Goal: Transaction & Acquisition: Purchase product/service

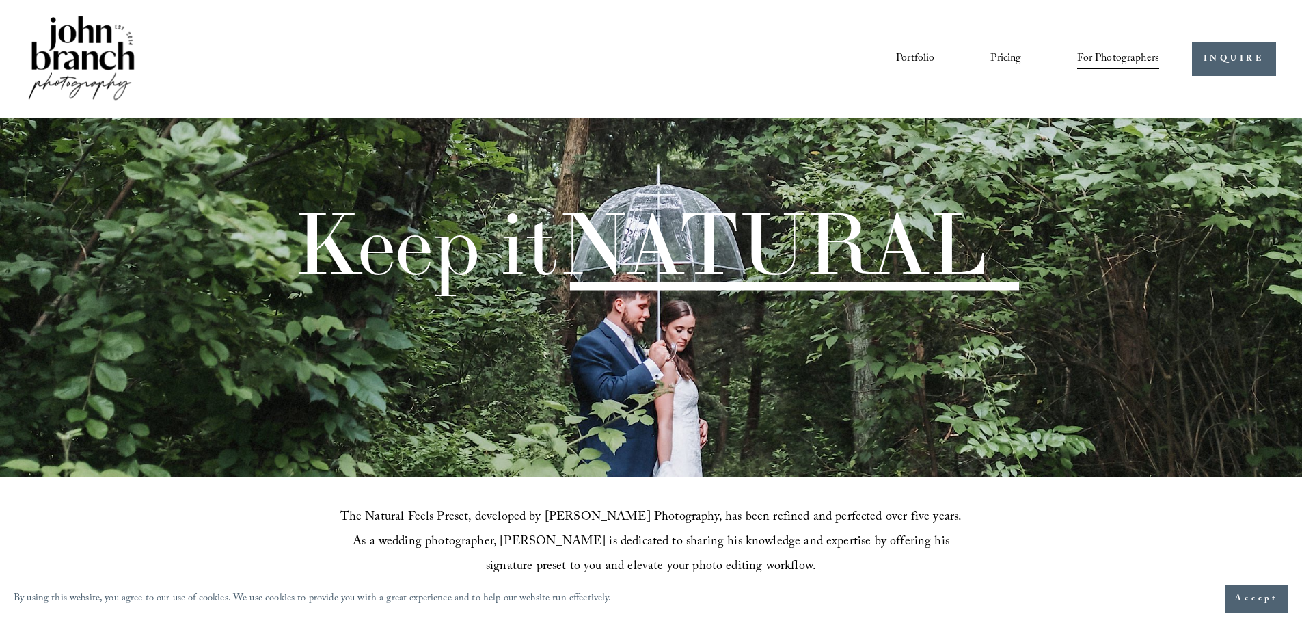
drag, startPoint x: 481, startPoint y: 119, endPoint x: 451, endPoint y: 118, distance: 29.4
drag, startPoint x: 451, startPoint y: 118, endPoint x: 417, endPoint y: 116, distance: 34.2
click at [417, 116] on div "Skip to Content Portfolio Pricing For Photographers Courses Blog" at bounding box center [651, 59] width 1302 height 118
drag, startPoint x: 417, startPoint y: 116, endPoint x: 402, endPoint y: 116, distance: 15.0
click at [402, 116] on div "Skip to Content Portfolio Pricing For Photographers Courses Blog" at bounding box center [651, 59] width 1302 height 118
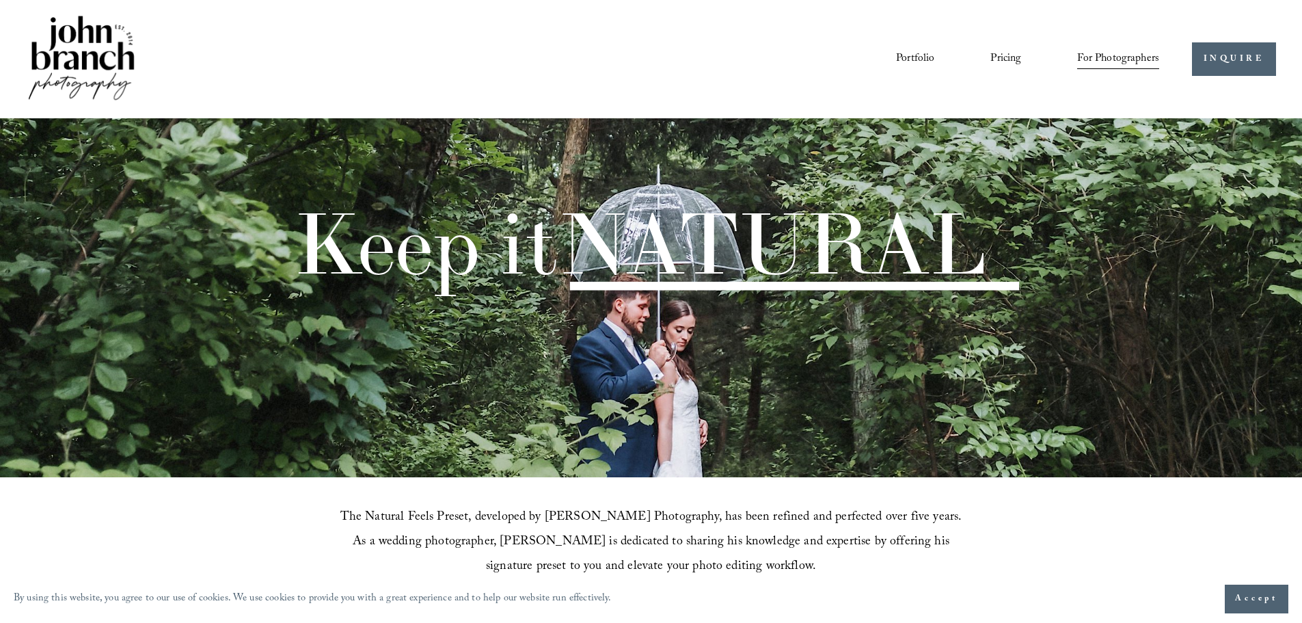
click at [399, 116] on div "Skip to Content Portfolio Pricing For Photographers Courses Blog" at bounding box center [651, 59] width 1302 height 118
click at [388, 129] on div "Keep it NATURAL" at bounding box center [651, 297] width 1302 height 359
click at [385, 129] on div "Keep it NATURAL" at bounding box center [651, 297] width 1302 height 359
click at [1001, 54] on link "Pricing" at bounding box center [1005, 58] width 31 height 23
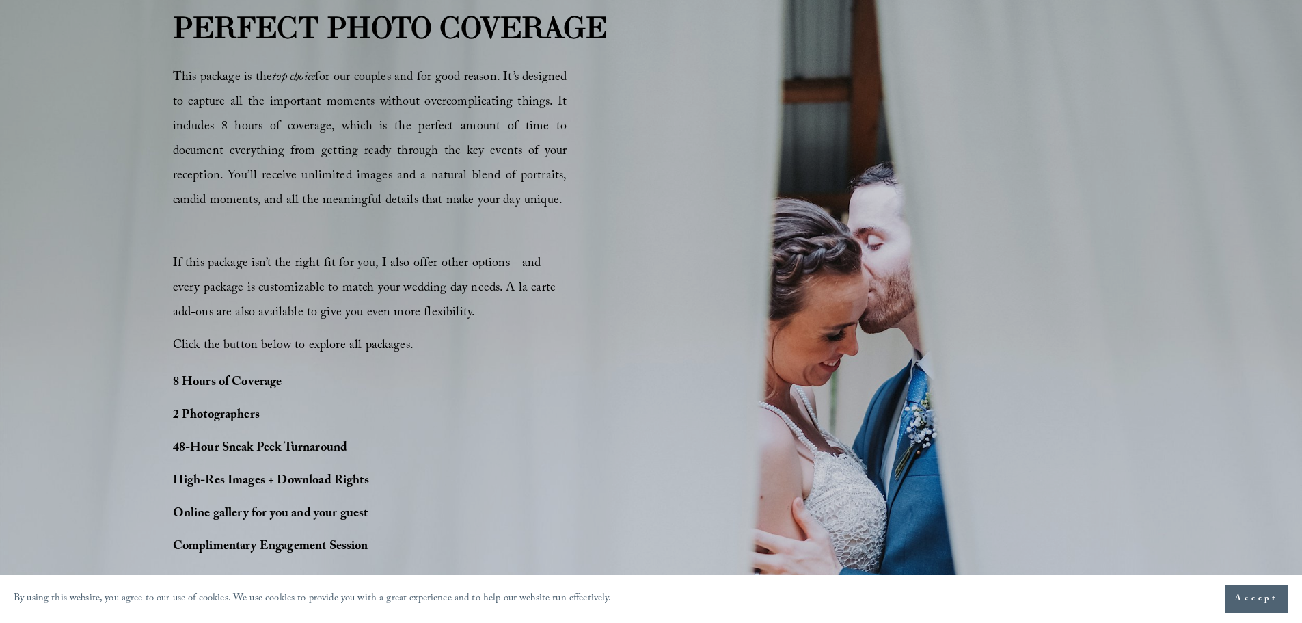
scroll to position [1025, 0]
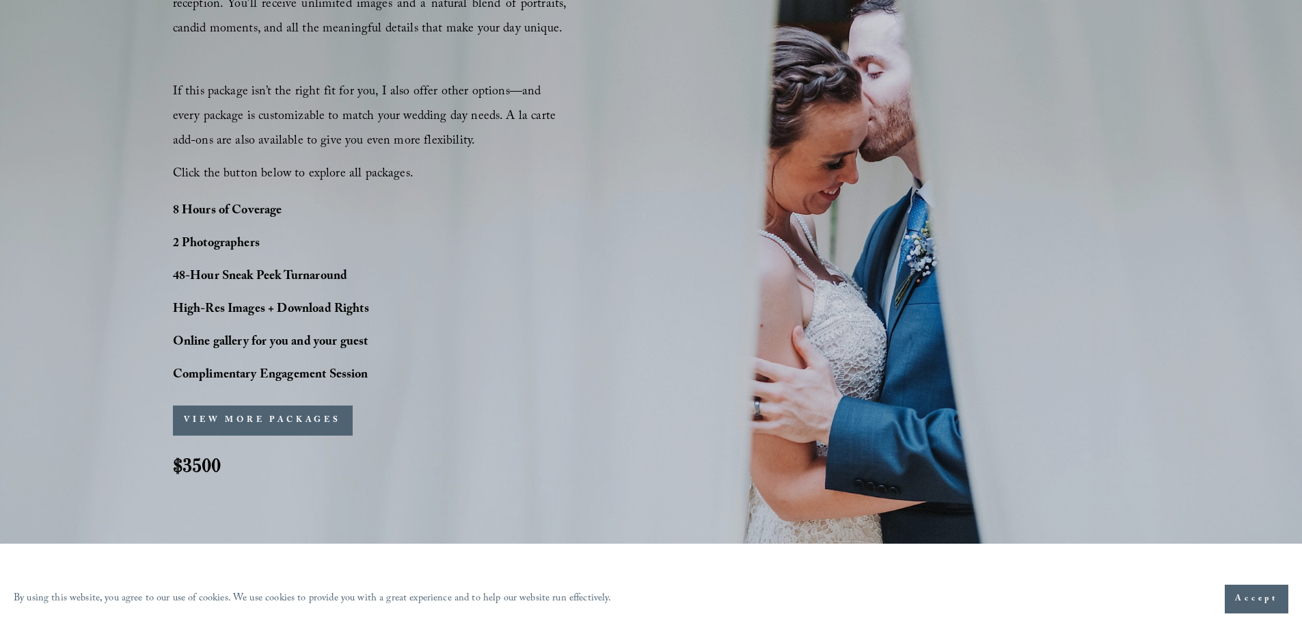
drag, startPoint x: 668, startPoint y: 181, endPoint x: 551, endPoint y: 205, distance: 120.0
click at [554, 204] on div "PERFECT PHOTO COVERAGE This package is the top choice for our couples and for g…" at bounding box center [651, 167] width 1302 height 666
drag, startPoint x: 512, startPoint y: 218, endPoint x: 465, endPoint y: 221, distance: 46.6
click at [465, 221] on div "PERFECT PHOTO COVERAGE This package is the top choice for our couples and for g…" at bounding box center [651, 167] width 1302 height 666
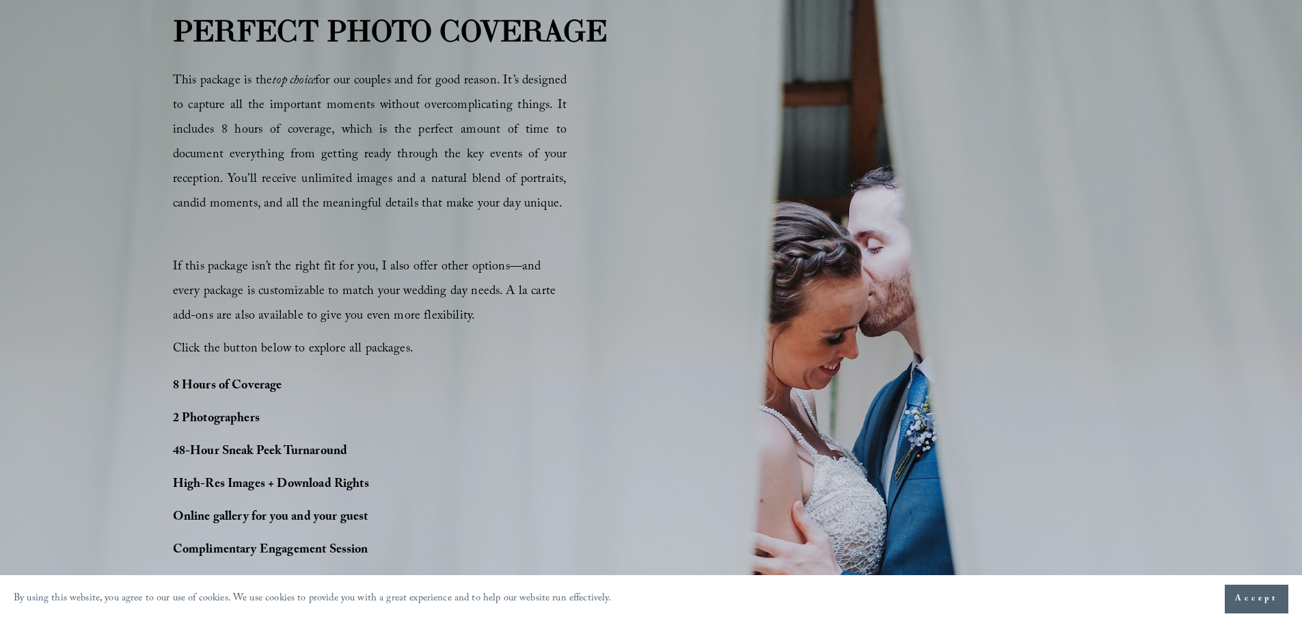
scroll to position [684, 0]
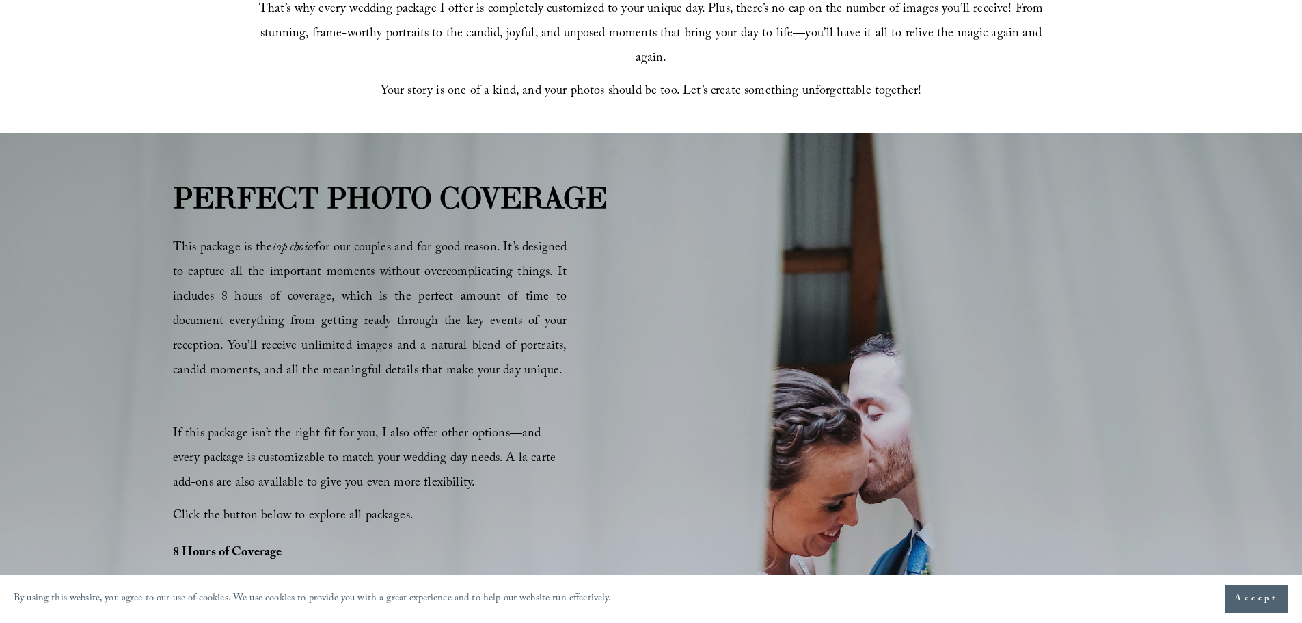
drag, startPoint x: 411, startPoint y: 253, endPoint x: 396, endPoint y: 241, distance: 19.0
click at [396, 241] on span "This package is the top choice for our couples and for good reason. It’s design…" at bounding box center [370, 310] width 394 height 144
drag, startPoint x: 396, startPoint y: 241, endPoint x: 381, endPoint y: 236, distance: 16.4
click at [381, 236] on p "This package is the top choice for our couples and for good reason. It’s design…" at bounding box center [370, 310] width 394 height 148
drag, startPoint x: 375, startPoint y: 235, endPoint x: 358, endPoint y: 231, distance: 17.6
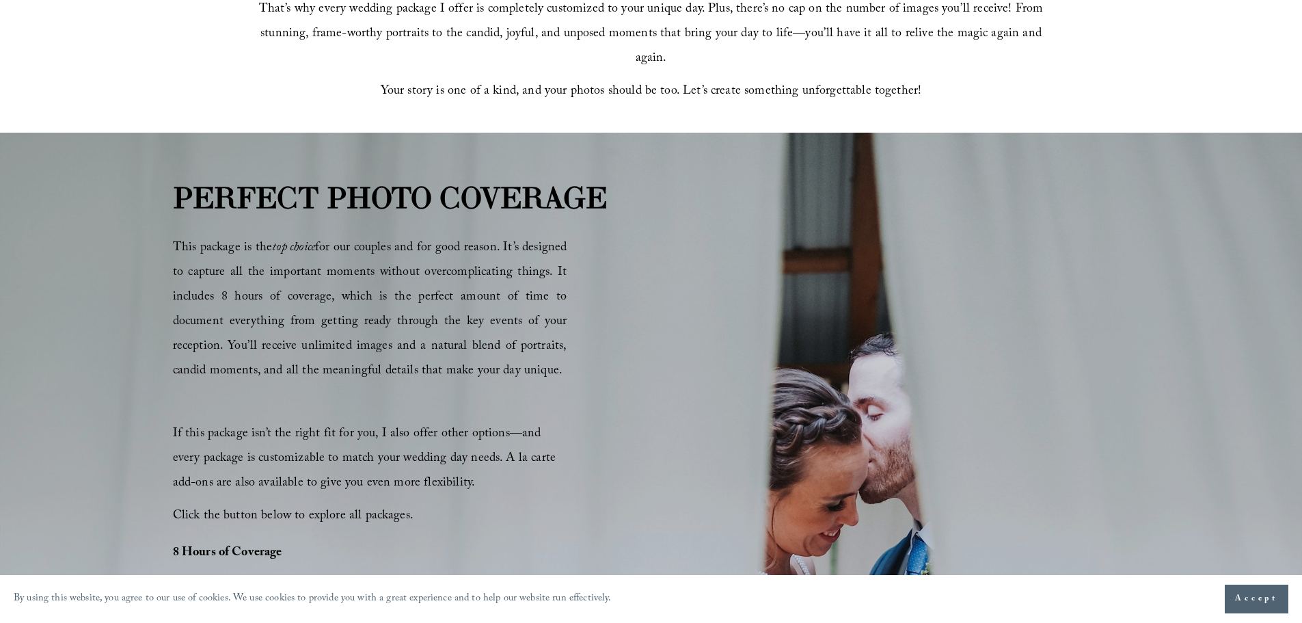
click at [358, 231] on div "PERFECT PHOTO COVERAGE This package is the top choice for our couples and for g…" at bounding box center [651, 509] width 1302 height 666
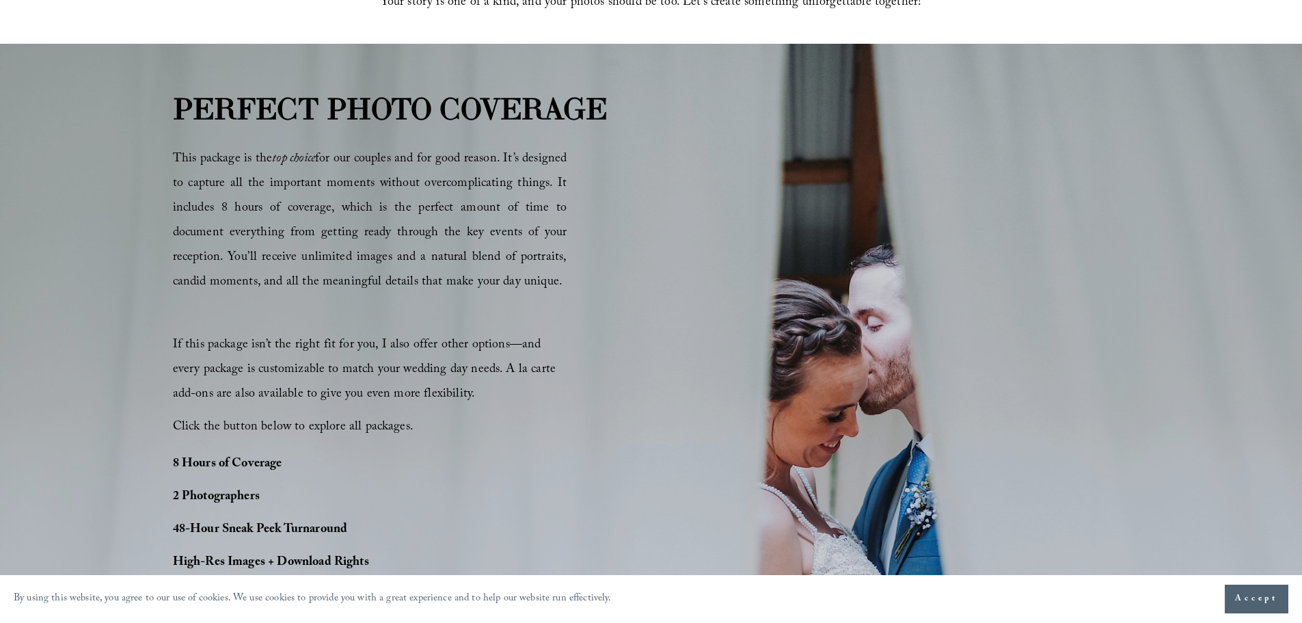
scroll to position [957, 0]
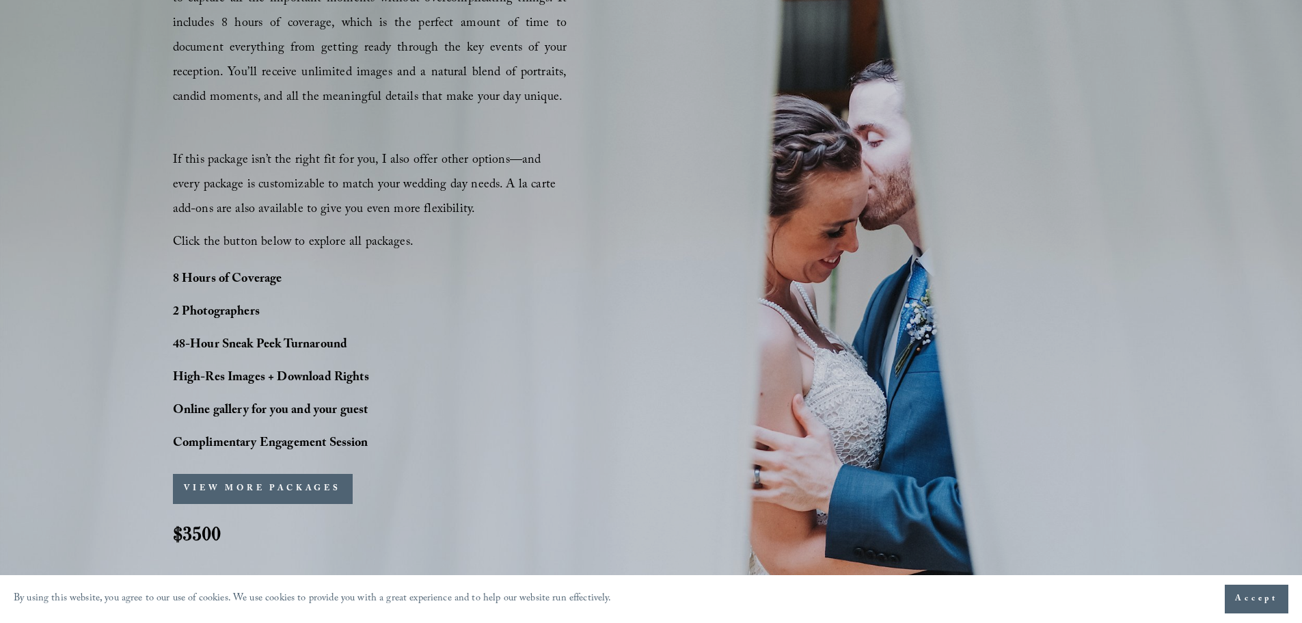
drag, startPoint x: 357, startPoint y: 263, endPoint x: 337, endPoint y: 266, distance: 20.0
click at [337, 266] on div "PERFECT PHOTO COVERAGE This package is the top choice for our couples and for g…" at bounding box center [651, 235] width 1302 height 666
click at [335, 266] on div "PERFECT PHOTO COVERAGE This package is the top choice for our couples and for g…" at bounding box center [651, 235] width 1302 height 666
click at [333, 265] on div "PERFECT PHOTO COVERAGE This package is the top choice for our couples and for g…" at bounding box center [651, 235] width 1302 height 666
click at [329, 263] on div "PERFECT PHOTO COVERAGE This package is the top choice for our couples and for g…" at bounding box center [651, 235] width 1302 height 666
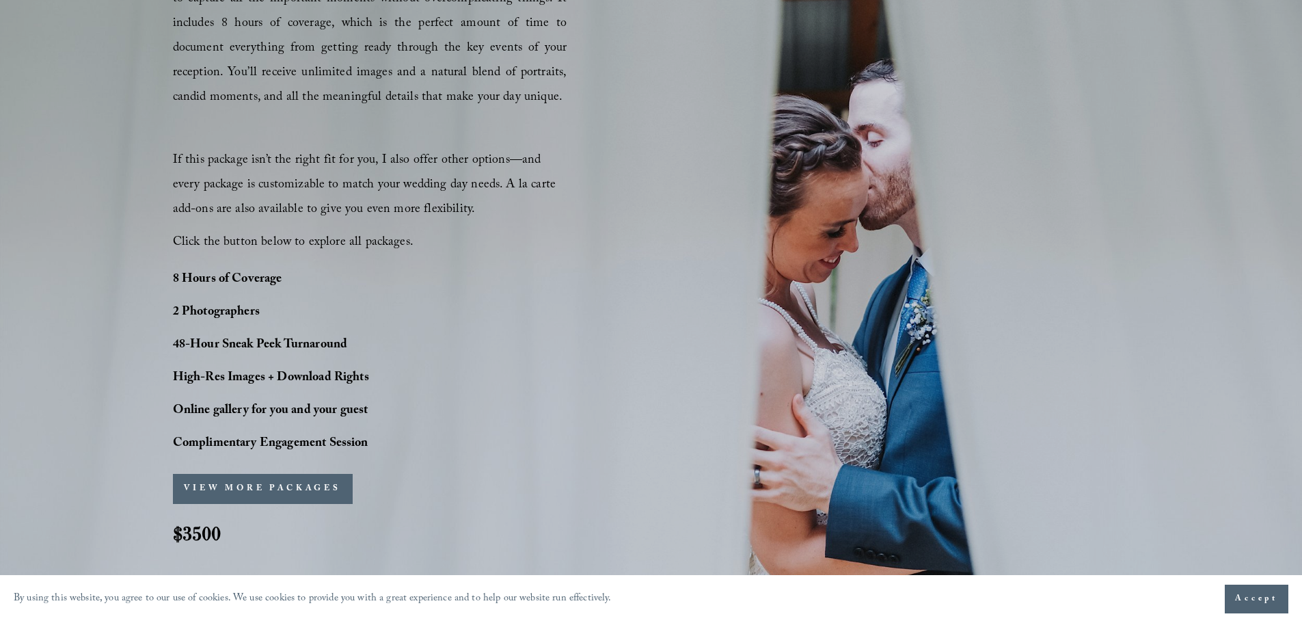
click at [328, 263] on div "PERFECT PHOTO COVERAGE This package is the top choice for our couples and for g…" at bounding box center [651, 235] width 1302 height 666
click at [322, 262] on div "PERFECT PHOTO COVERAGE This package is the top choice for our couples and for g…" at bounding box center [651, 235] width 1302 height 666
click at [319, 262] on div "PERFECT PHOTO COVERAGE This package is the top choice for our couples and for g…" at bounding box center [651, 235] width 1302 height 666
click at [349, 280] on p "8 Hours of Coverage" at bounding box center [309, 280] width 273 height 25
click at [334, 280] on p "8 Hours of Coverage" at bounding box center [309, 280] width 273 height 25
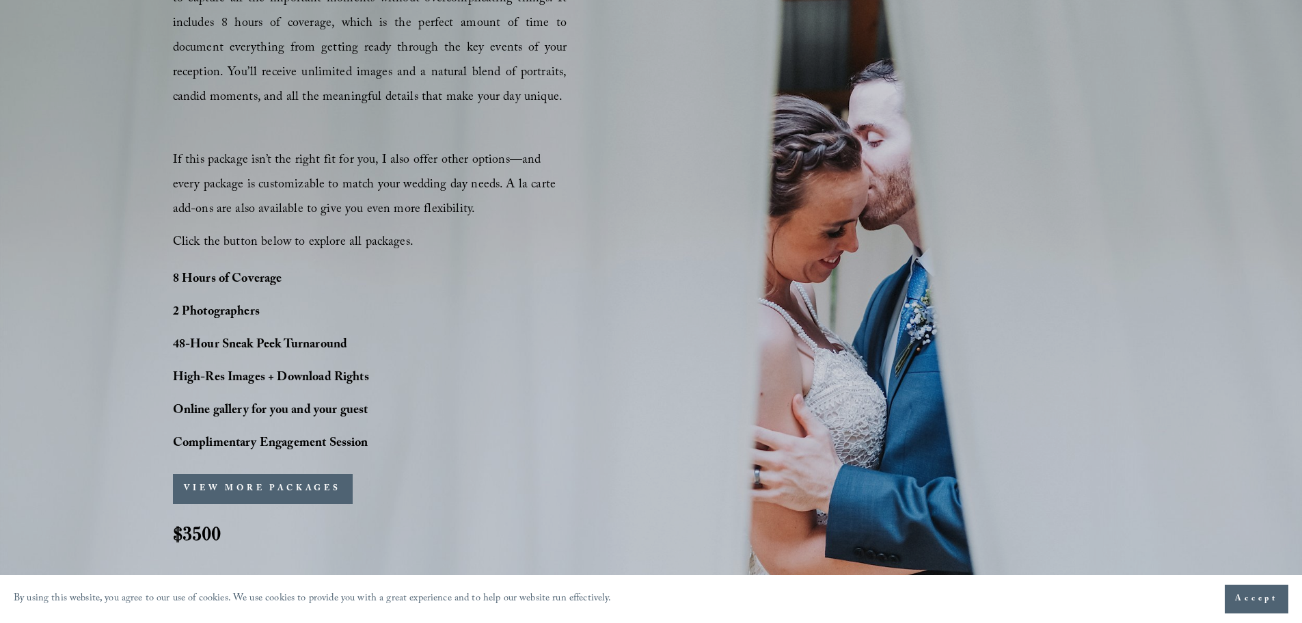
click at [333, 280] on p "8 Hours of Coverage" at bounding box center [309, 280] width 273 height 25
click at [332, 280] on p "8 Hours of Coverage" at bounding box center [309, 280] width 273 height 25
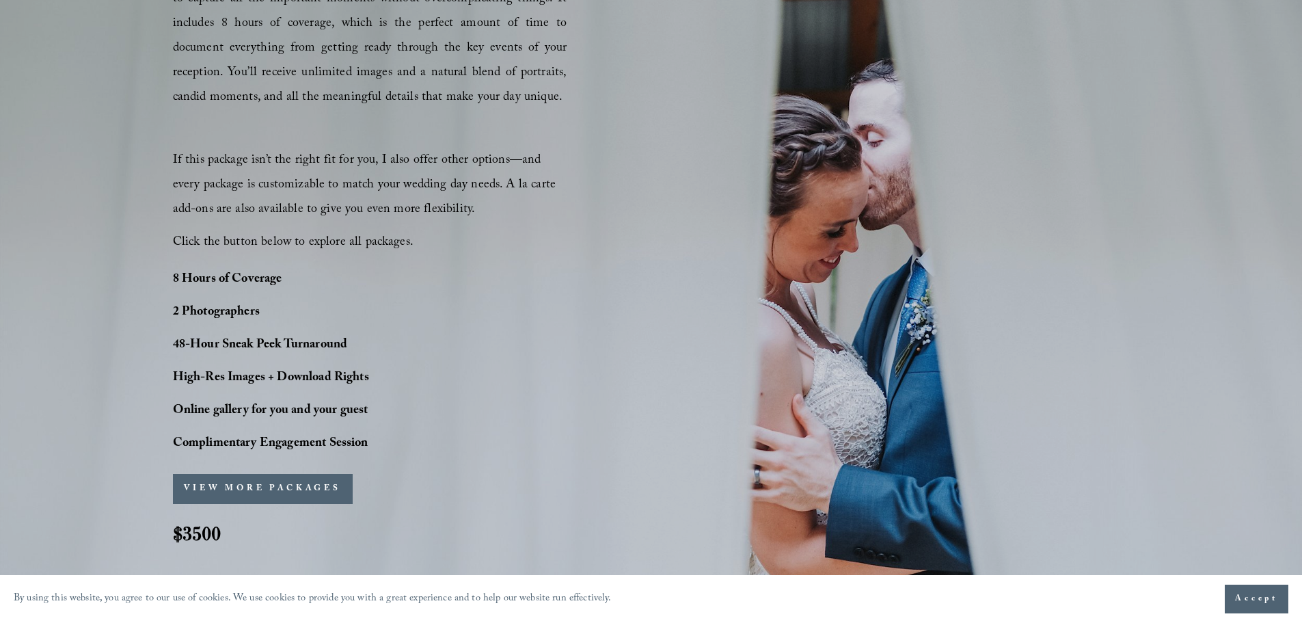
click at [332, 280] on p "8 Hours of Coverage" at bounding box center [309, 280] width 273 height 25
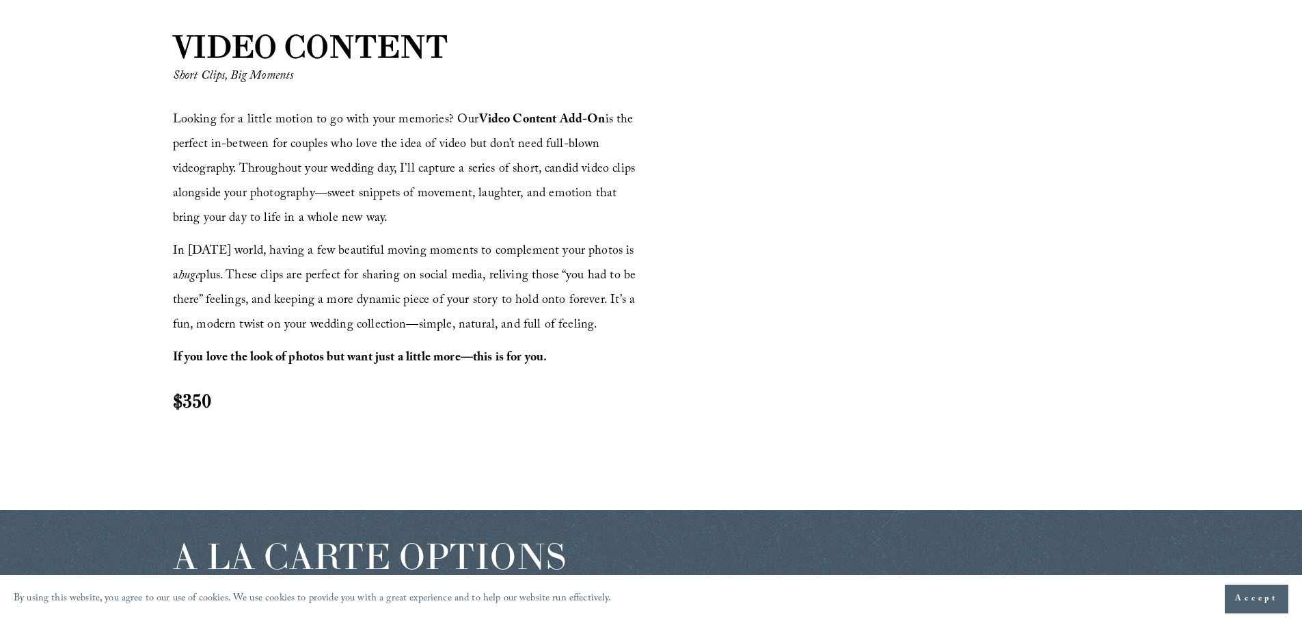
scroll to position [1504, 0]
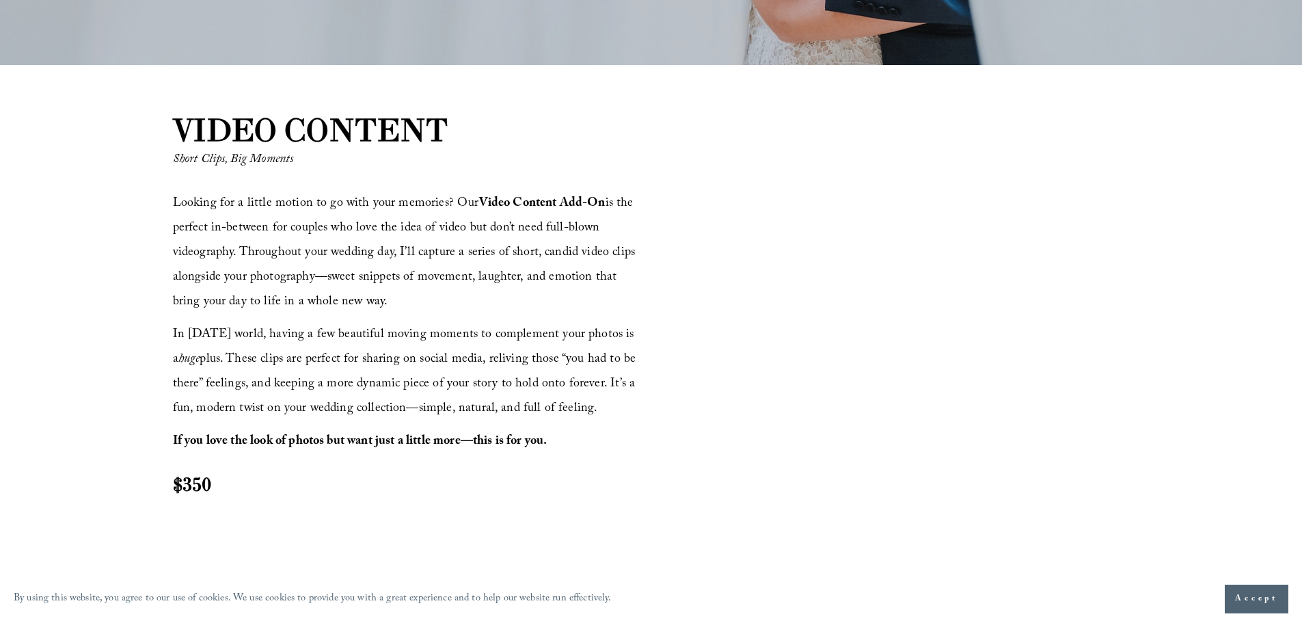
drag, startPoint x: 362, startPoint y: 222, endPoint x: 347, endPoint y: 219, distance: 14.6
click at [347, 219] on span "Looking for a little motion to go with your memories? Our Video Content Add-On …" at bounding box center [406, 253] width 466 height 120
click at [343, 219] on span "Looking for a little motion to go with your memories? Our Video Content Add-On …" at bounding box center [406, 253] width 466 height 120
click at [337, 222] on span "Looking for a little motion to go with your memories? Our Video Content Add-On …" at bounding box center [406, 253] width 466 height 120
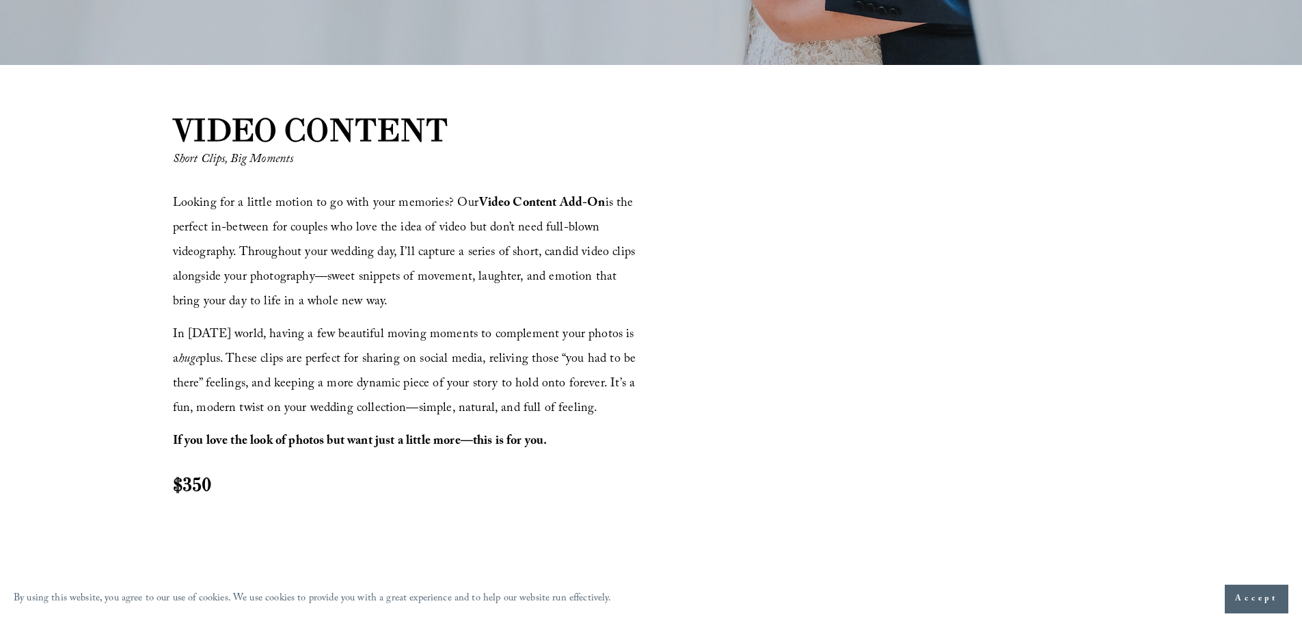
click at [337, 222] on span "Looking for a little motion to go with your memories? Our Video Content Add-On …" at bounding box center [406, 253] width 466 height 120
click at [336, 222] on span "Looking for a little motion to go with your memories? Our Video Content Add-On …" at bounding box center [406, 253] width 466 height 120
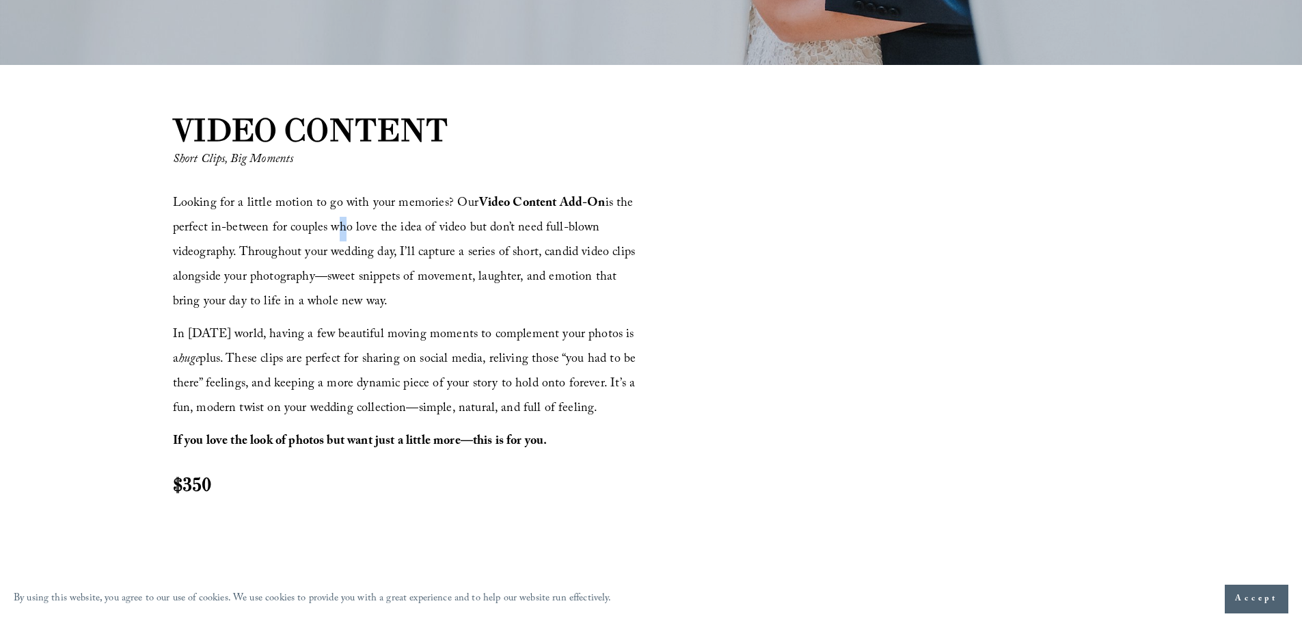
click at [333, 222] on span "Looking for a little motion to go with your memories? Our Video Content Add-On …" at bounding box center [406, 253] width 466 height 120
click at [331, 222] on span "Looking for a little motion to go with your memories? Our Video Content Add-On …" at bounding box center [406, 253] width 466 height 120
click at [298, 256] on span "Looking for a little motion to go with your memories? Our Video Content Add-On …" at bounding box center [406, 253] width 466 height 120
drag, startPoint x: 427, startPoint y: 306, endPoint x: 416, endPoint y: 300, distance: 12.8
click at [415, 300] on p "Looking for a little motion to go with your memories? Our Video Content Add-On …" at bounding box center [410, 253] width 474 height 123
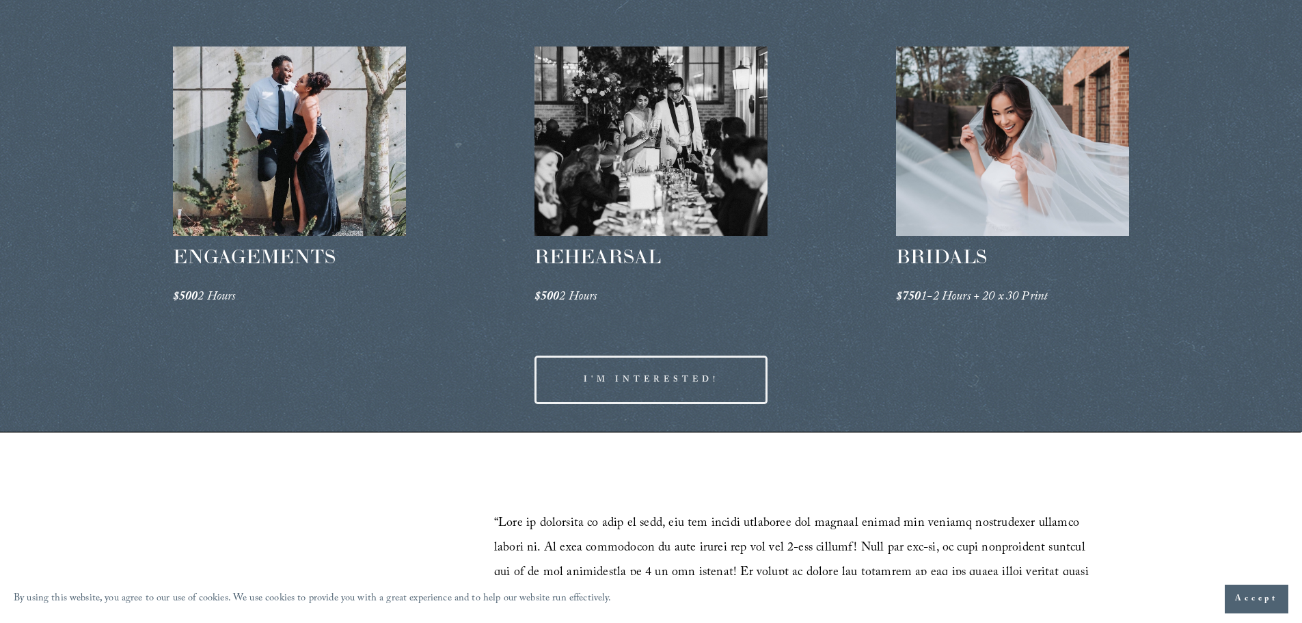
scroll to position [2187, 0]
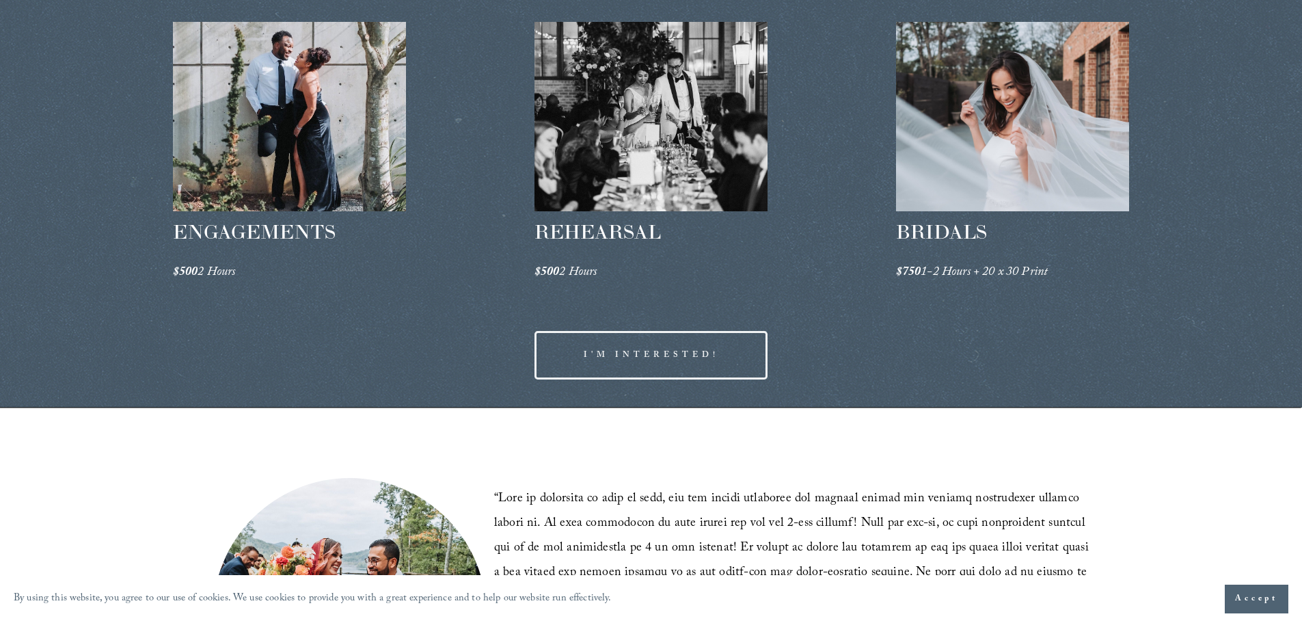
drag, startPoint x: 321, startPoint y: 355, endPoint x: 312, endPoint y: 347, distance: 12.1
click at [312, 347] on div "A LA CARTE OPTIONS ENGAGEMENTS $500 2 Hours REHEARSAL $500 2 Hours" at bounding box center [651, 159] width 1302 height 498
drag, startPoint x: 312, startPoint y: 347, endPoint x: 303, endPoint y: 347, distance: 9.6
click at [303, 347] on div "A LA CARTE OPTIONS ENGAGEMENTS $500 2 Hours REHEARSAL $500 2 Hours" at bounding box center [651, 159] width 1302 height 498
click at [273, 344] on div "A LA CARTE OPTIONS ENGAGEMENTS $500 2 Hours REHEARSAL $500 2 Hours" at bounding box center [651, 159] width 1302 height 498
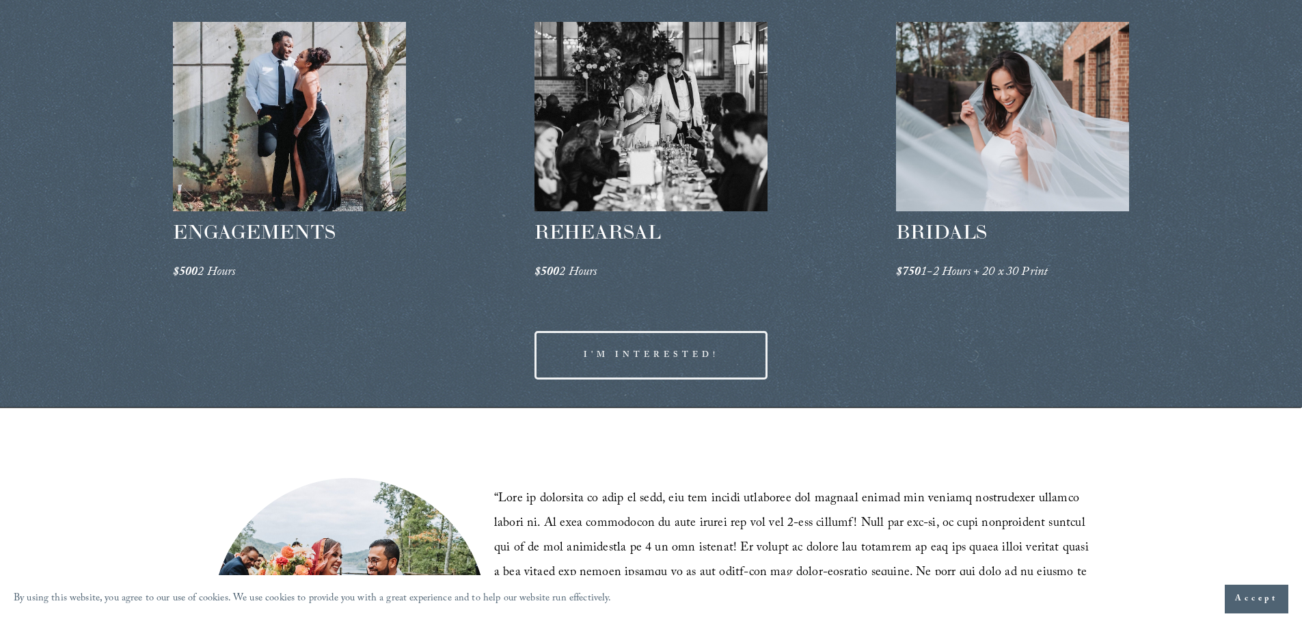
drag, startPoint x: 273, startPoint y: 344, endPoint x: 266, endPoint y: 344, distance: 7.5
click at [266, 344] on div "A LA CARTE OPTIONS ENGAGEMENTS $500 2 Hours REHEARSAL $500 2 Hours" at bounding box center [651, 159] width 1302 height 498
click at [248, 342] on div "A LA CARTE OPTIONS ENGAGEMENTS $500 2 Hours REHEARSAL $500 2 Hours" at bounding box center [651, 159] width 1302 height 498
click at [247, 342] on div "A LA CARTE OPTIONS ENGAGEMENTS $500 2 Hours REHEARSAL $500 2 Hours" at bounding box center [651, 159] width 1302 height 498
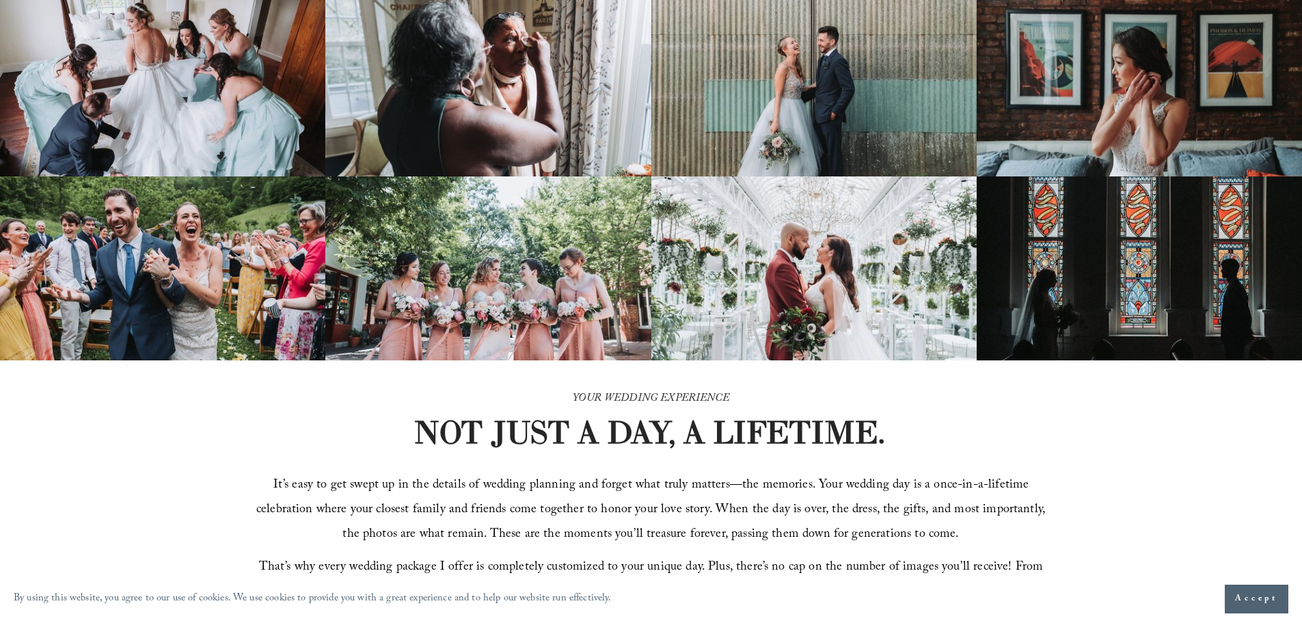
scroll to position [0, 0]
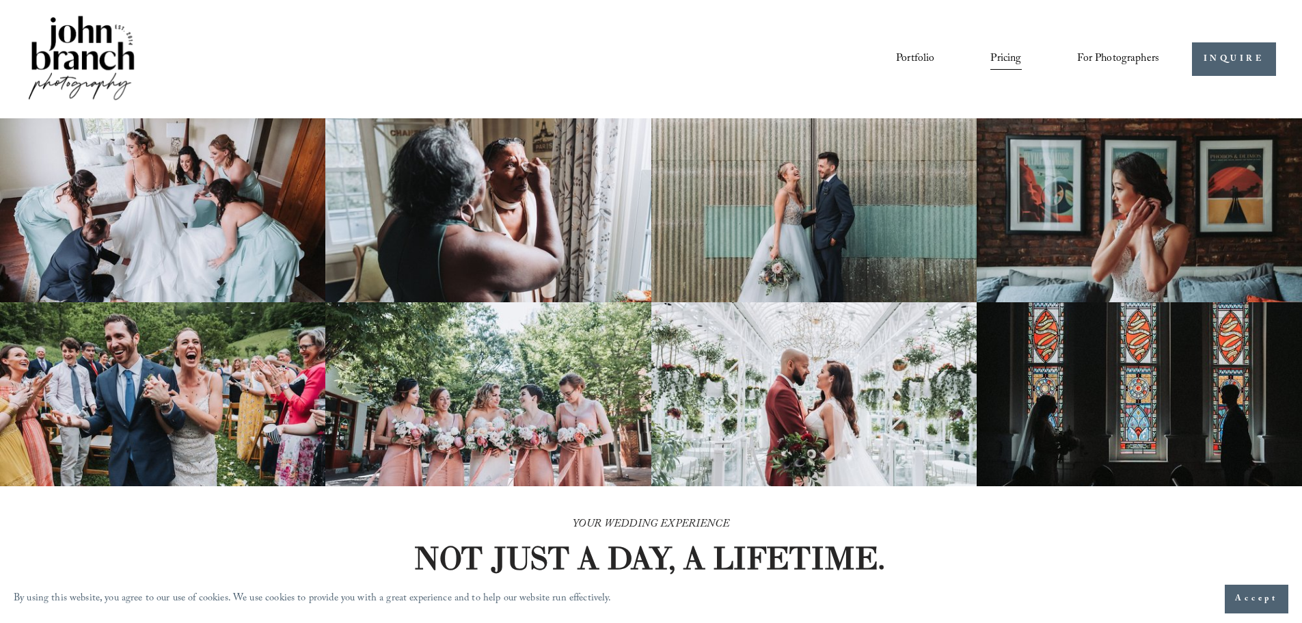
click at [0, 0] on span "Presets" at bounding box center [0, 0] width 0 height 0
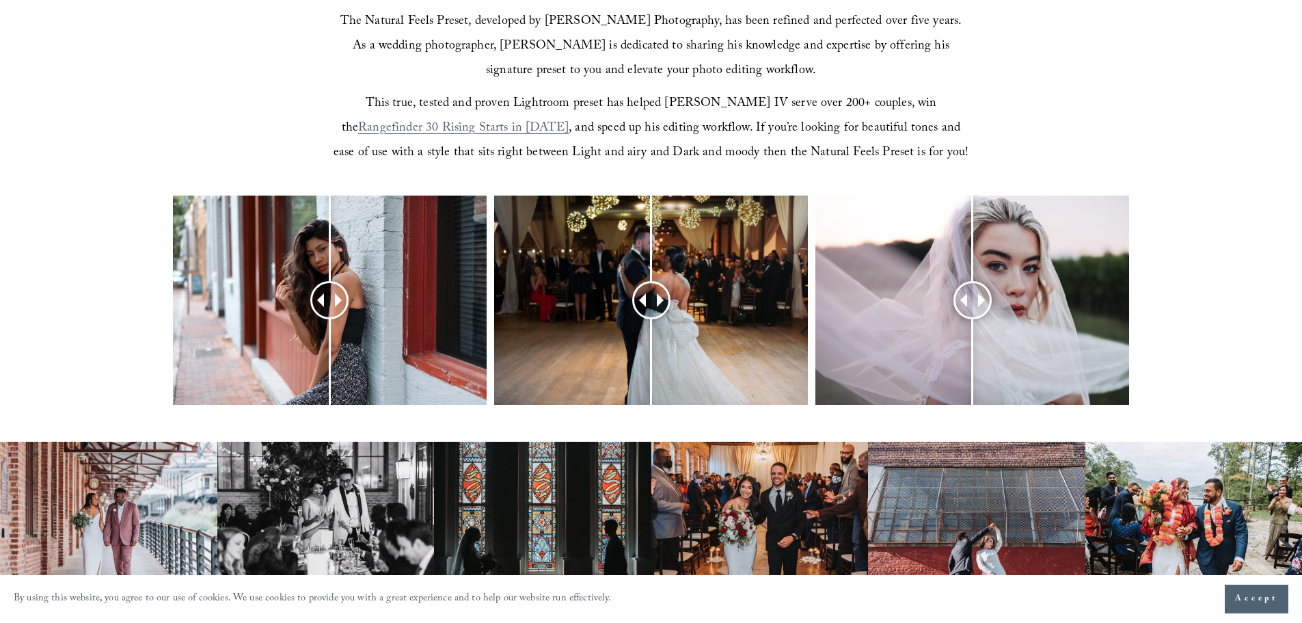
scroll to position [615, 0]
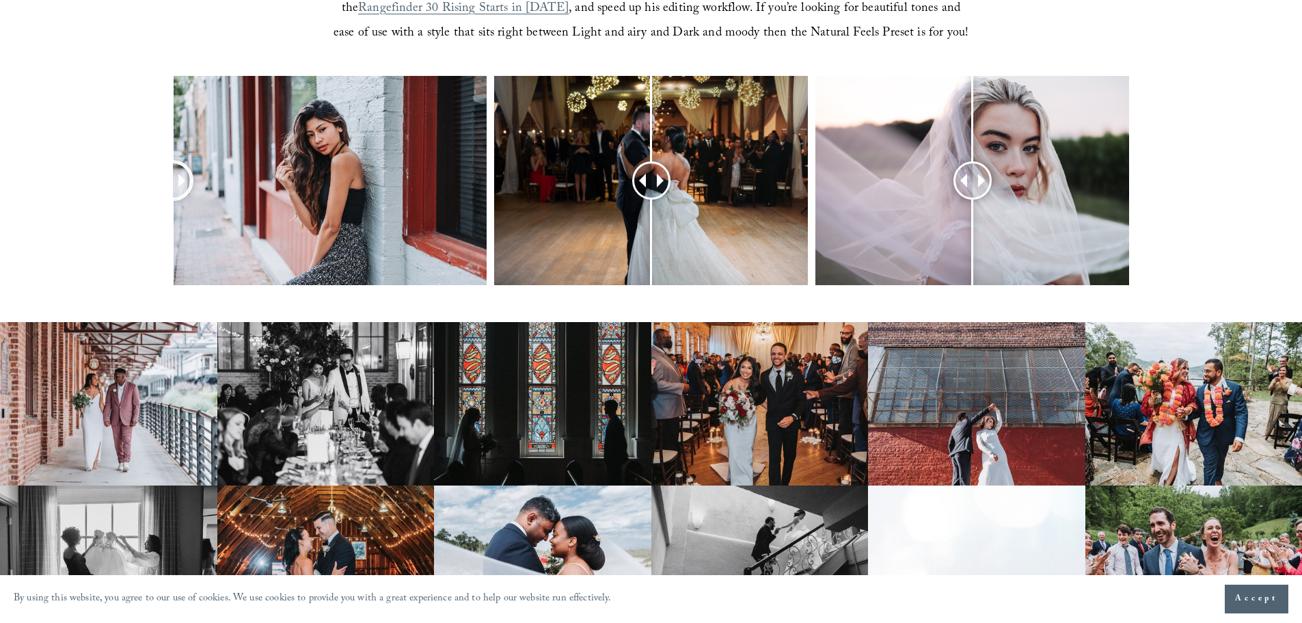
drag, startPoint x: 338, startPoint y: 174, endPoint x: 128, endPoint y: 248, distance: 222.4
click at [128, 248] on div at bounding box center [651, 198] width 1302 height 245
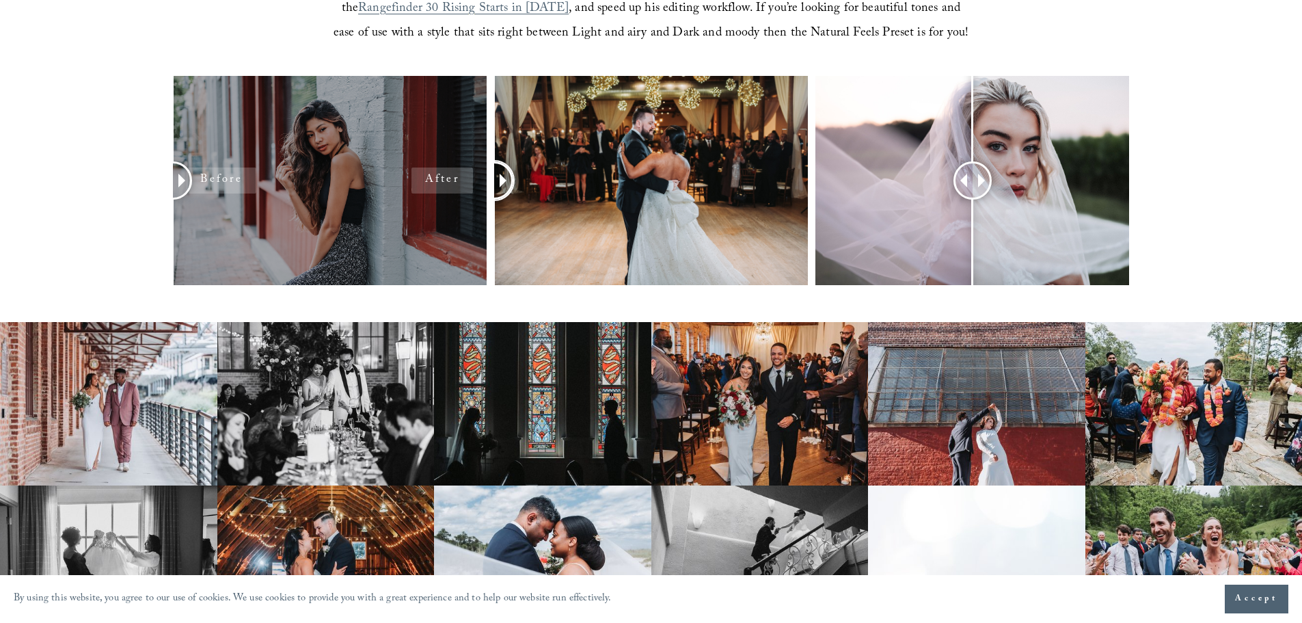
drag, startPoint x: 665, startPoint y: 178, endPoint x: 228, endPoint y: 223, distance: 439.8
click at [228, 223] on div at bounding box center [651, 198] width 1302 height 245
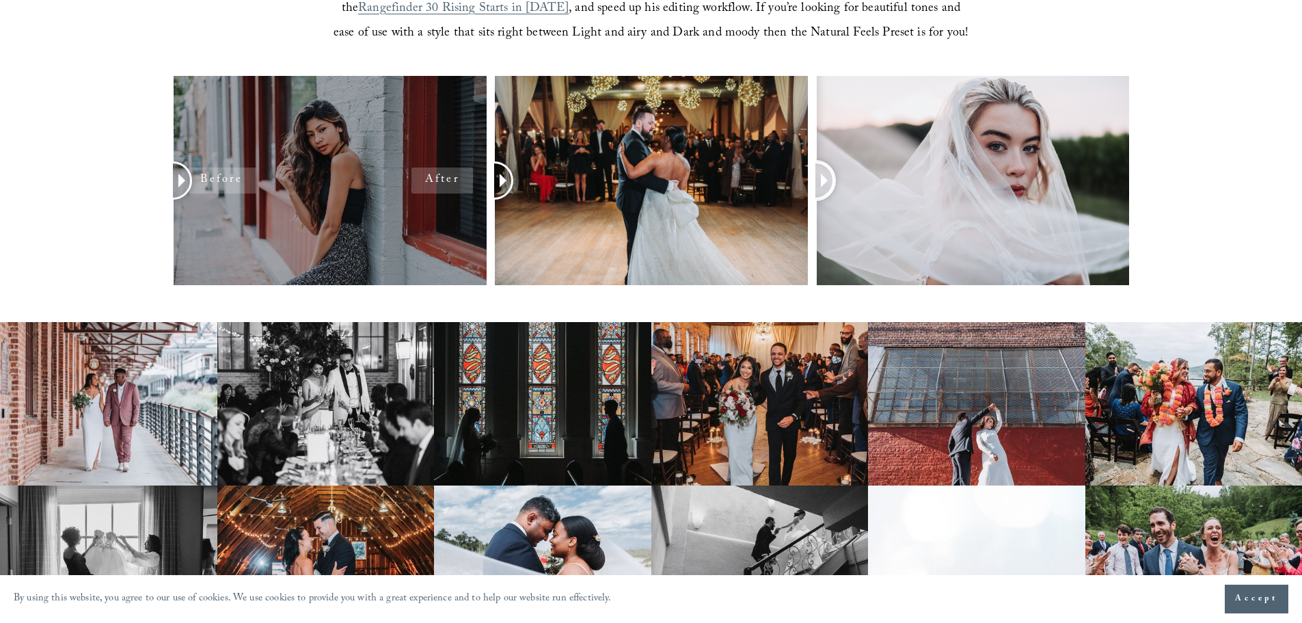
drag, startPoint x: 974, startPoint y: 180, endPoint x: 476, endPoint y: 208, distance: 499.1
click at [476, 208] on div at bounding box center [651, 198] width 1302 height 245
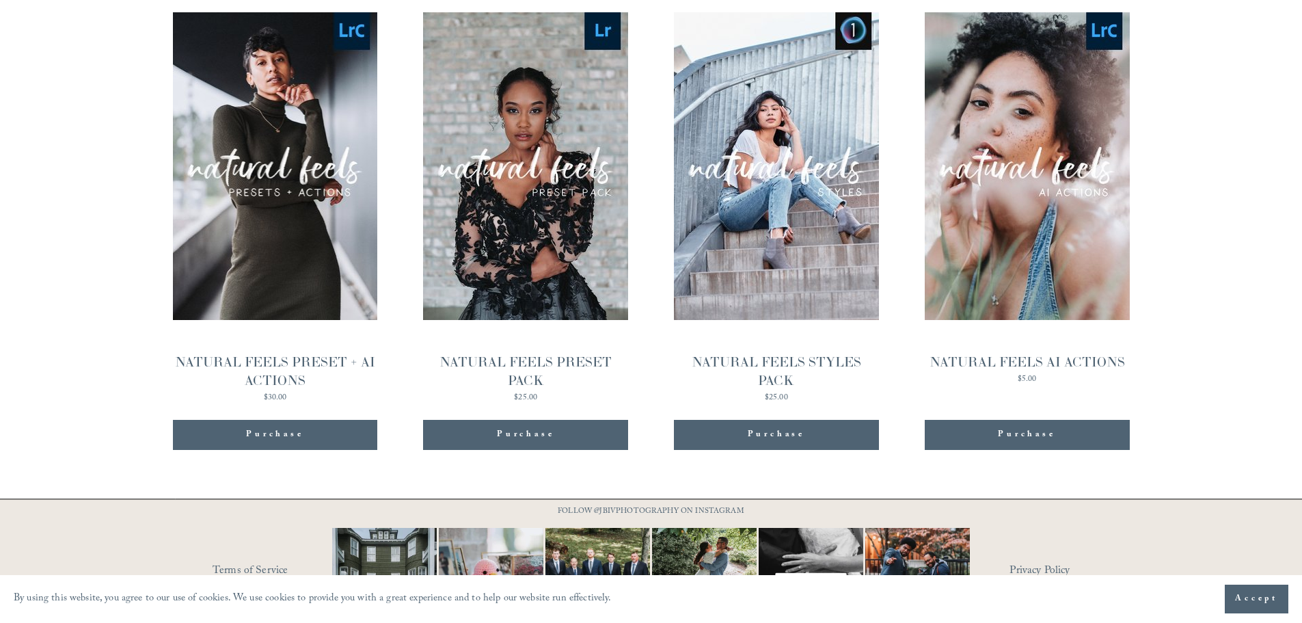
scroll to position [1504, 0]
drag, startPoint x: 159, startPoint y: 275, endPoint x: 150, endPoint y: 269, distance: 10.8
drag, startPoint x: 150, startPoint y: 269, endPoint x: 122, endPoint y: 249, distance: 35.3
click at [121, 249] on div "**********" at bounding box center [651, 170] width 1302 height 610
drag, startPoint x: 122, startPoint y: 249, endPoint x: 108, endPoint y: 243, distance: 15.3
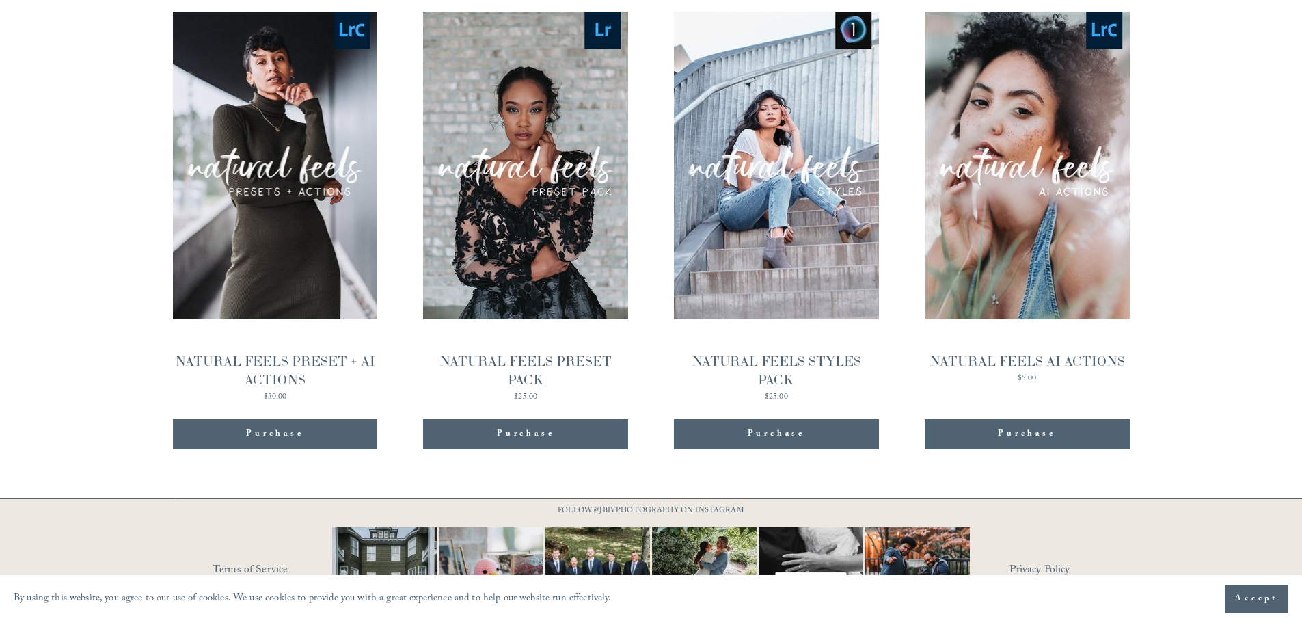
click at [108, 243] on div "**********" at bounding box center [651, 170] width 1302 height 610
click at [103, 239] on div "**********" at bounding box center [651, 170] width 1302 height 610
drag, startPoint x: 103, startPoint y: 239, endPoint x: 98, endPoint y: 233, distance: 7.3
click at [98, 233] on div "**********" at bounding box center [651, 170] width 1302 height 610
click at [95, 232] on div "**********" at bounding box center [651, 170] width 1302 height 610
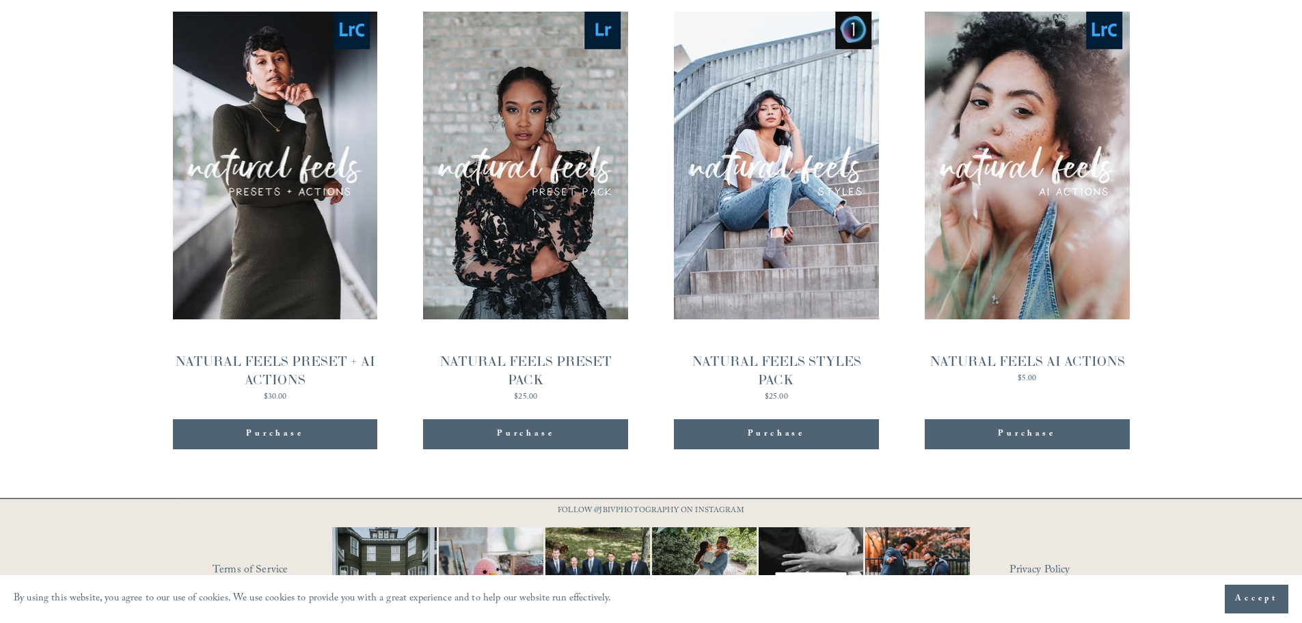
click at [93, 232] on div "**********" at bounding box center [651, 170] width 1302 height 610
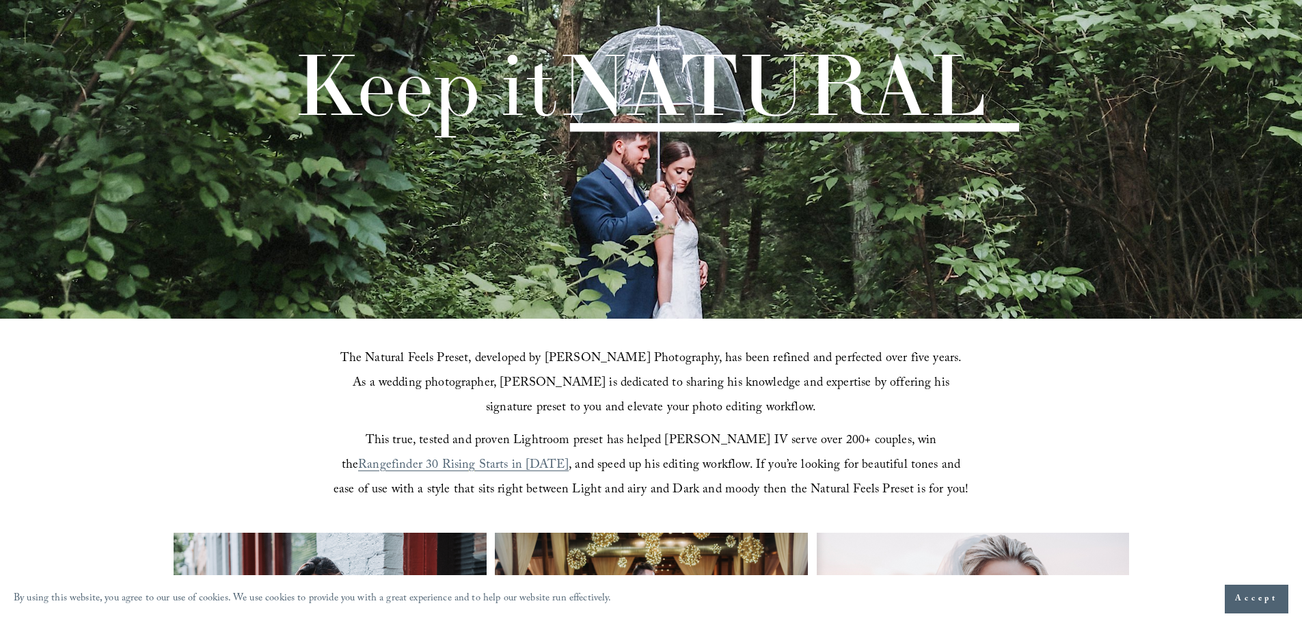
scroll to position [0, 0]
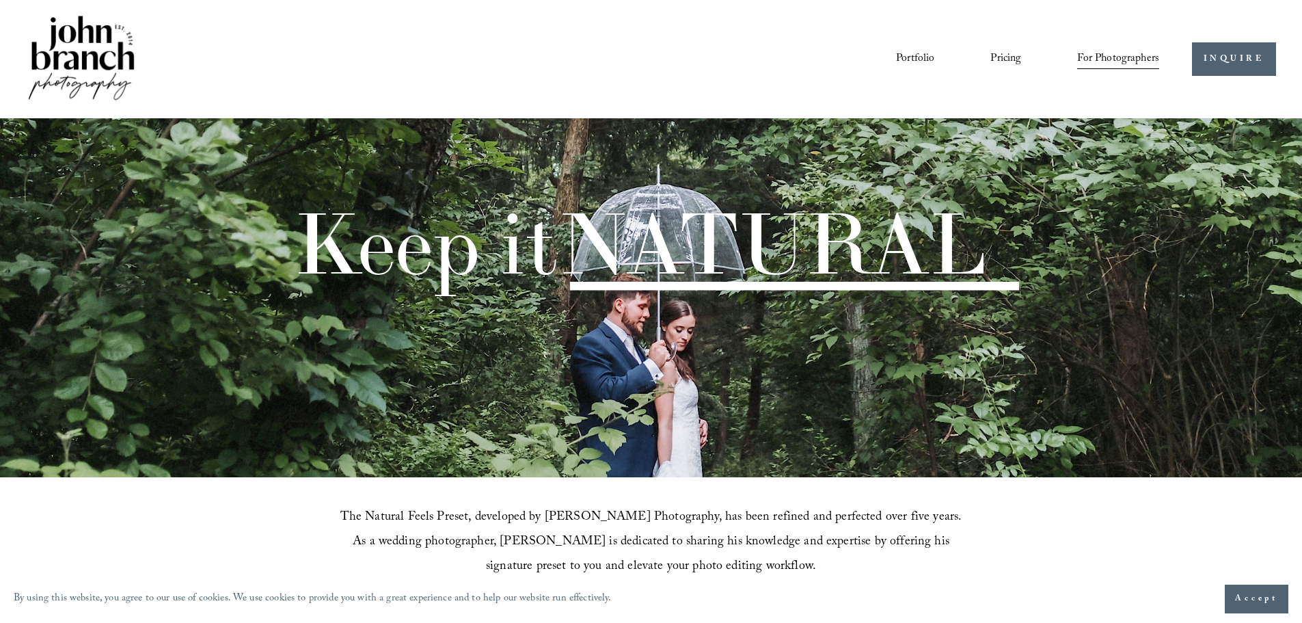
click at [916, 44] on div "Portfolio Pricing For Photographers Presets Education Courses" at bounding box center [592, 59] width 1133 height 92
click at [917, 49] on link "Portfolio" at bounding box center [915, 58] width 38 height 23
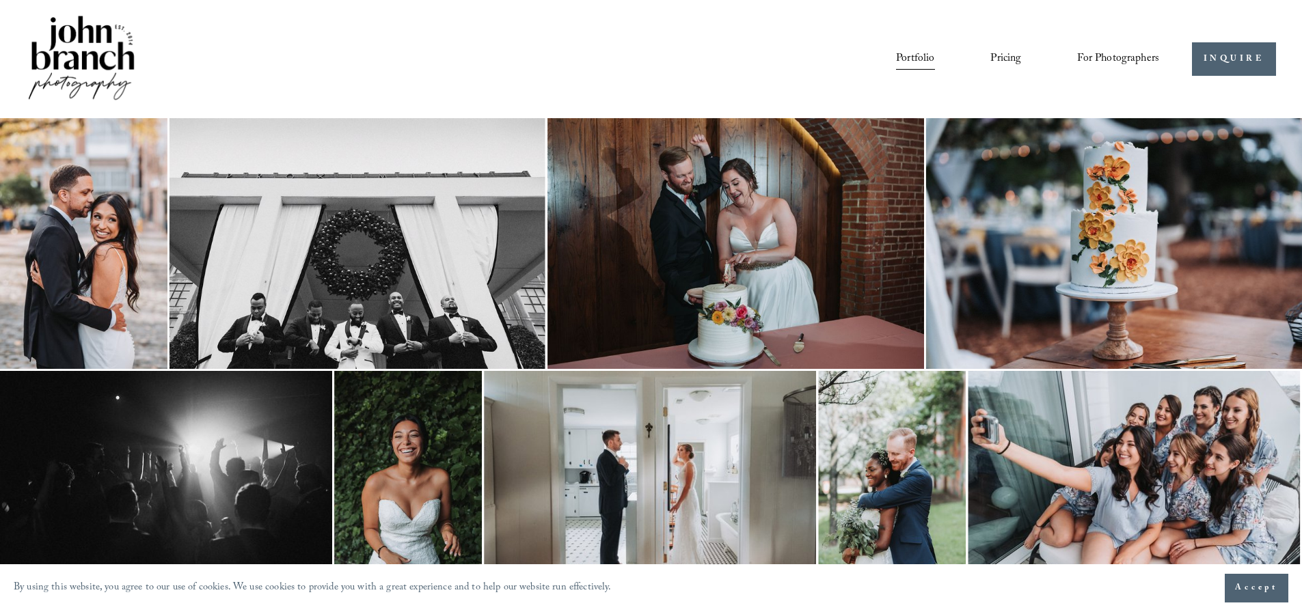
click at [620, 86] on div "Portfolio Pricing For Photographers Presets Education Courses" at bounding box center [592, 59] width 1133 height 92
drag, startPoint x: 620, startPoint y: 86, endPoint x: 610, endPoint y: 85, distance: 10.3
click at [610, 85] on div "Portfolio Pricing For Photographers Presets Education Courses" at bounding box center [592, 59] width 1133 height 92
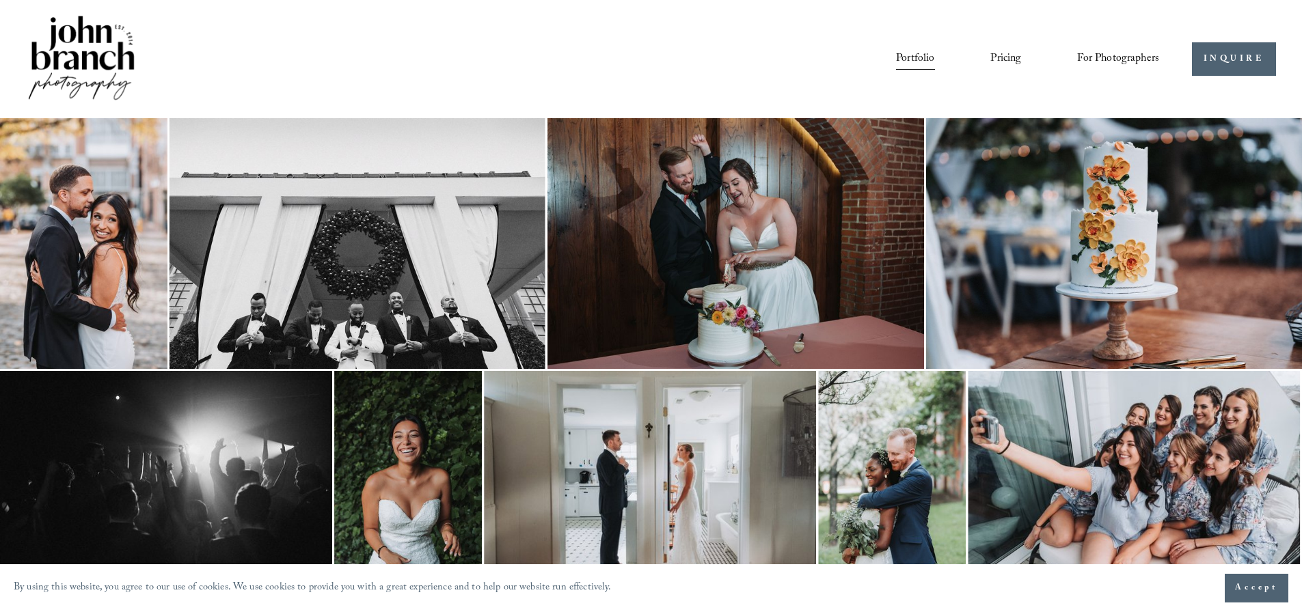
click at [610, 85] on div "Portfolio Pricing For Photographers Presets Education Courses" at bounding box center [592, 59] width 1133 height 92
drag, startPoint x: 610, startPoint y: 85, endPoint x: 601, endPoint y: 83, distance: 9.0
click at [601, 83] on div "Portfolio Pricing For Photographers Presets Education Courses" at bounding box center [592, 59] width 1133 height 92
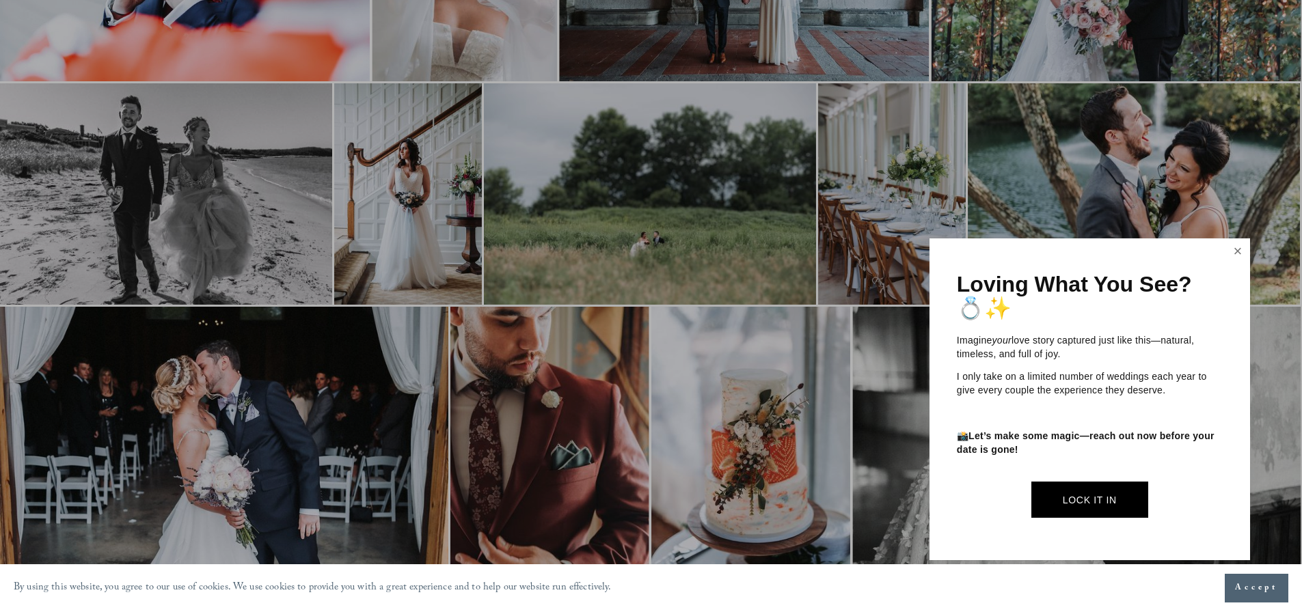
scroll to position [2666, 0]
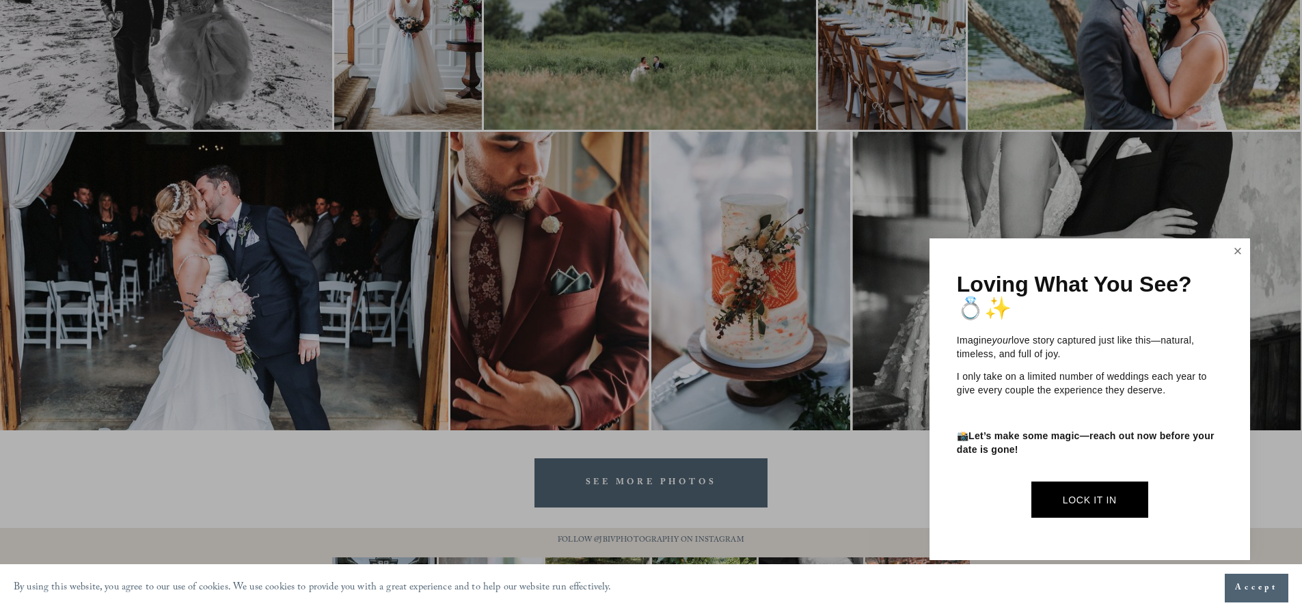
click at [1238, 250] on link "Close" at bounding box center [1238, 252] width 21 height 22
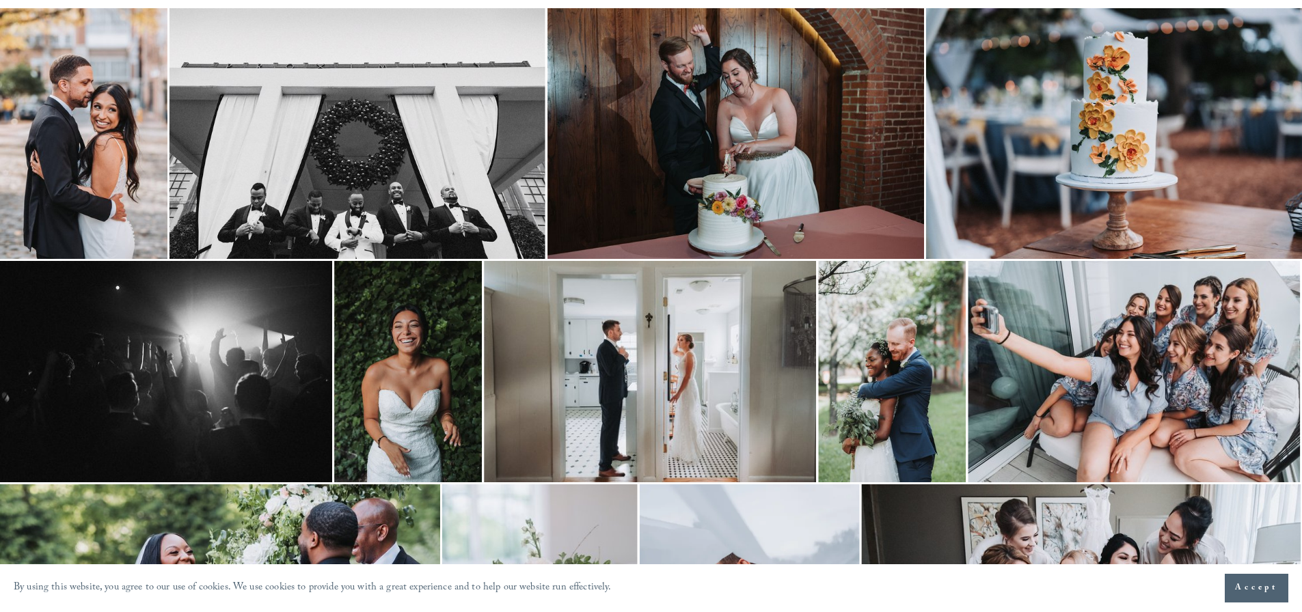
scroll to position [137, 0]
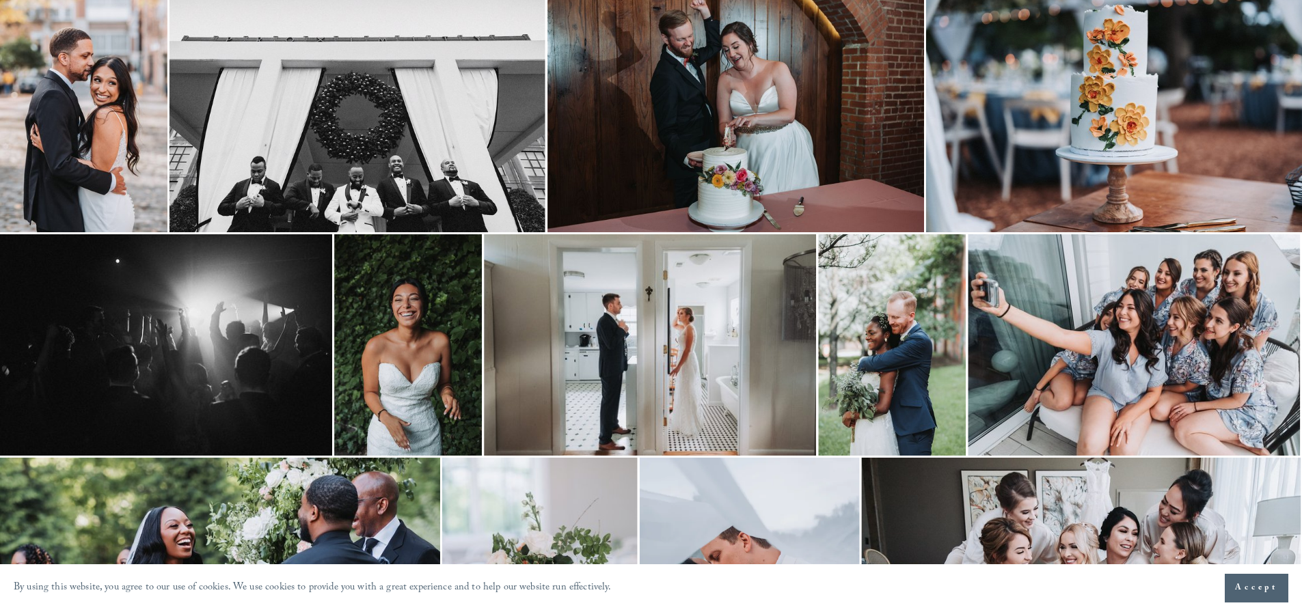
click at [742, 334] on img at bounding box center [650, 344] width 332 height 221
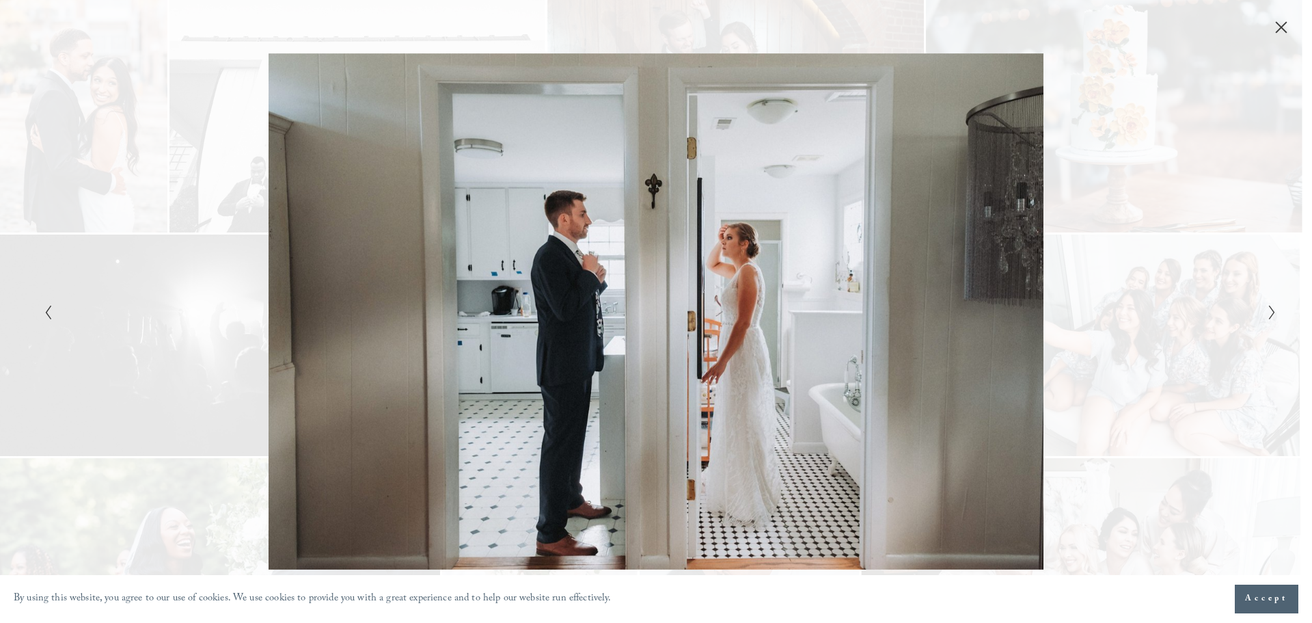
click at [1079, 277] on div "Gallery" at bounding box center [964, 311] width 617 height 517
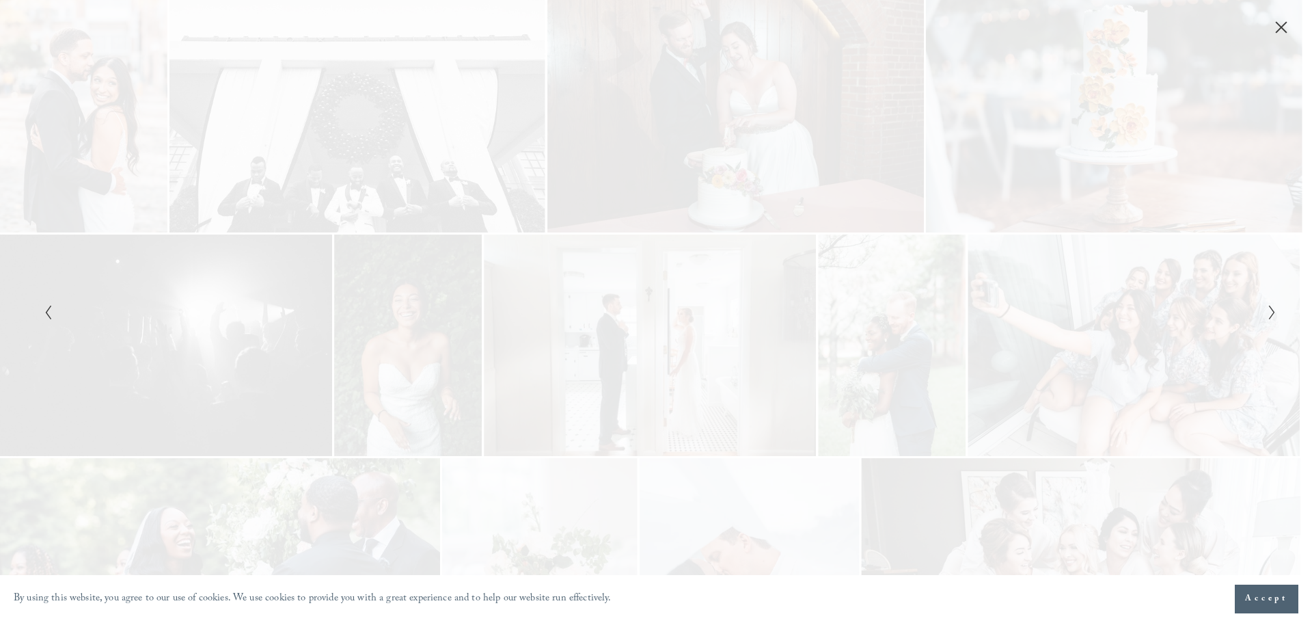
click at [1281, 36] on div "Gallery" at bounding box center [656, 311] width 1312 height 623
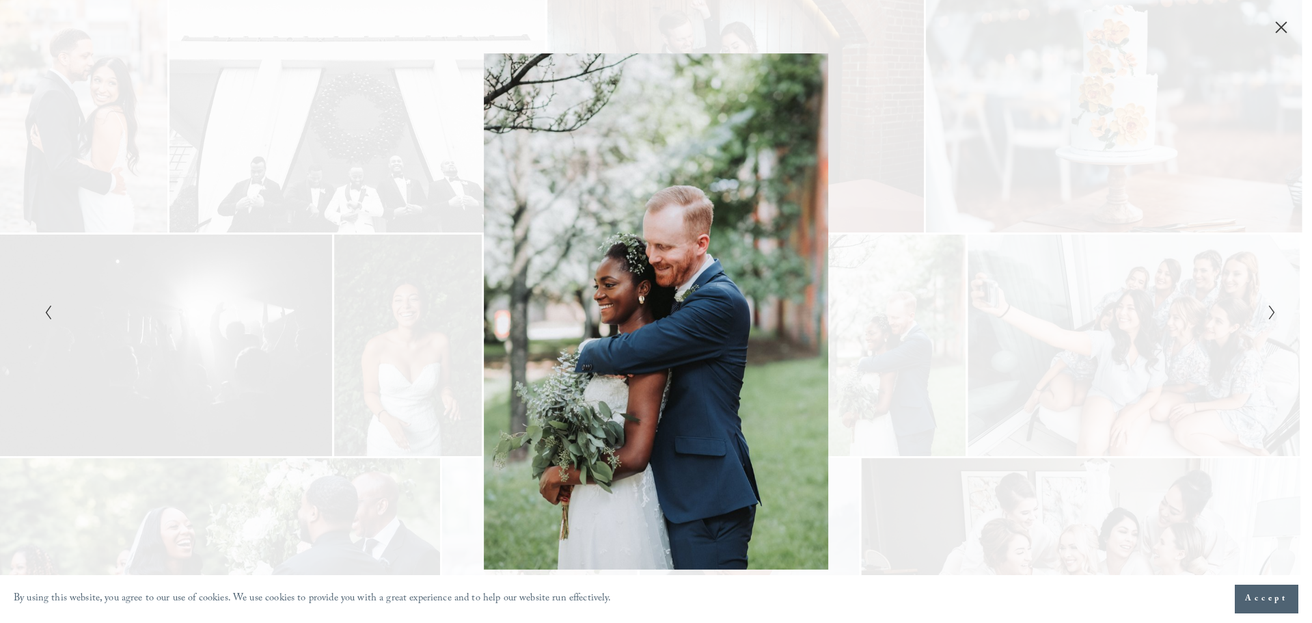
click at [1281, 36] on div "Gallery" at bounding box center [656, 311] width 1312 height 623
click at [1281, 26] on icon "Close" at bounding box center [1281, 27] width 11 height 11
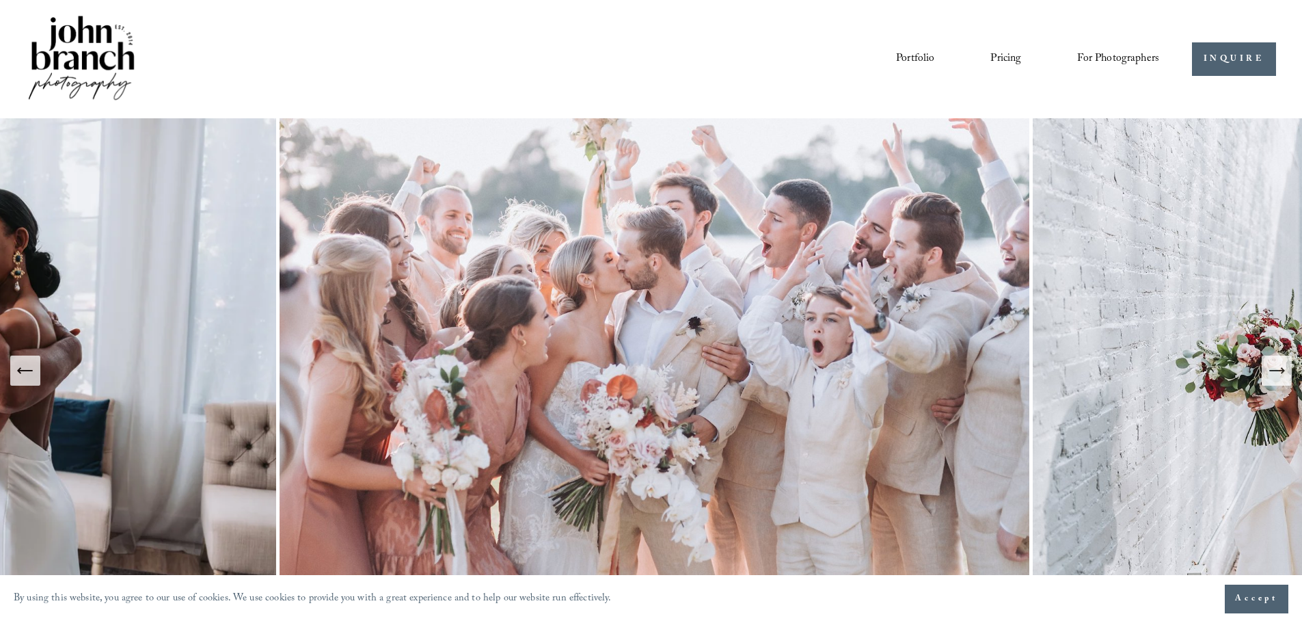
click at [1126, 57] on span "For Photographers" at bounding box center [1118, 59] width 82 height 21
click at [0, 0] on link "Courses" at bounding box center [0, 0] width 0 height 0
click at [0, 0] on span "Presets" at bounding box center [0, 0] width 0 height 0
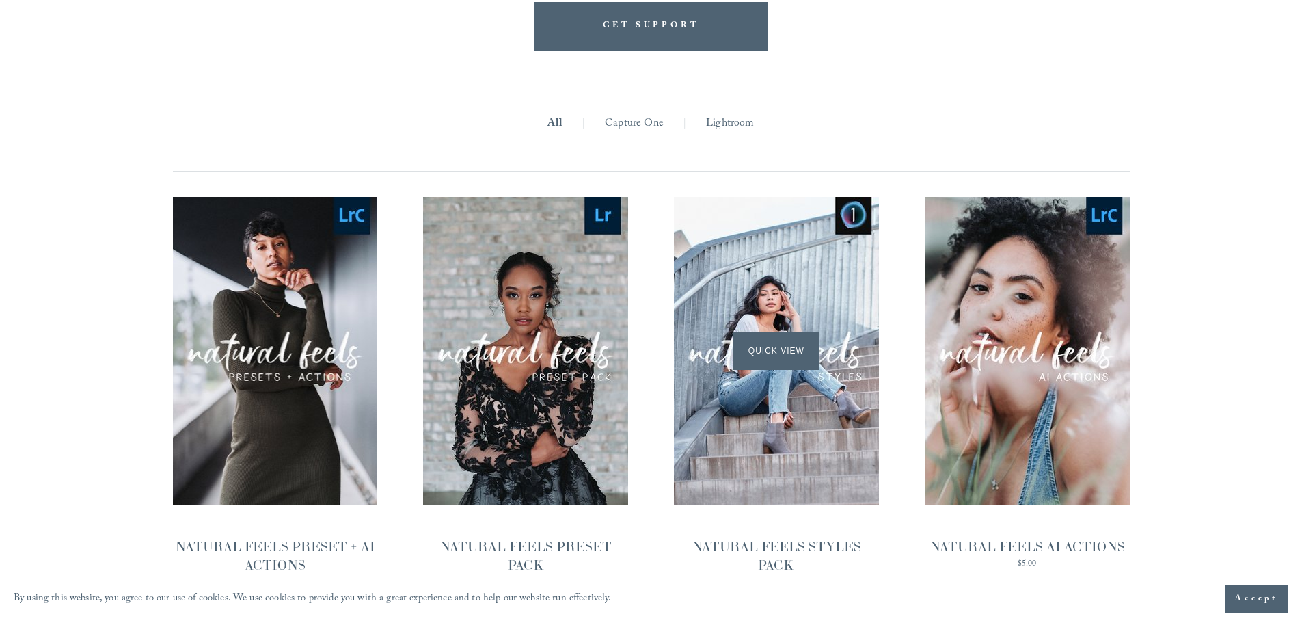
scroll to position [1504, 0]
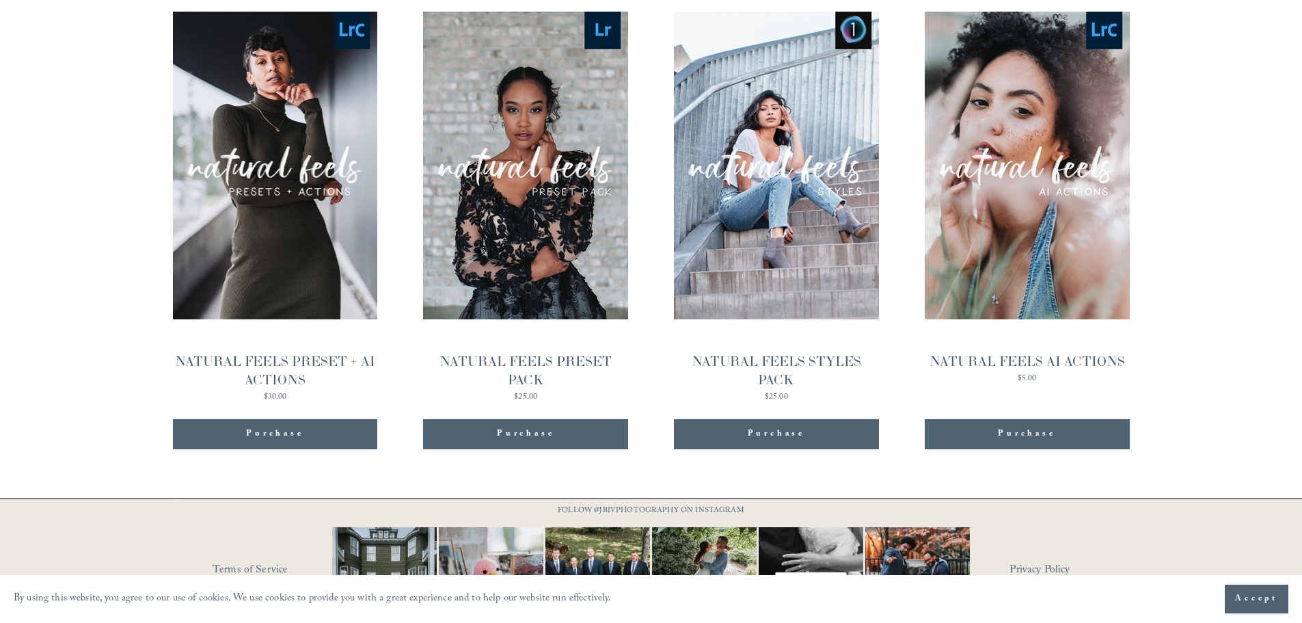
drag, startPoint x: 59, startPoint y: 224, endPoint x: 52, endPoint y: 211, distance: 15.6
drag, startPoint x: 52, startPoint y: 211, endPoint x: 51, endPoint y: 173, distance: 37.6
click at [51, 173] on div "**********" at bounding box center [651, 170] width 1302 height 610
drag, startPoint x: 48, startPoint y: 170, endPoint x: 31, endPoint y: 145, distance: 30.1
click at [31, 145] on div "**********" at bounding box center [651, 170] width 1302 height 610
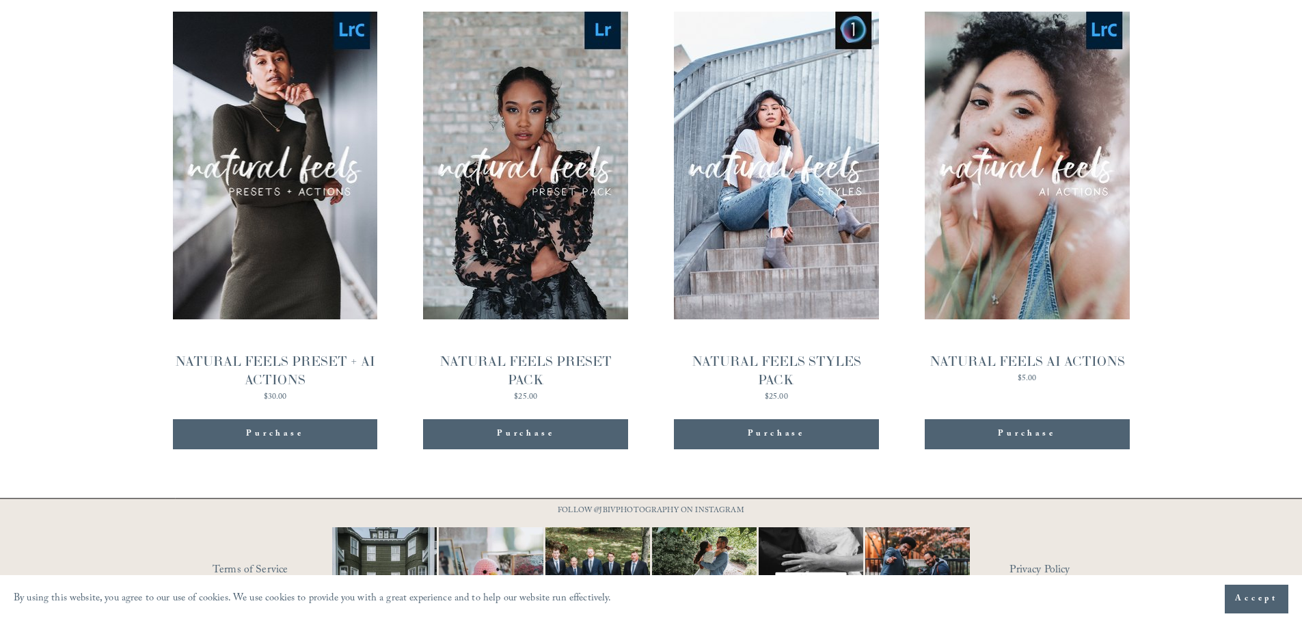
drag, startPoint x: 31, startPoint y: 144, endPoint x: 26, endPoint y: 134, distance: 11.6
click at [26, 134] on div "**********" at bounding box center [651, 170] width 1302 height 610
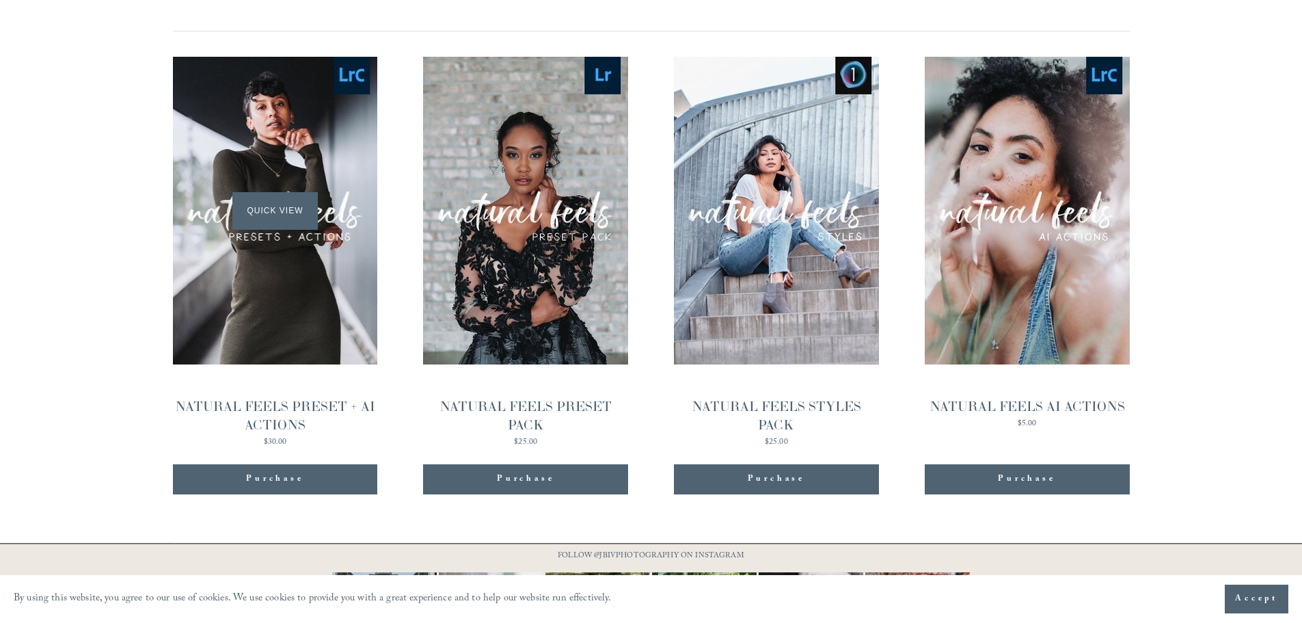
scroll to position [1362, 0]
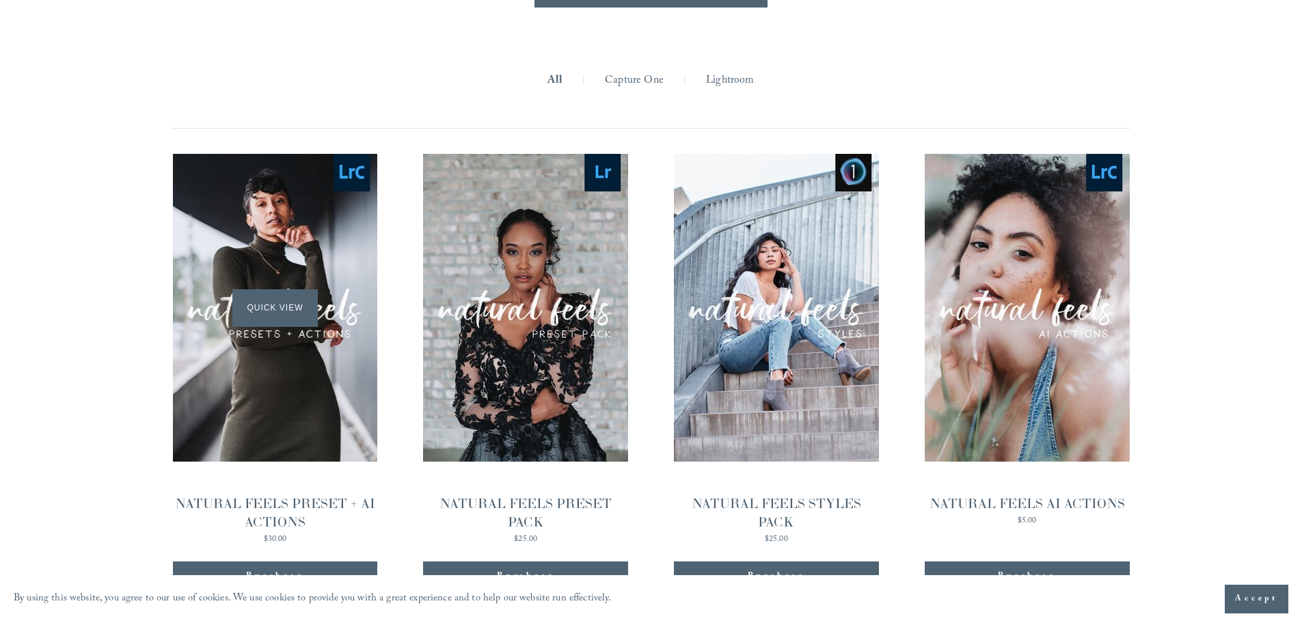
click at [232, 185] on div "Quick View" at bounding box center [275, 308] width 205 height 308
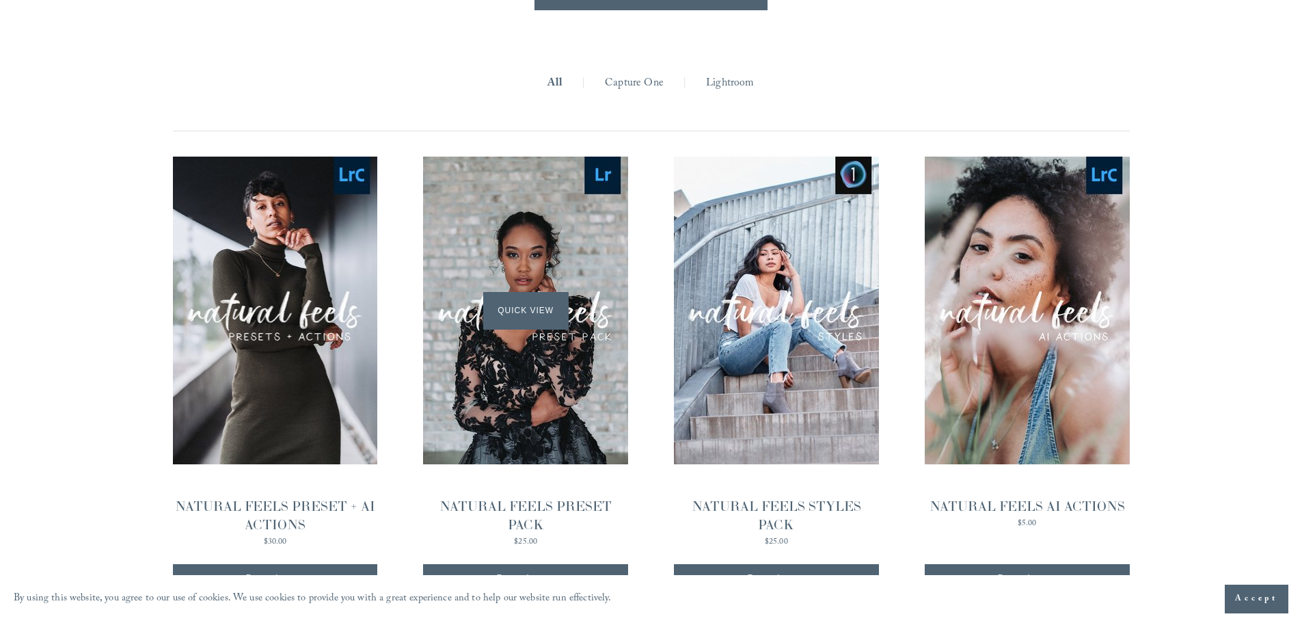
click at [526, 265] on div "Quick View" at bounding box center [525, 311] width 205 height 308
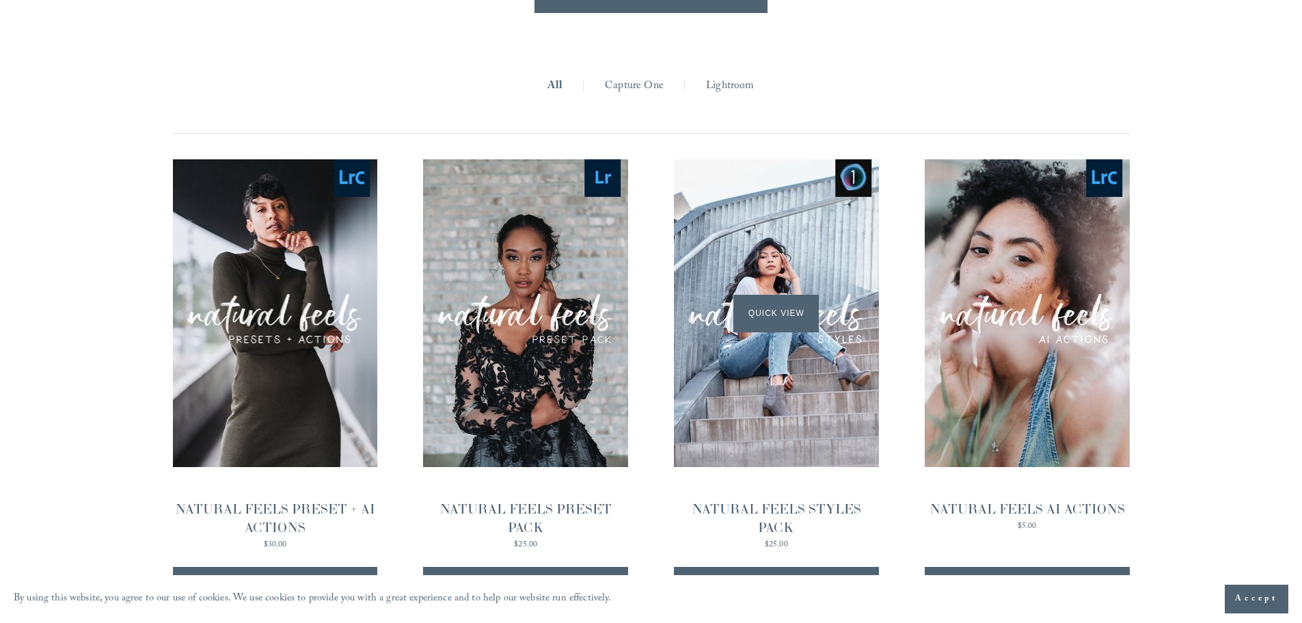
click at [778, 255] on div "Quick View" at bounding box center [776, 313] width 205 height 308
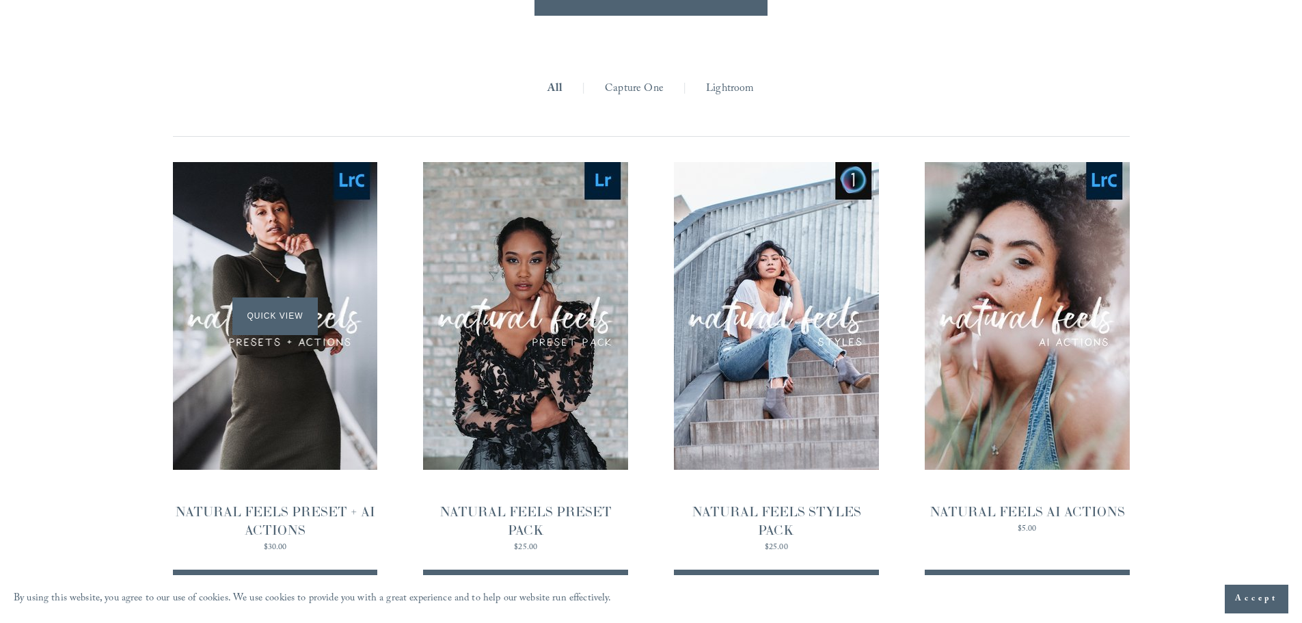
click at [282, 287] on div "Quick View" at bounding box center [275, 316] width 205 height 308
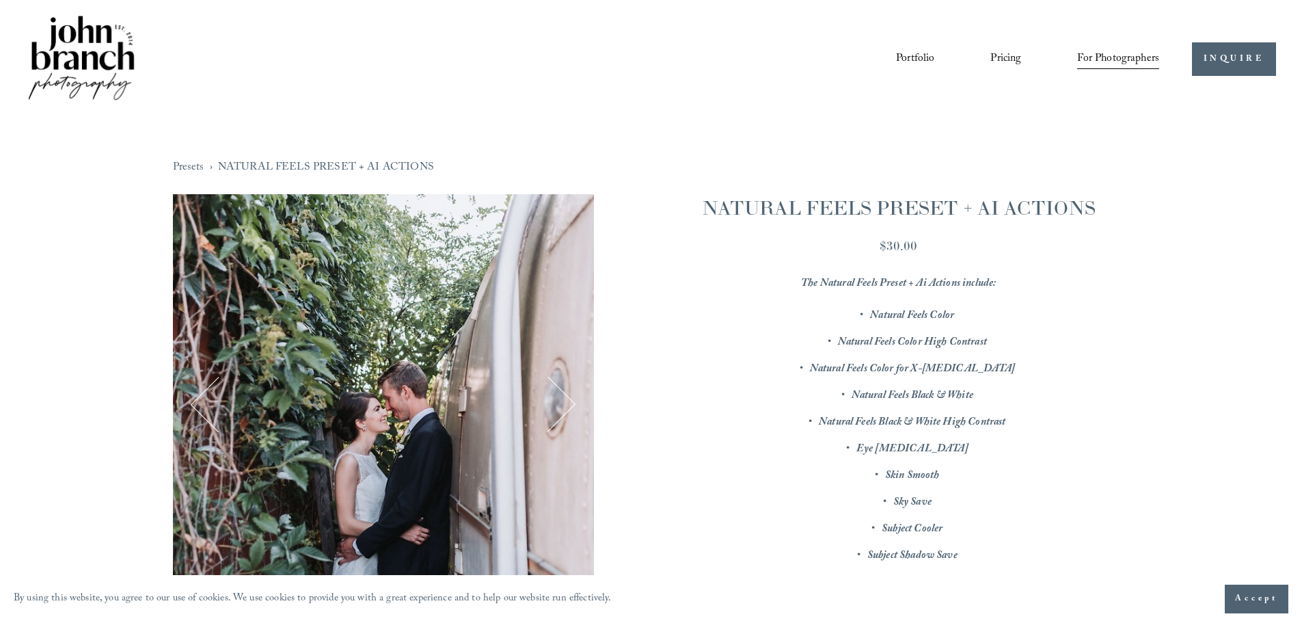
drag, startPoint x: 848, startPoint y: 233, endPoint x: 838, endPoint y: 233, distance: 10.3
click at [838, 233] on div "NATURAL FEELS PRESET + AI ACTIONS $30.00 The Natural Feels Preset + Ai Actions …" at bounding box center [898, 573] width 461 height 759
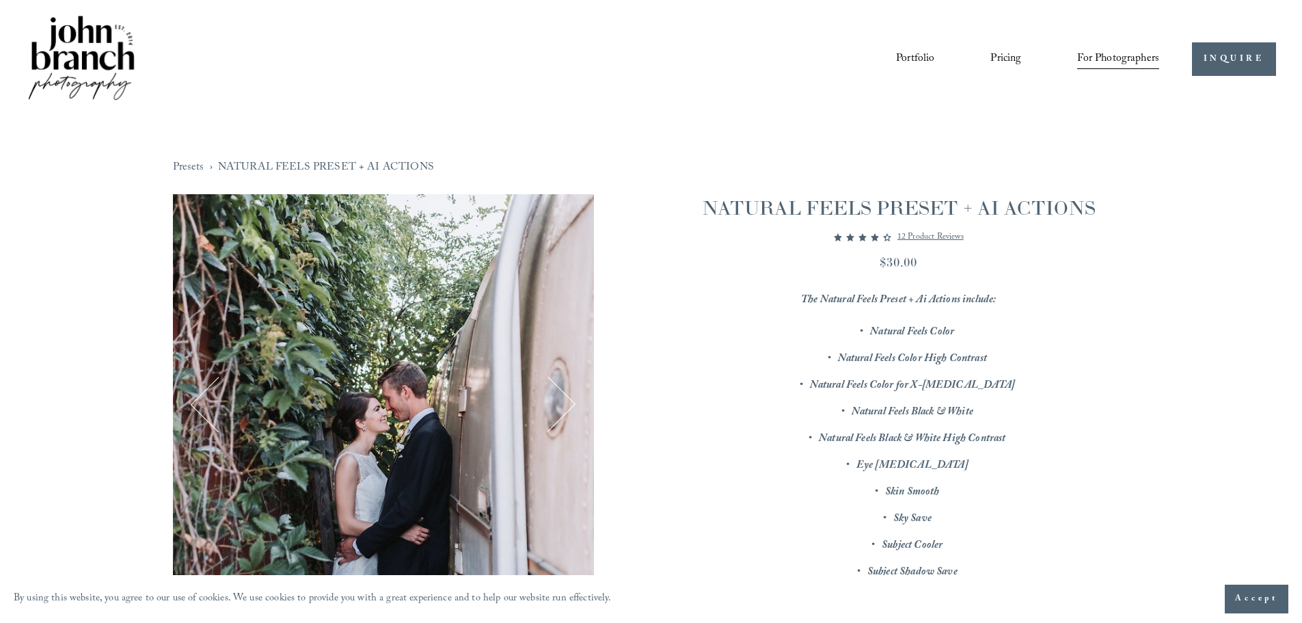
click at [834, 232] on div "4.42 out of 5 stars 12 product reviews" at bounding box center [898, 237] width 461 height 16
drag, startPoint x: 871, startPoint y: 152, endPoint x: 863, endPoint y: 150, distance: 8.5
drag, startPoint x: 863, startPoint y: 150, endPoint x: 854, endPoint y: 148, distance: 8.3
click at [854, 148] on div "Presets › NATURAL FEELS PRESET + AI ACTIONS 1 / 12 Image 1 of 12 Image 2 of 12" at bounding box center [650, 563] width 1009 height 891
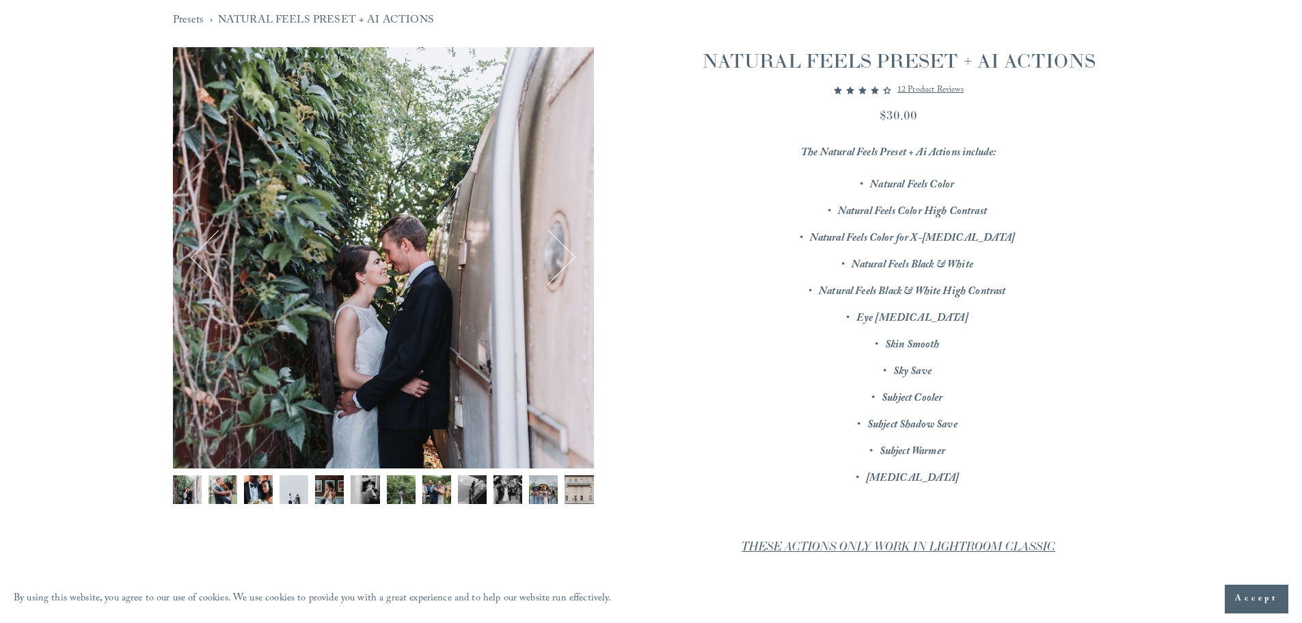
scroll to position [342, 0]
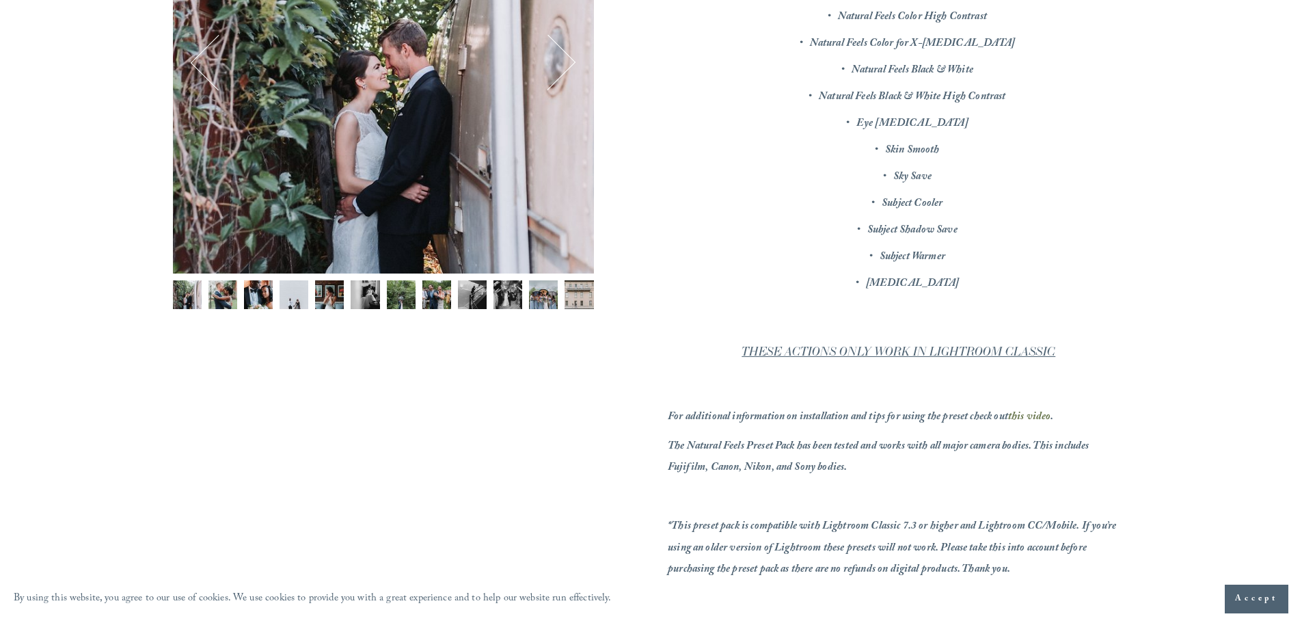
click at [228, 316] on button "Image 2 of 12" at bounding box center [222, 298] width 29 height 36
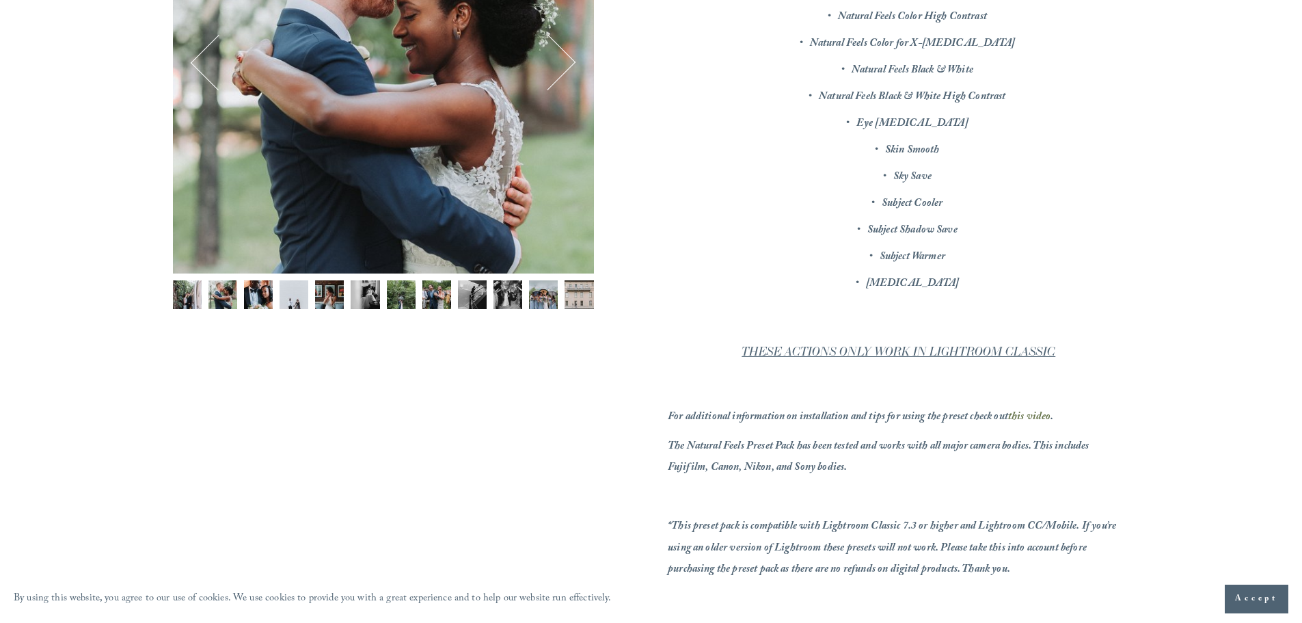
click at [221, 300] on img "Image 2 of 12" at bounding box center [222, 294] width 29 height 29
click at [253, 297] on img "Image 3 of 12" at bounding box center [258, 294] width 29 height 29
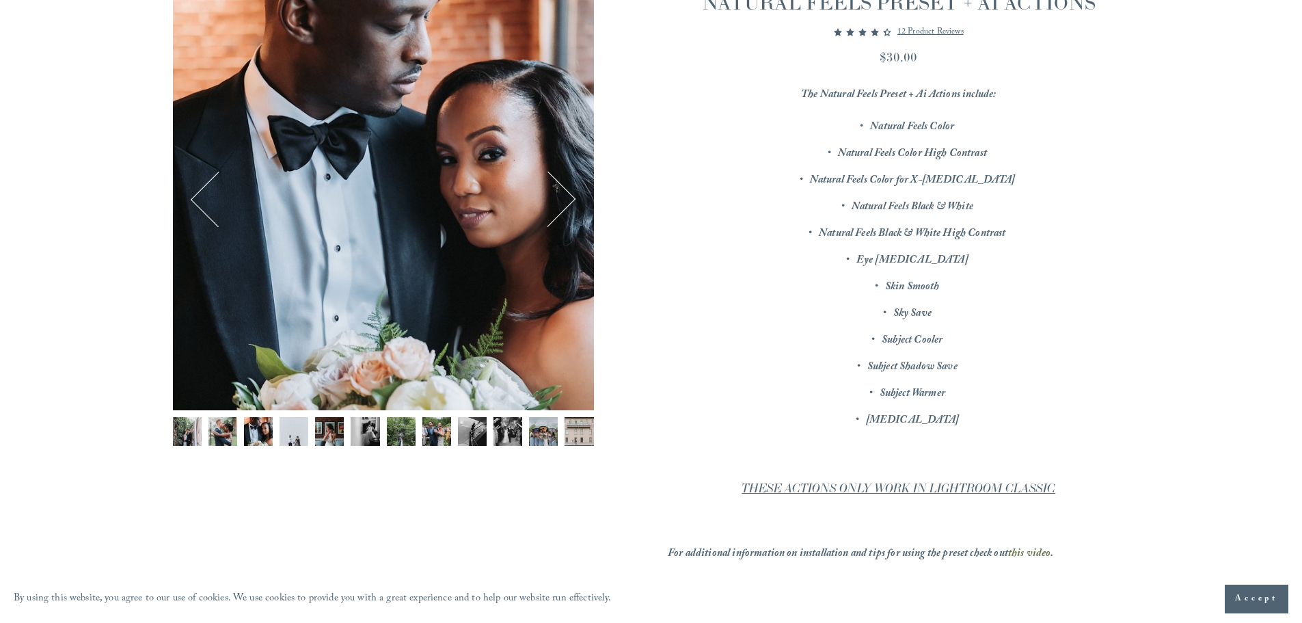
click at [557, 188] on button "Next" at bounding box center [548, 199] width 53 height 53
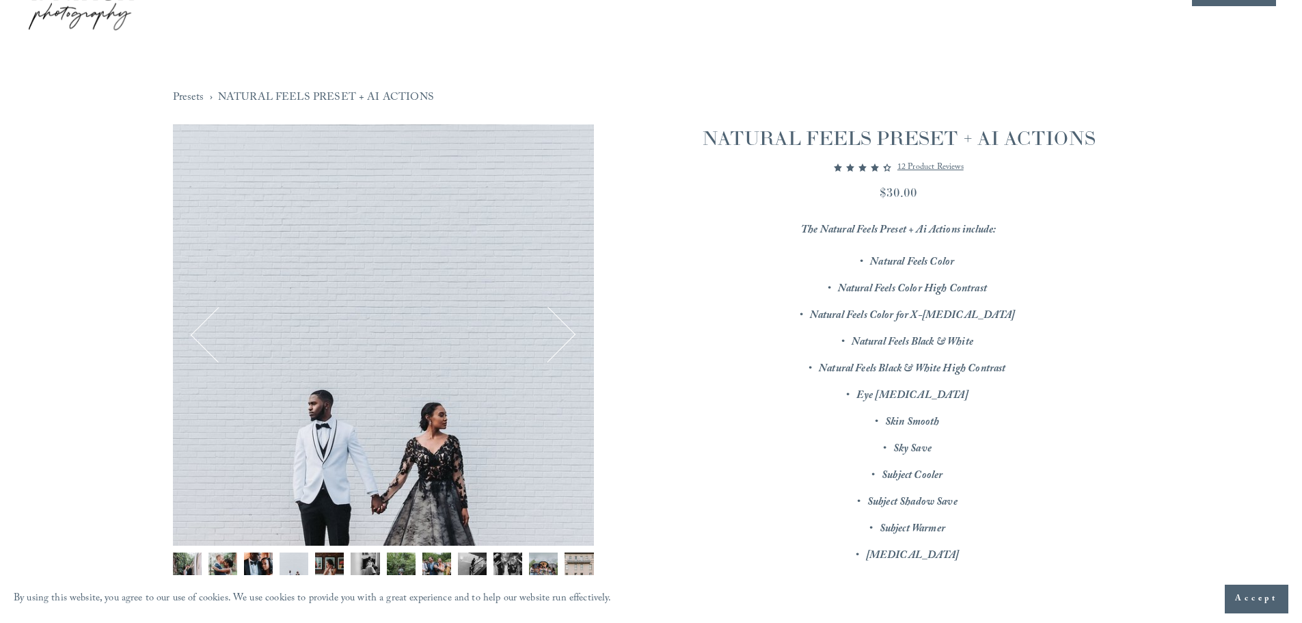
scroll to position [68, 0]
click at [560, 327] on button "Next" at bounding box center [548, 336] width 53 height 53
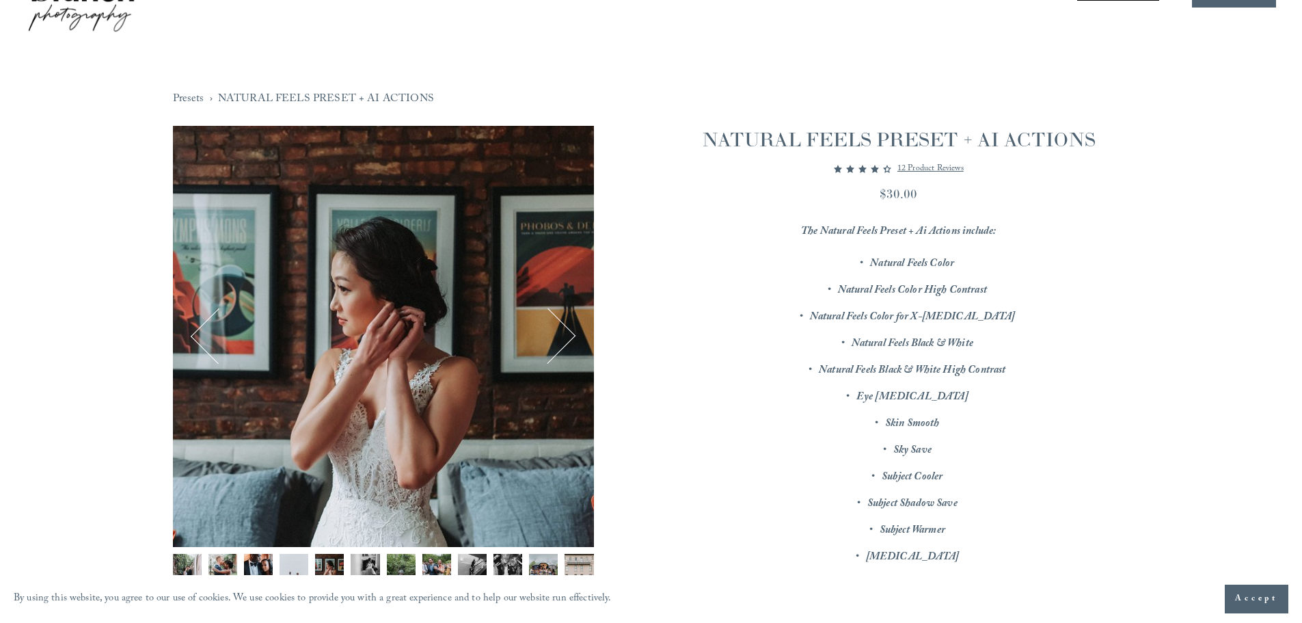
click at [560, 327] on button "Next" at bounding box center [548, 336] width 53 height 53
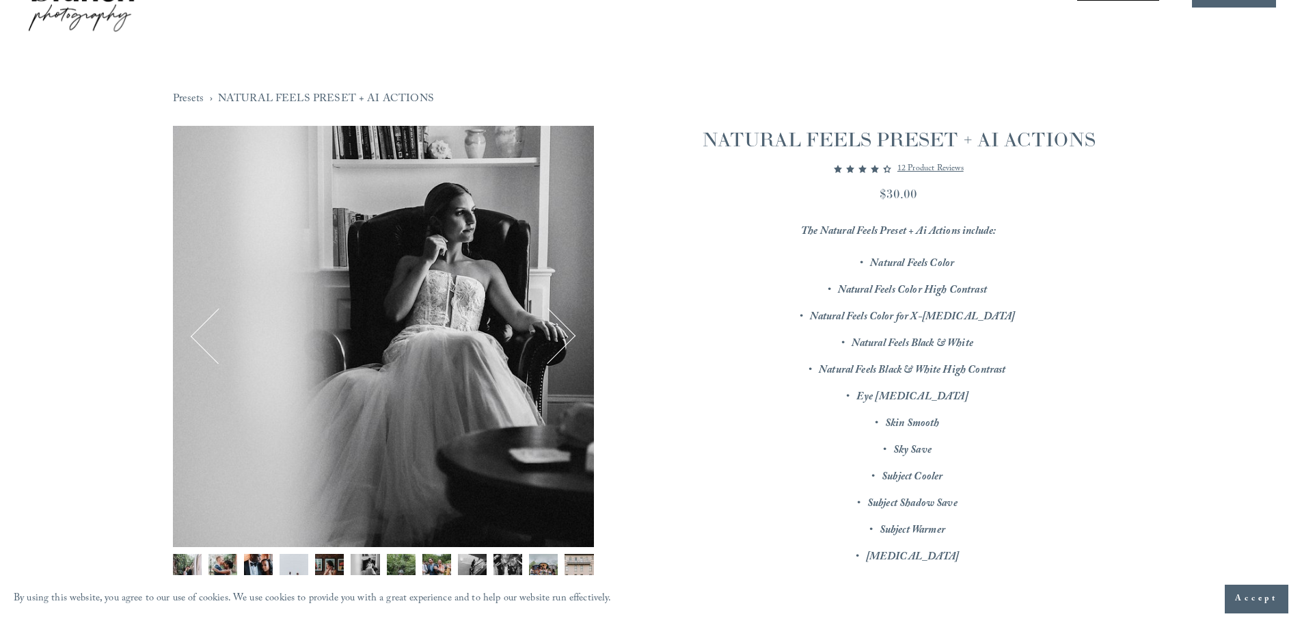
click at [560, 327] on button "Next" at bounding box center [548, 336] width 53 height 53
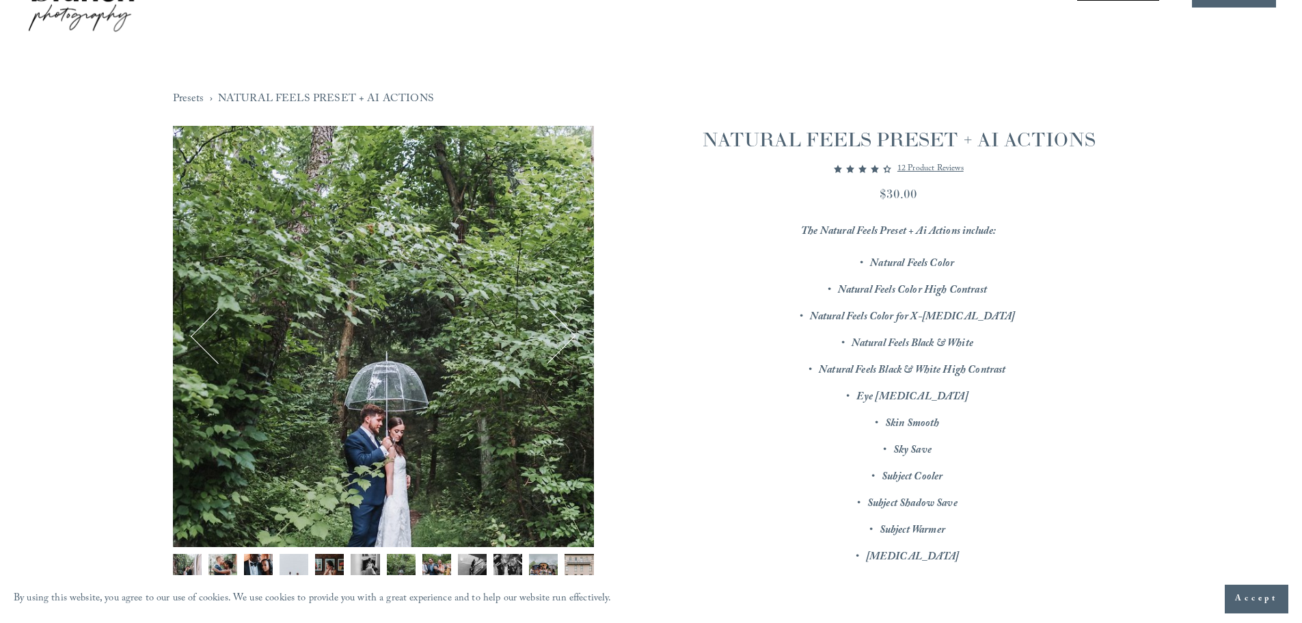
click at [560, 327] on button "Next" at bounding box center [548, 336] width 53 height 53
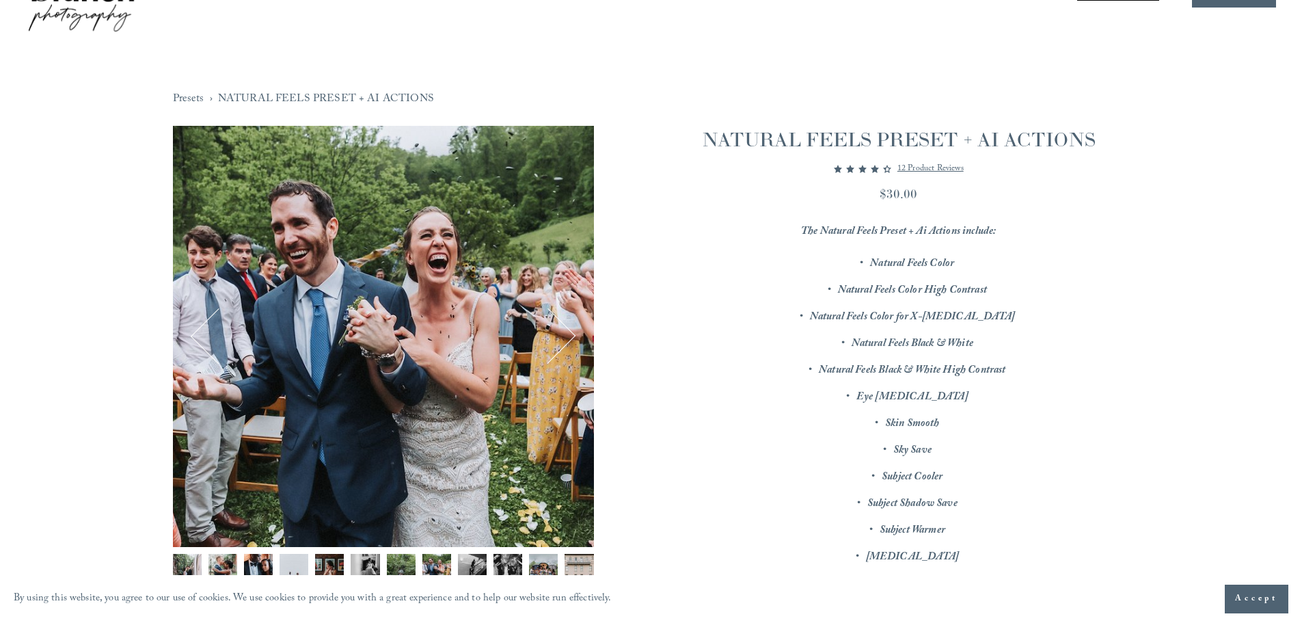
click at [560, 327] on button "Next" at bounding box center [548, 336] width 53 height 53
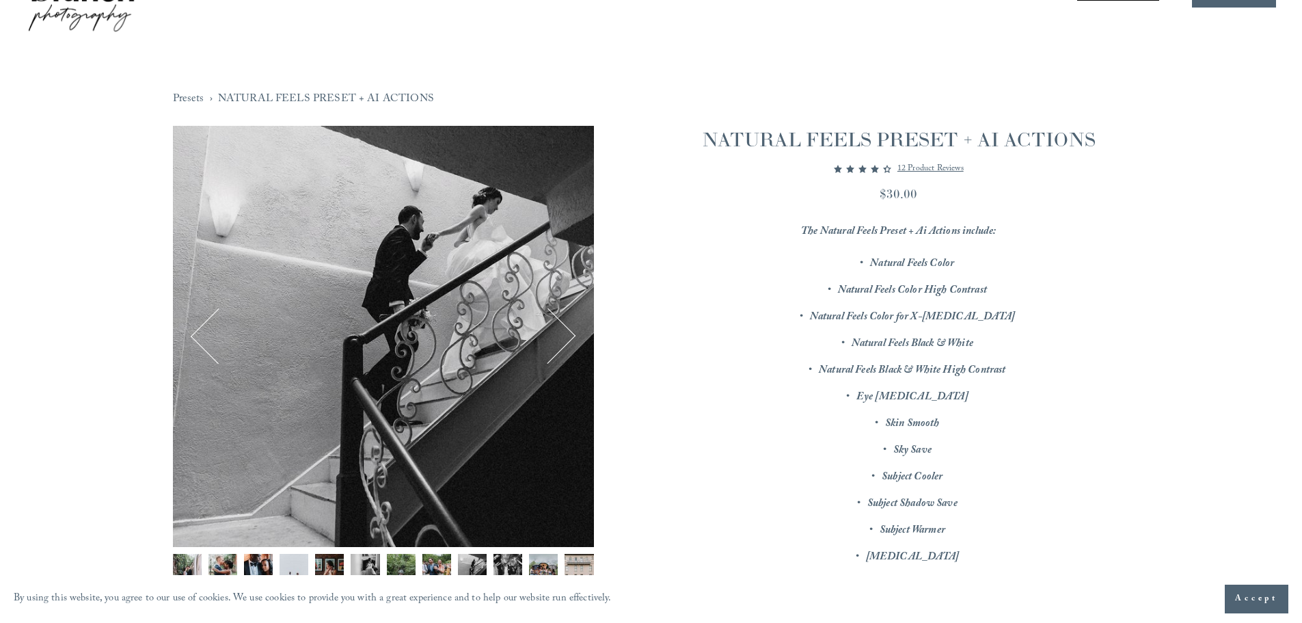
click at [560, 327] on button "Next" at bounding box center [548, 336] width 53 height 53
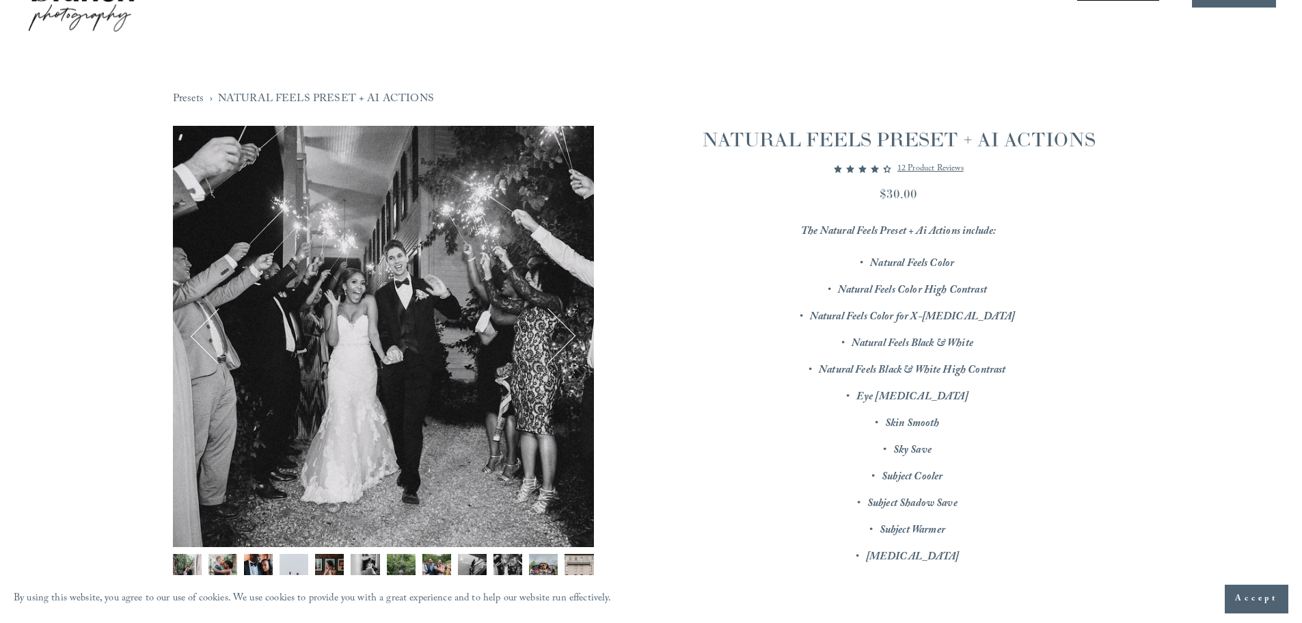
click at [560, 327] on button "Next" at bounding box center [548, 336] width 53 height 53
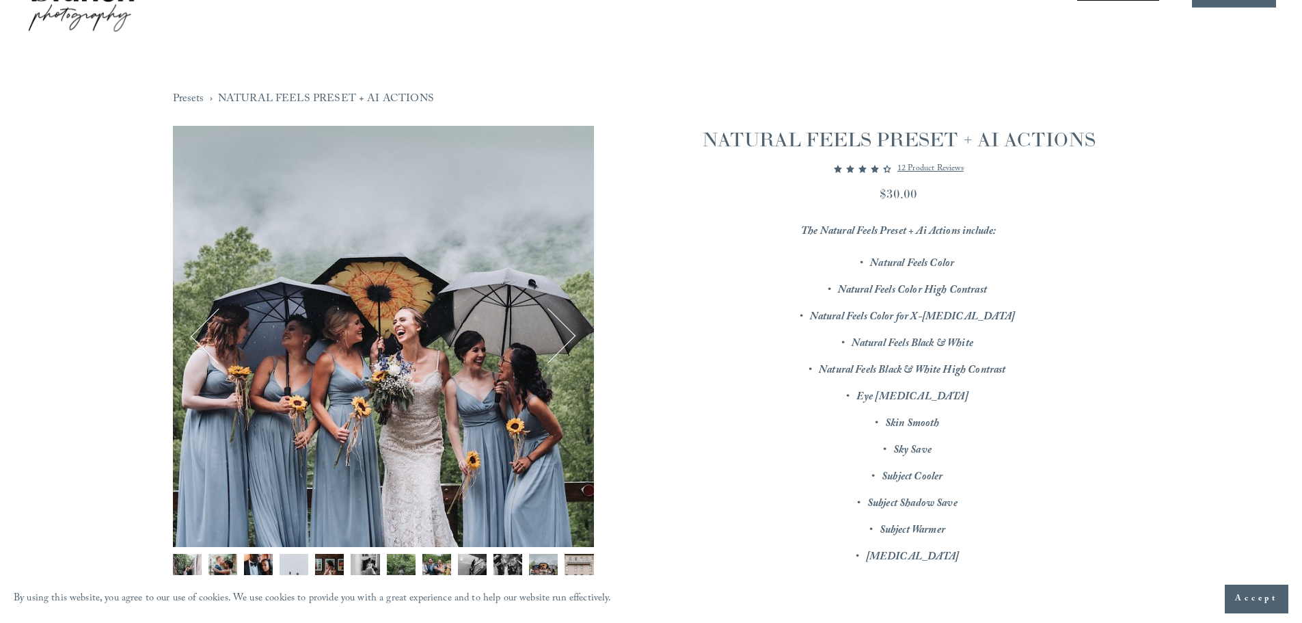
click at [560, 327] on button "Next" at bounding box center [548, 336] width 53 height 53
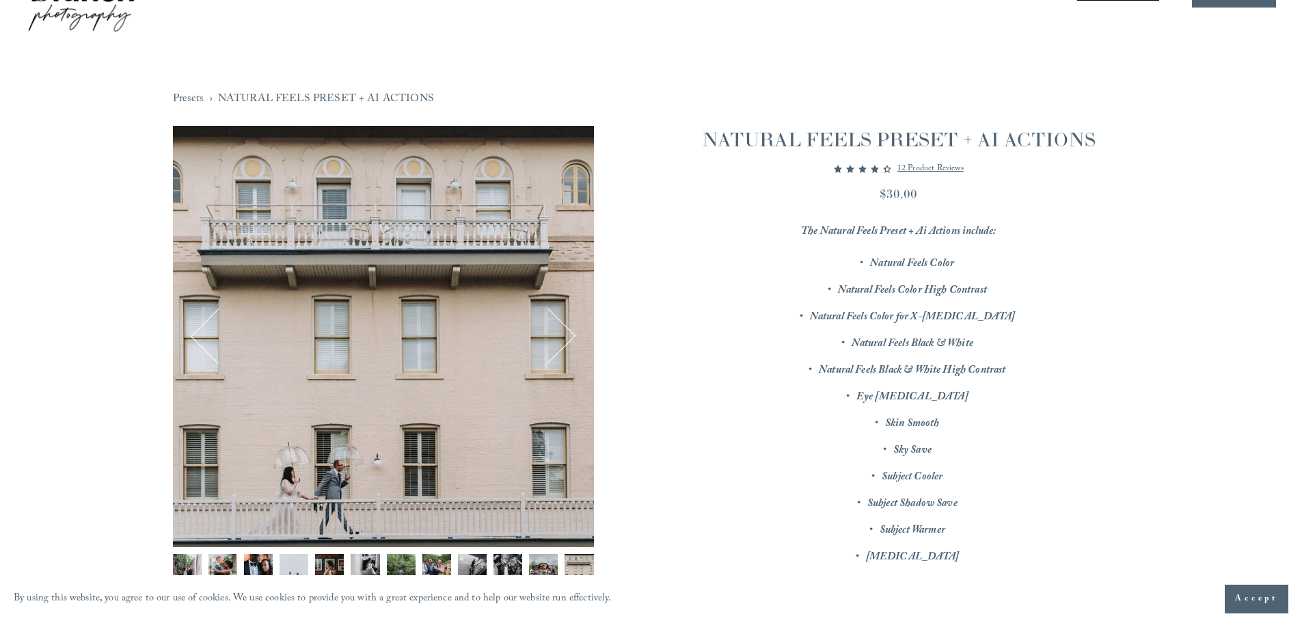
click at [560, 327] on button "Next" at bounding box center [548, 336] width 53 height 53
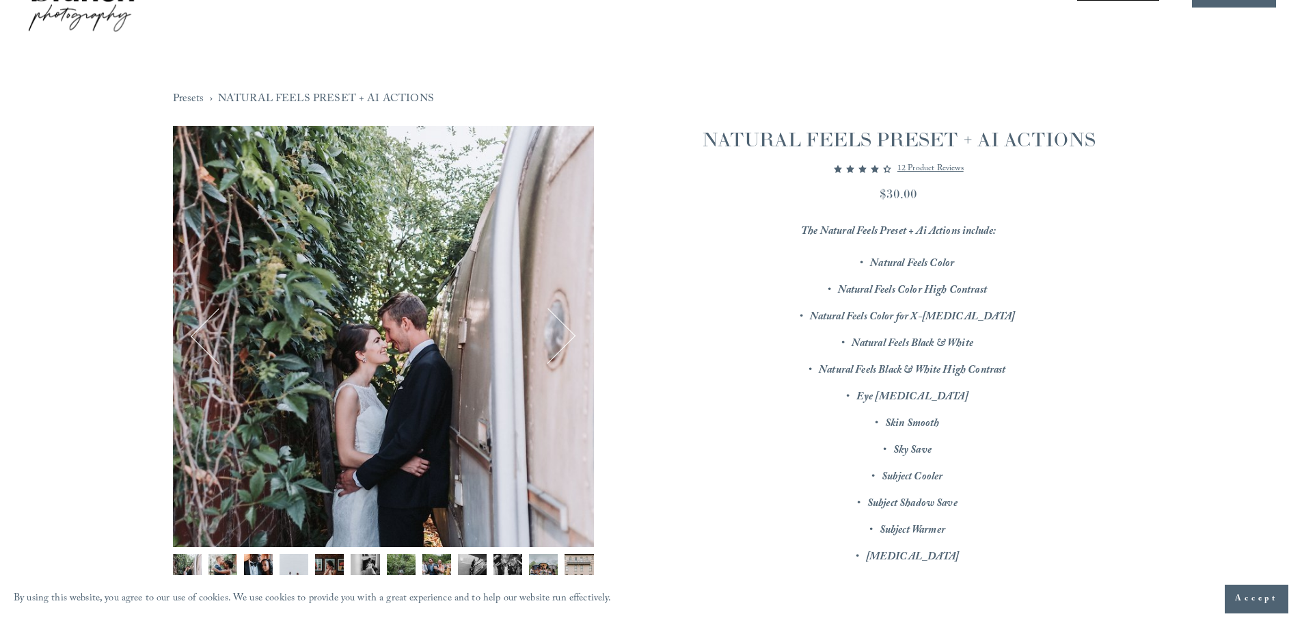
click at [560, 327] on button "Next" at bounding box center [548, 336] width 53 height 53
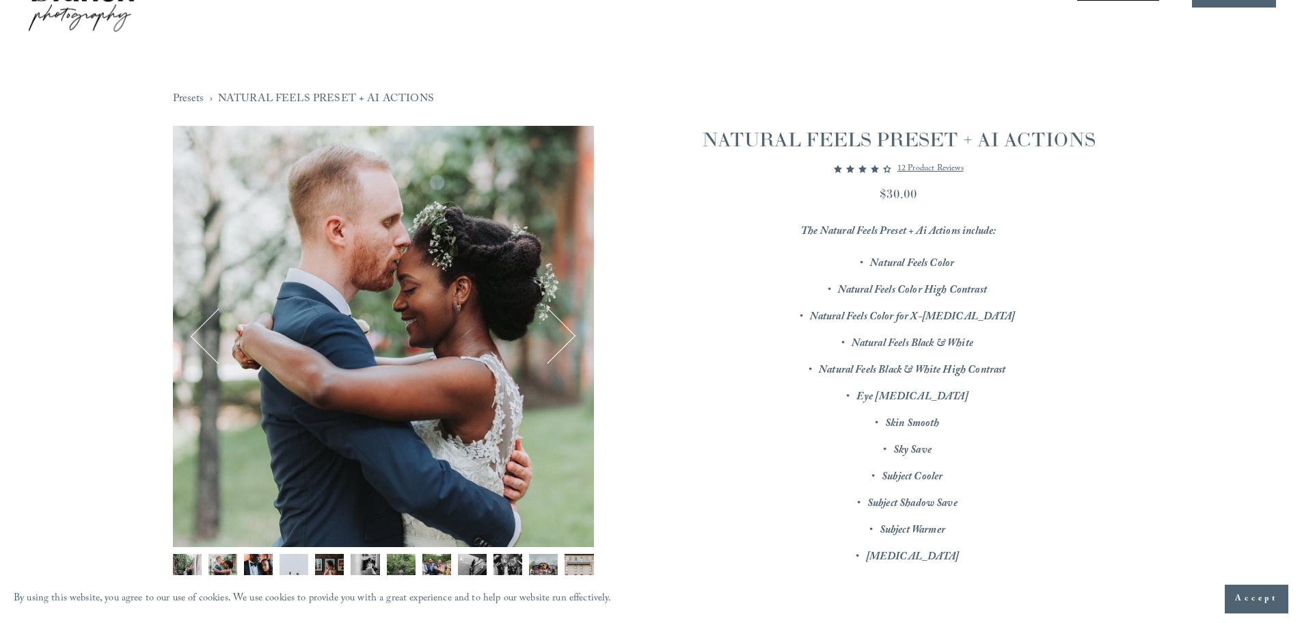
click at [567, 327] on button "Next" at bounding box center [548, 336] width 53 height 53
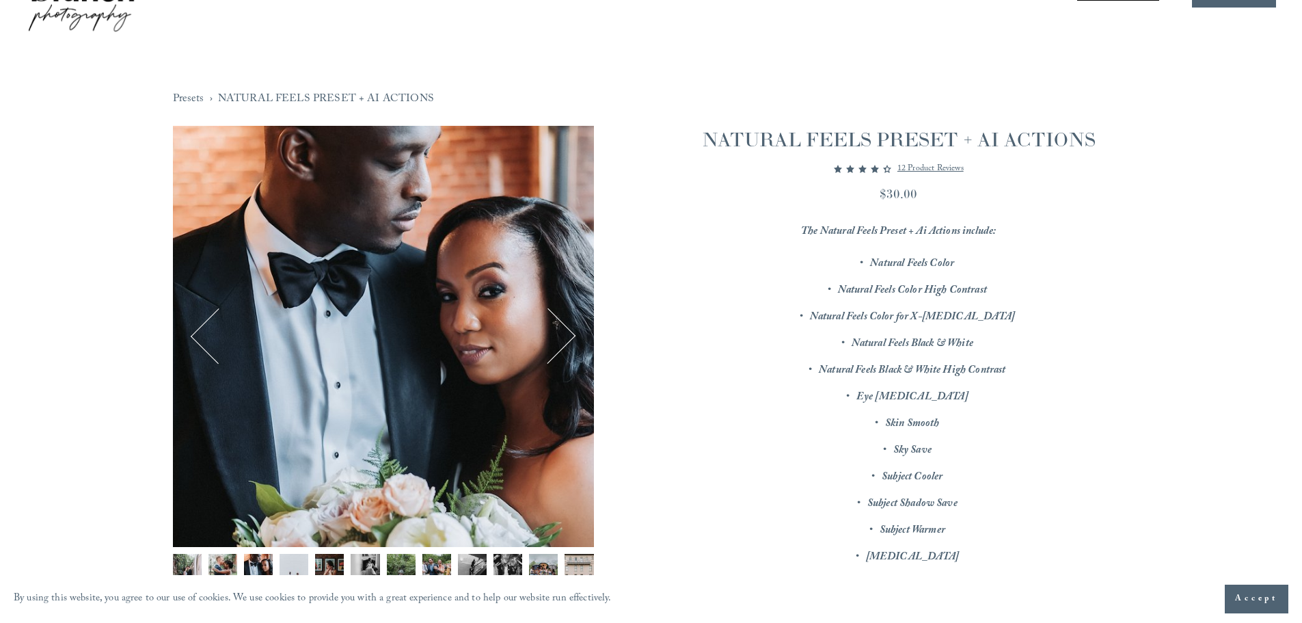
click at [664, 303] on div "3 / 12 Image 1 of 12 Image 2 of 12 Image 3 of 12" at bounding box center [651, 514] width 957 height 776
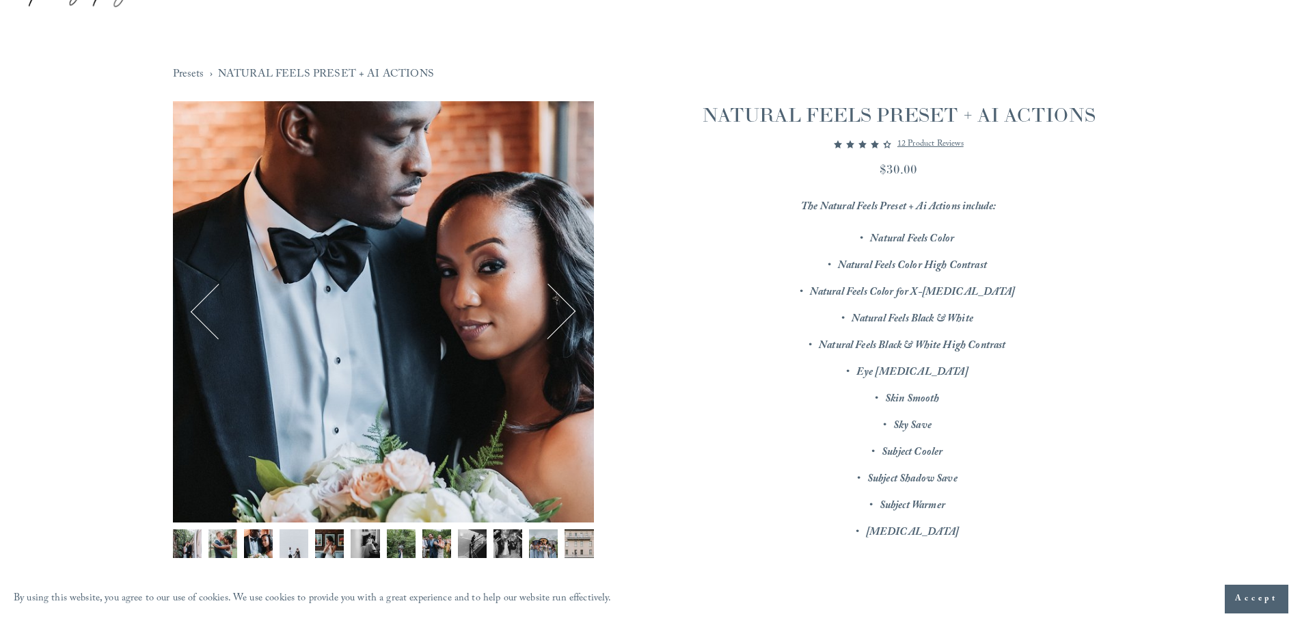
scroll to position [0, 0]
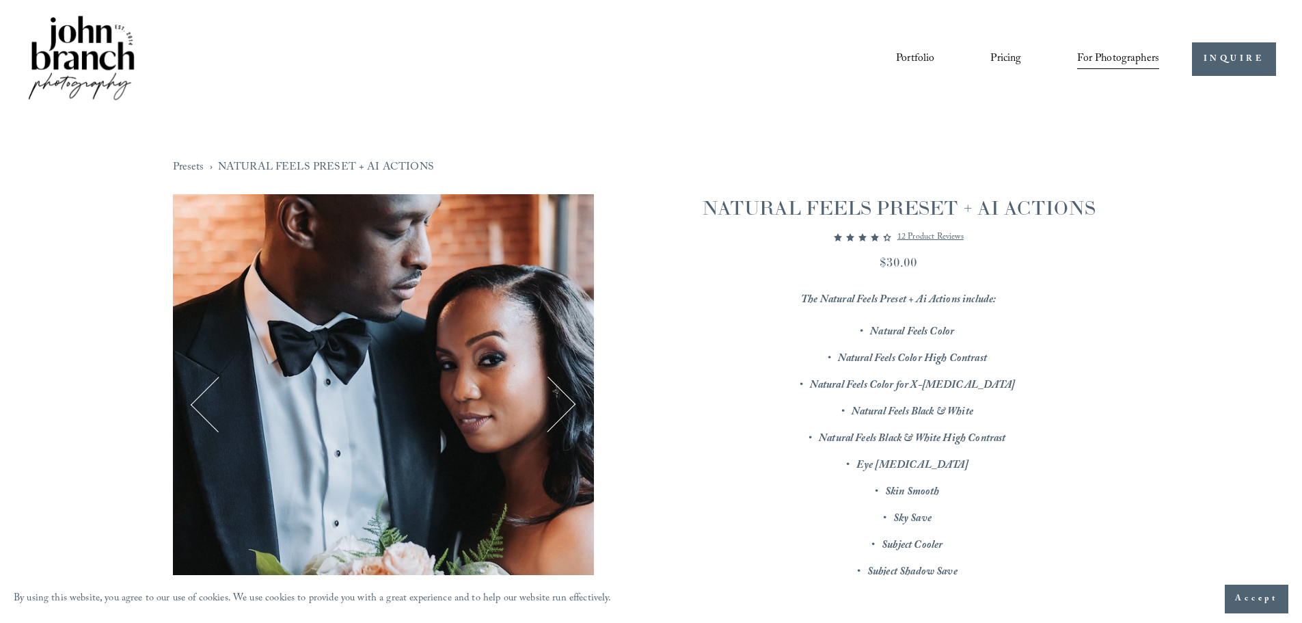
drag, startPoint x: 820, startPoint y: 243, endPoint x: 814, endPoint y: 239, distance: 7.4
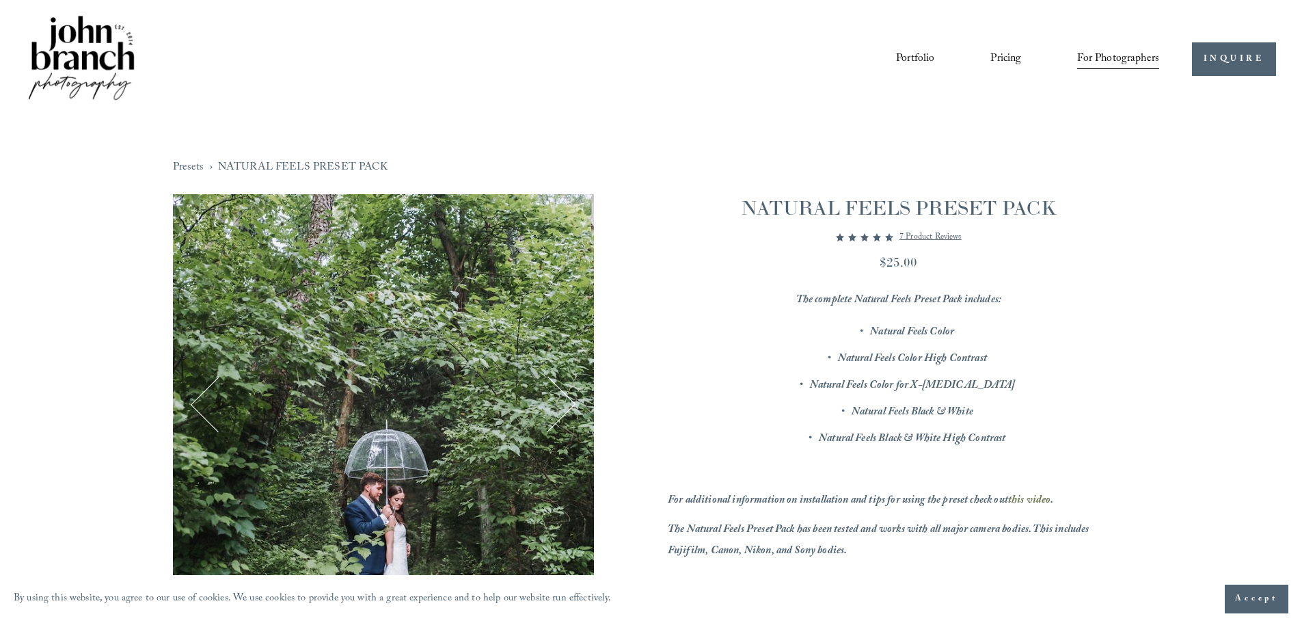
drag, startPoint x: 857, startPoint y: 247, endPoint x: 834, endPoint y: 247, distance: 23.2
drag, startPoint x: 834, startPoint y: 247, endPoint x: 797, endPoint y: 254, distance: 37.5
click at [797, 254] on div "NATURAL FEELS PRESET PACK 4.57 out of 5 stars 7 product reviews $25.00 The comp…" at bounding box center [898, 452] width 461 height 517
click at [789, 258] on div "$25.00" at bounding box center [898, 262] width 461 height 18
drag, startPoint x: 789, startPoint y: 258, endPoint x: 783, endPoint y: 255, distance: 7.4
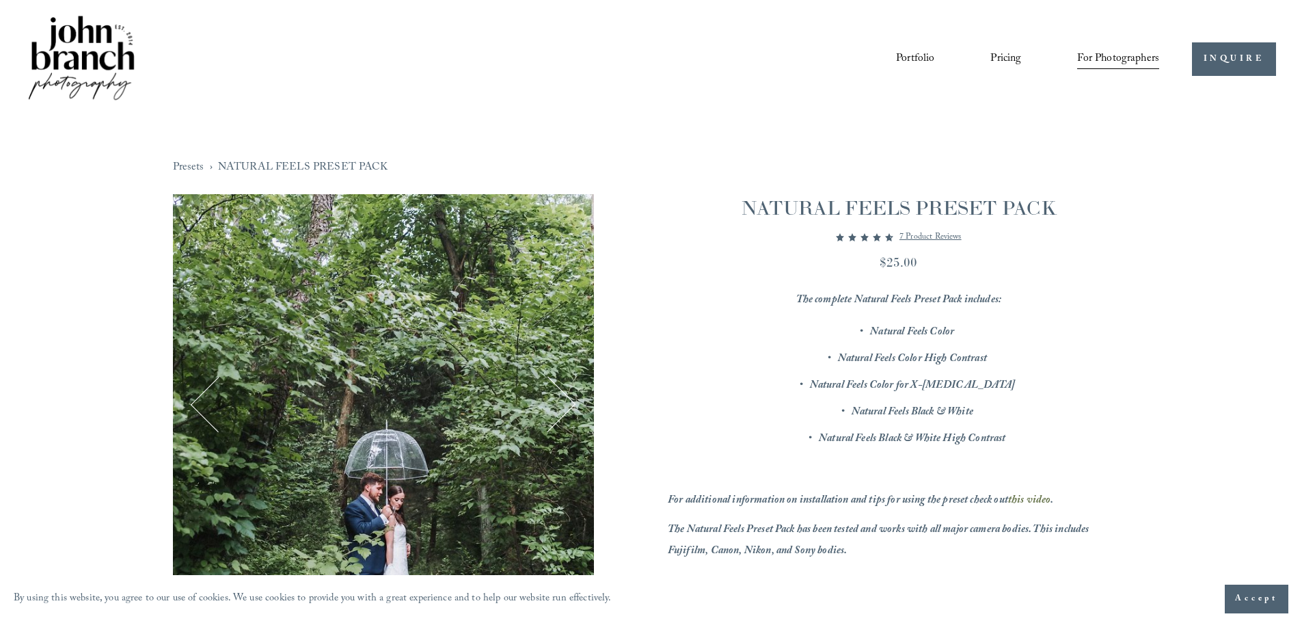
click at [783, 255] on div "$25.00" at bounding box center [898, 262] width 461 height 18
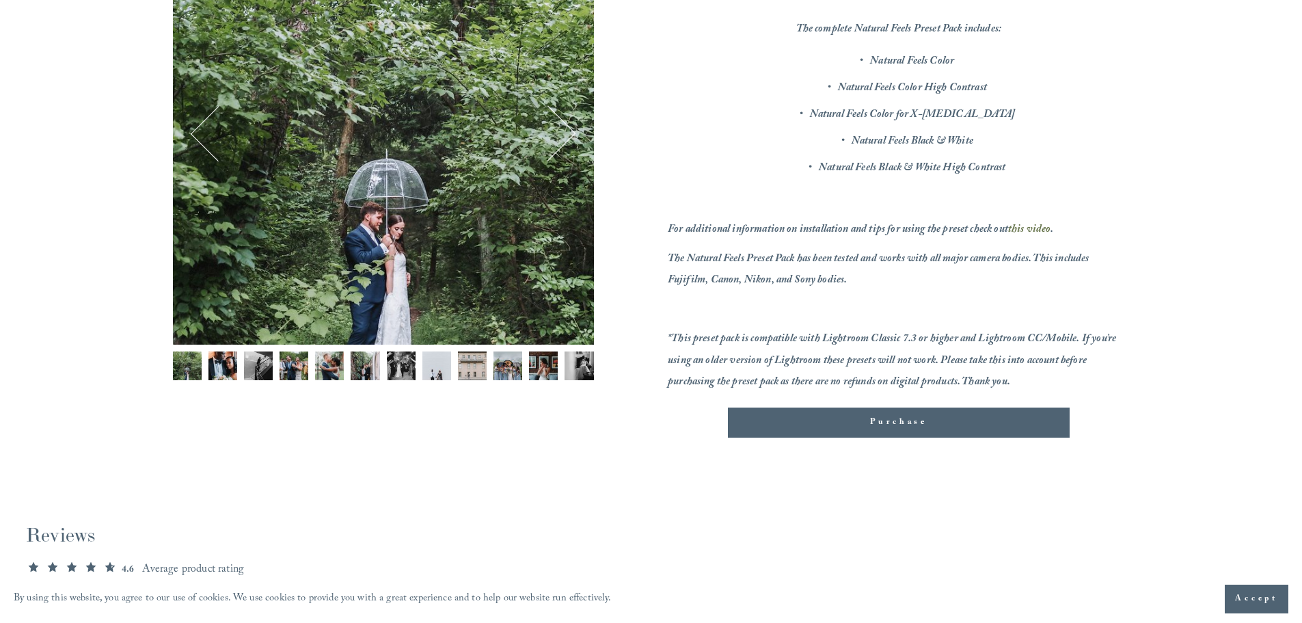
scroll to position [273, 0]
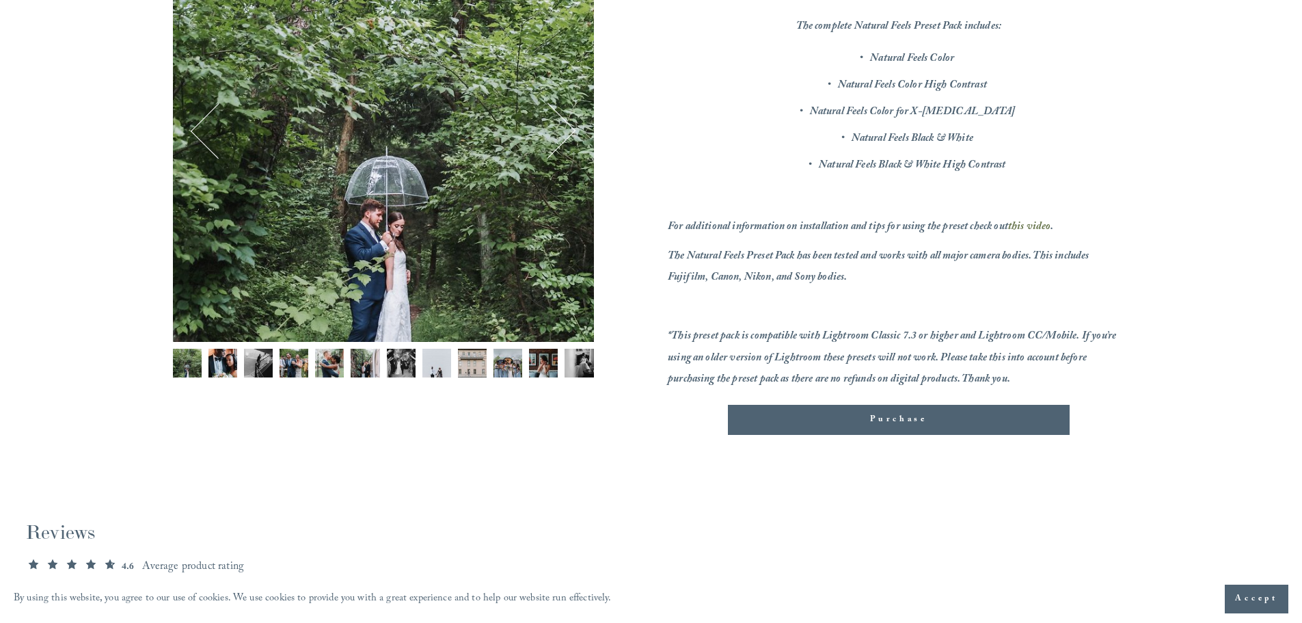
click at [297, 367] on img "Image 4 of 12" at bounding box center [294, 363] width 29 height 29
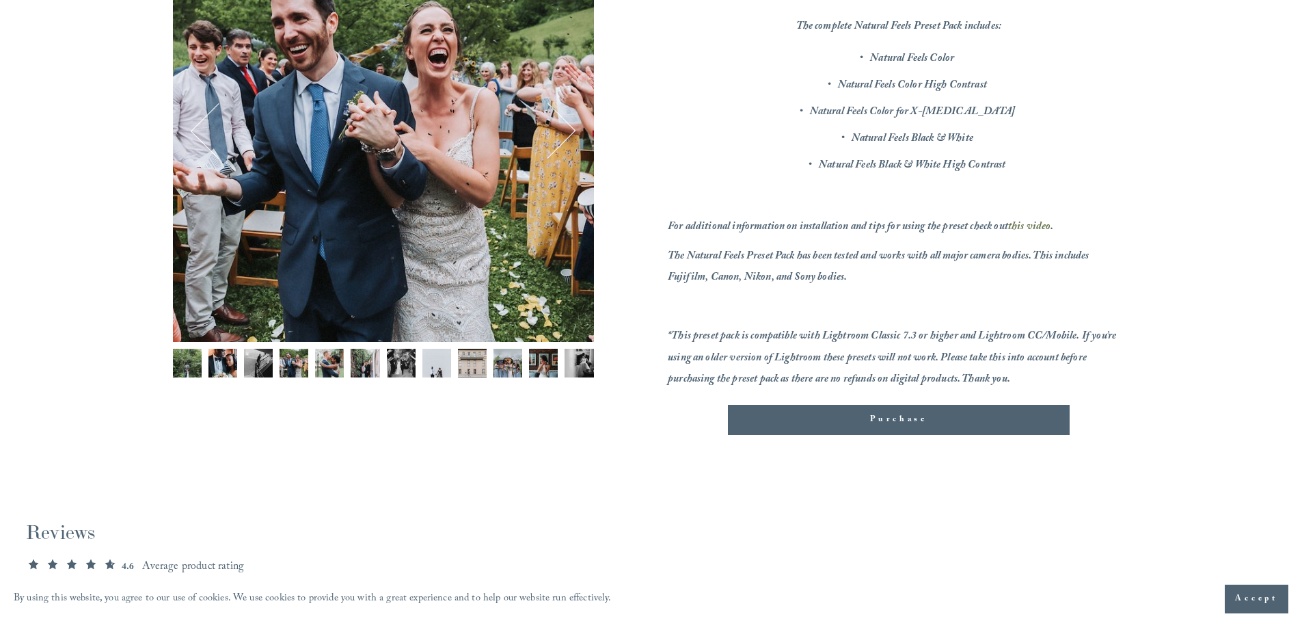
click at [271, 362] on img "Image 3 of 12" at bounding box center [258, 363] width 29 height 29
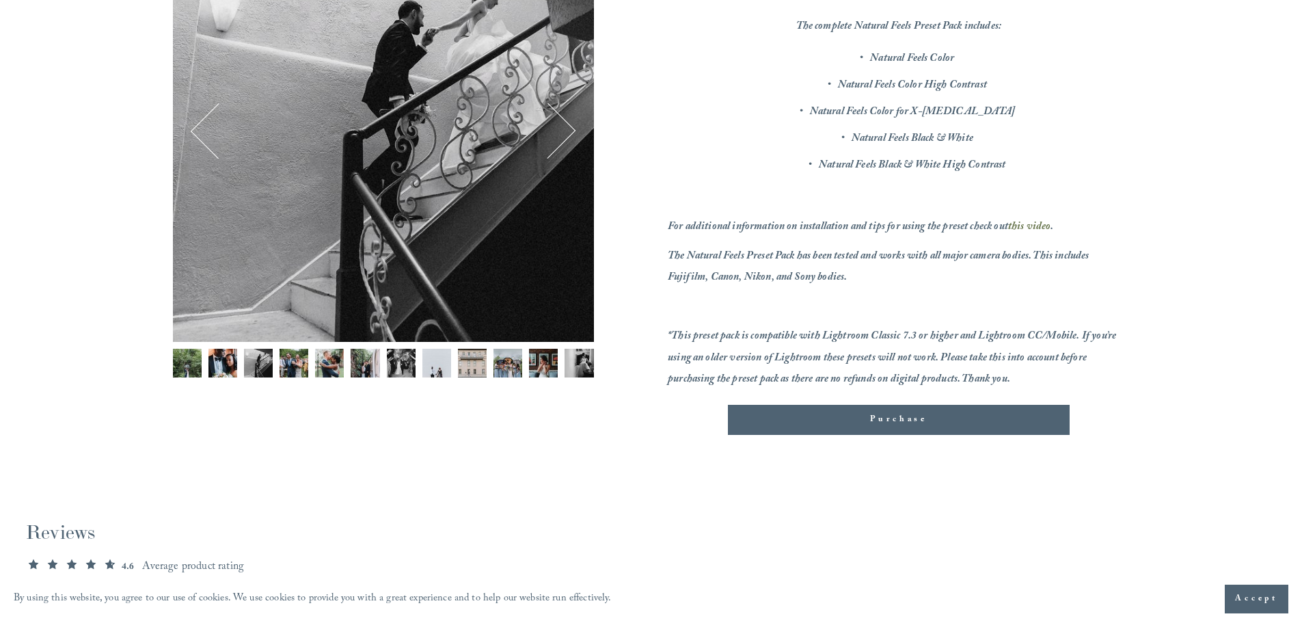
click at [254, 355] on img "Image 3 of 12" at bounding box center [258, 363] width 29 height 29
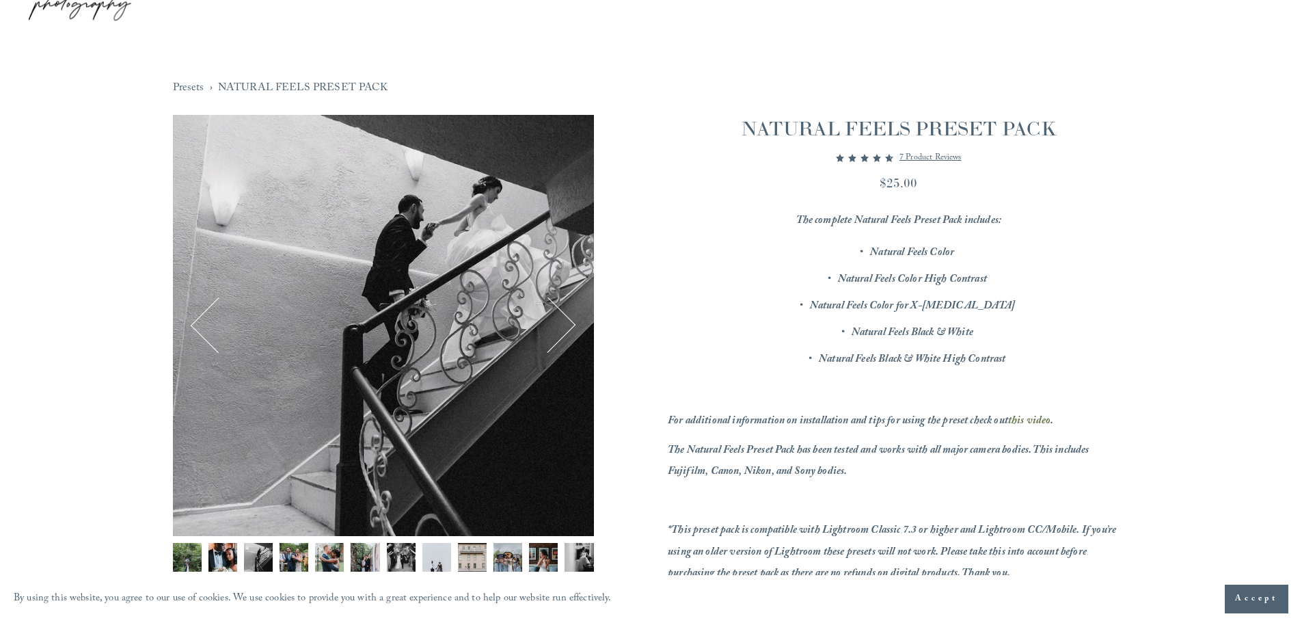
scroll to position [0, 0]
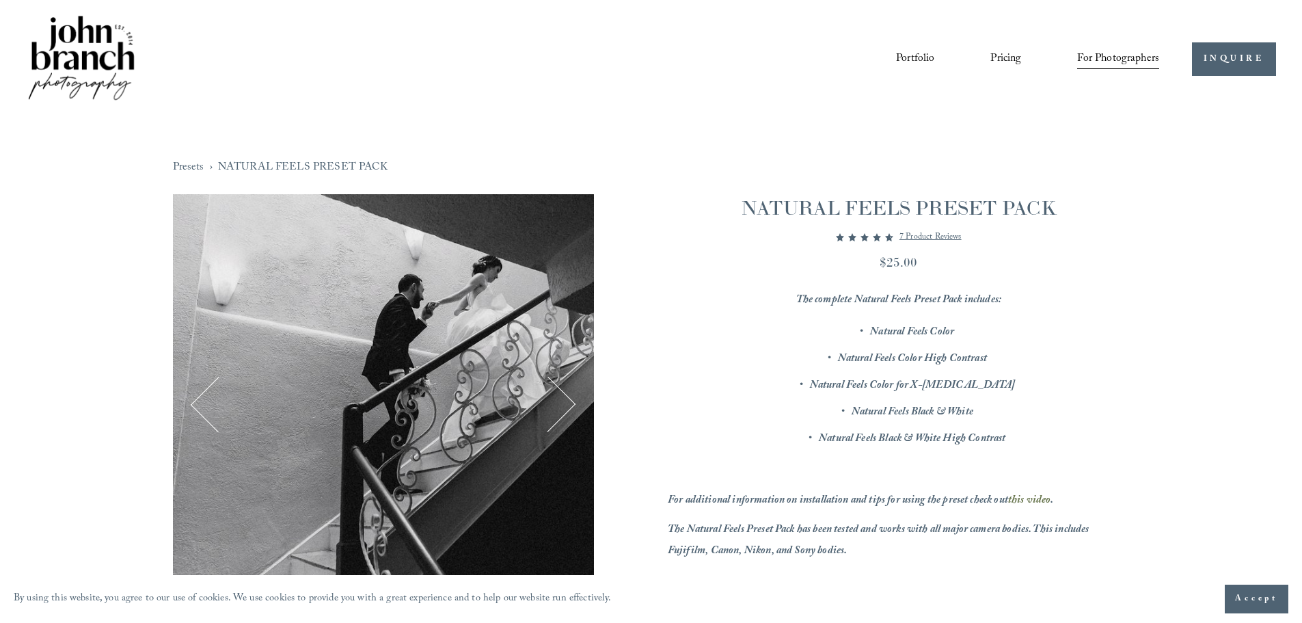
drag, startPoint x: 757, startPoint y: 252, endPoint x: 743, endPoint y: 250, distance: 14.5
click at [743, 250] on div "NATURAL FEELS PRESET PACK 4.57 out of 5 stars 7 product reviews $25.00 The comp…" at bounding box center [898, 452] width 461 height 517
click at [738, 249] on div "NATURAL FEELS PRESET PACK 4.57 out of 5 stars 7 product reviews $25.00 The comp…" at bounding box center [898, 452] width 461 height 517
click at [733, 246] on div "NATURAL FEELS PRESET PACK 4.57 out of 5 stars 7 product reviews $25.00 The comp…" at bounding box center [898, 452] width 461 height 517
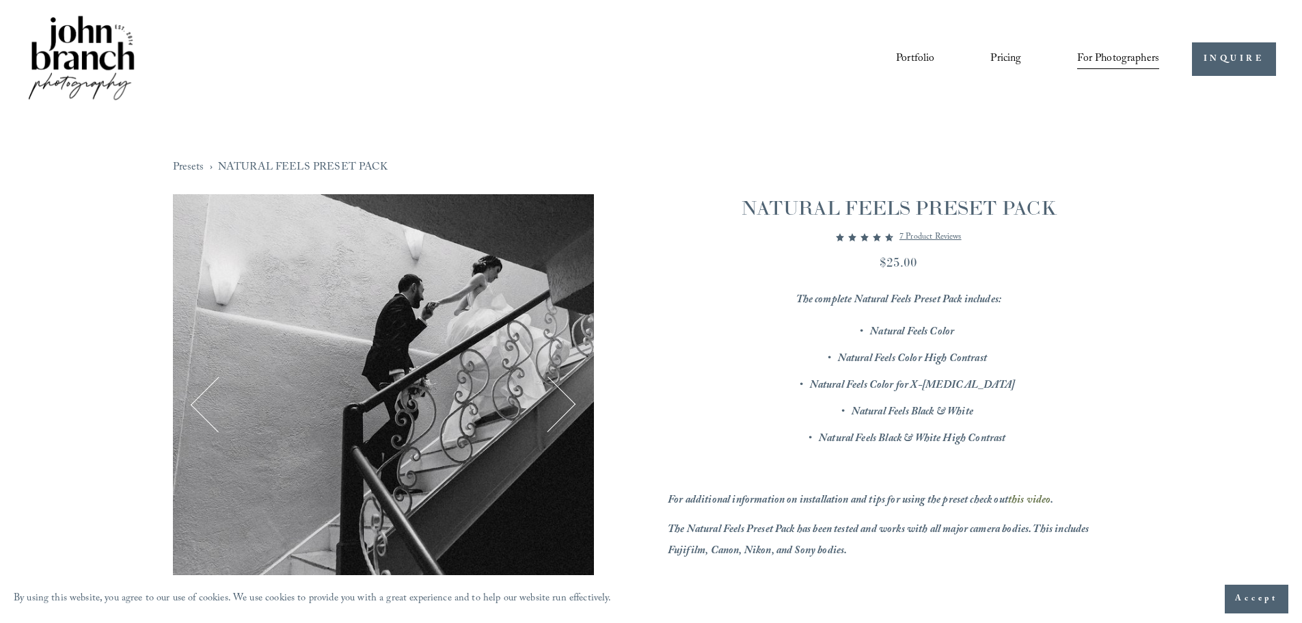
click at [731, 245] on div "4.57 out of 5 stars 7 product reviews" at bounding box center [898, 237] width 461 height 16
click at [731, 244] on div "4.57 out of 5 stars 7 product reviews" at bounding box center [898, 237] width 461 height 16
drag, startPoint x: 729, startPoint y: 242, endPoint x: 724, endPoint y: 236, distance: 7.3
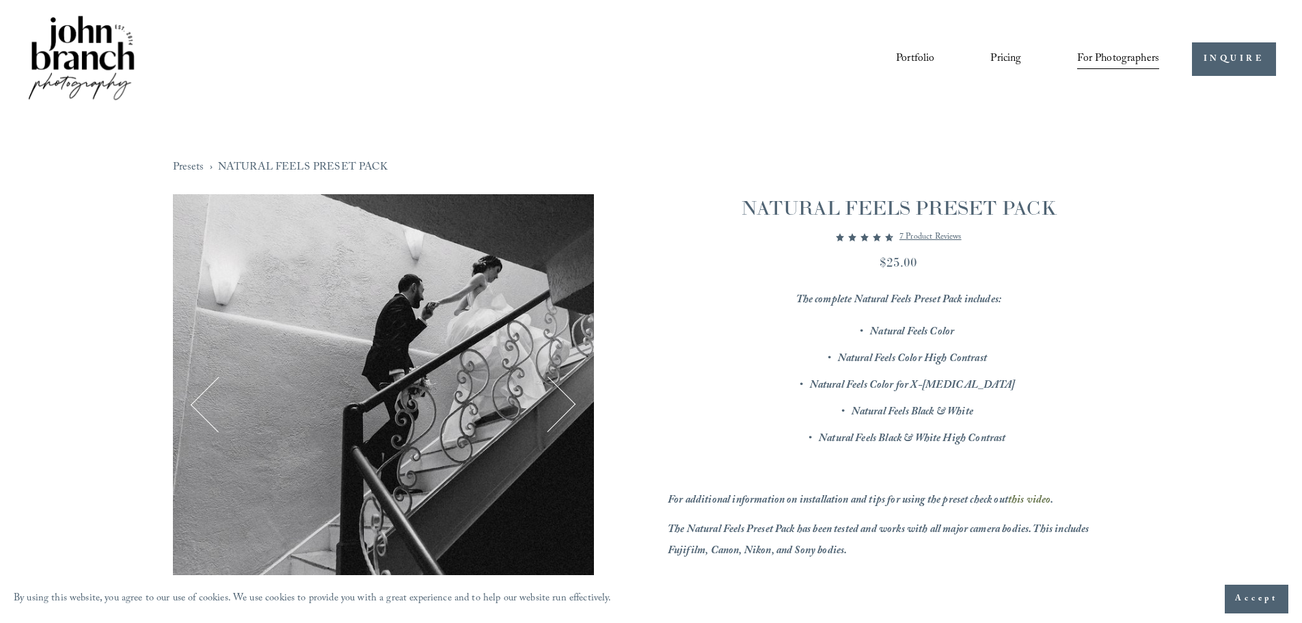
click at [724, 236] on div "4.57 out of 5 stars 7 product reviews" at bounding box center [898, 237] width 461 height 16
click at [721, 233] on div "4.57 out of 5 stars 7 product reviews" at bounding box center [898, 237] width 461 height 16
drag, startPoint x: 714, startPoint y: 230, endPoint x: 708, endPoint y: 225, distance: 7.3
click at [708, 225] on div "NATURAL FEELS PRESET PACK 4.57 out of 5 stars 7 product reviews $25.00 The comp…" at bounding box center [898, 452] width 461 height 517
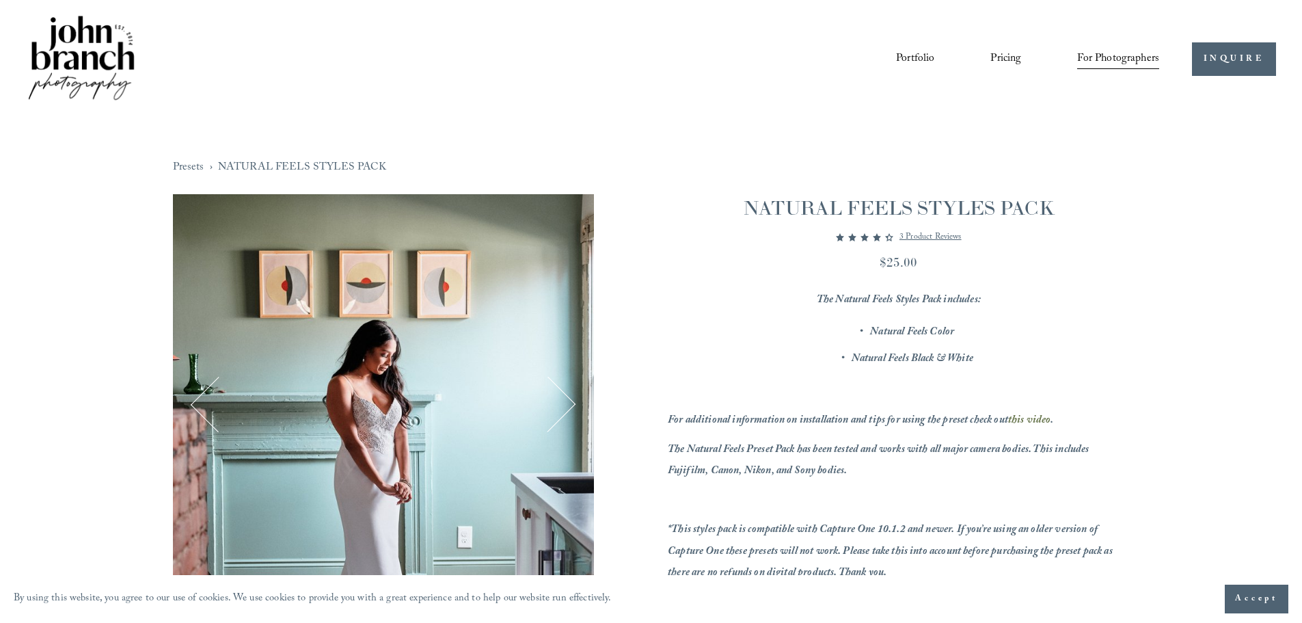
drag, startPoint x: 798, startPoint y: 265, endPoint x: 783, endPoint y: 256, distance: 17.5
click at [784, 256] on div "$25.00" at bounding box center [898, 262] width 461 height 18
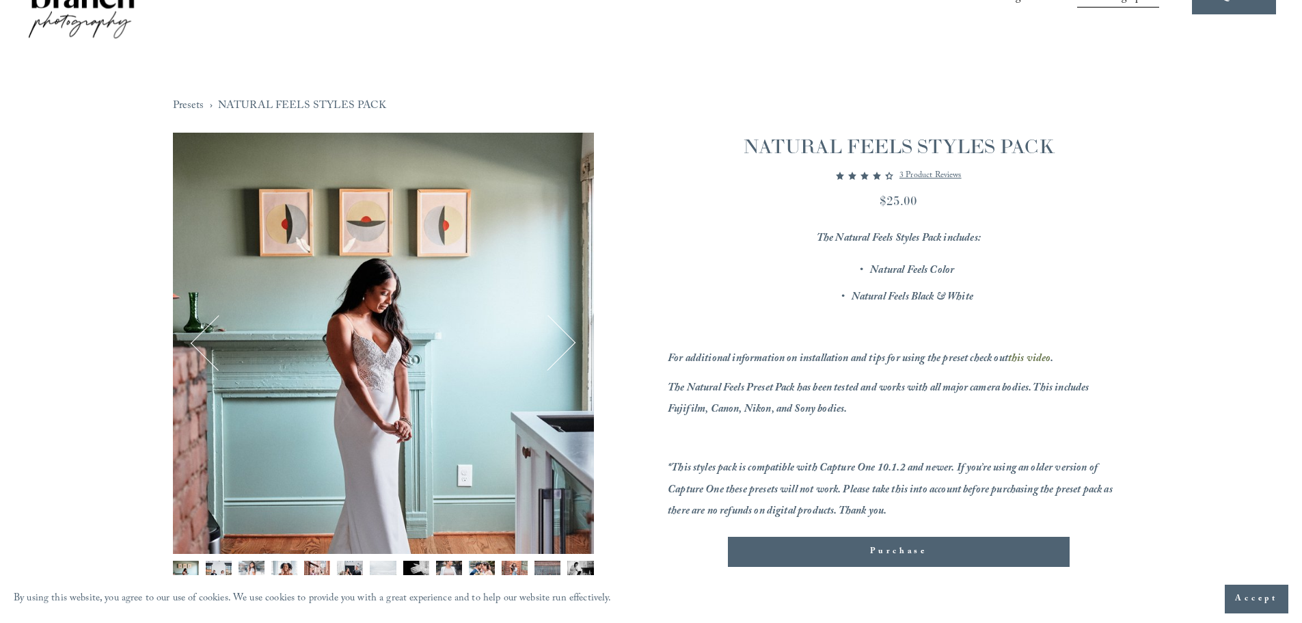
scroll to position [137, 0]
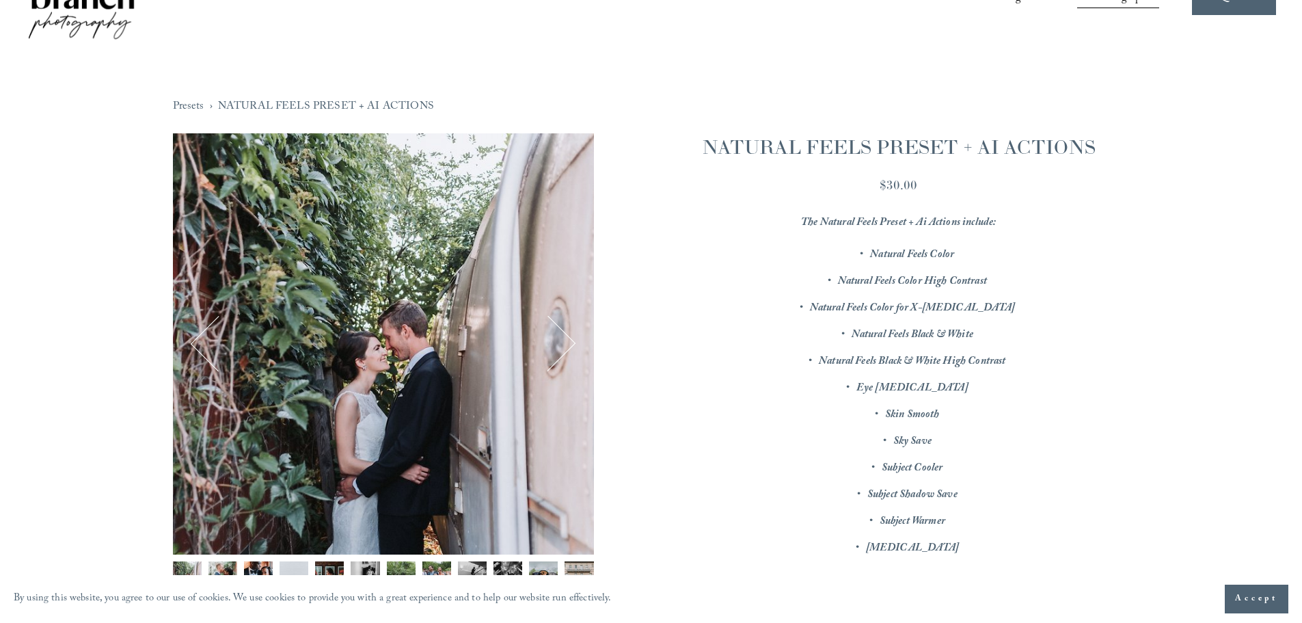
scroll to position [137, 0]
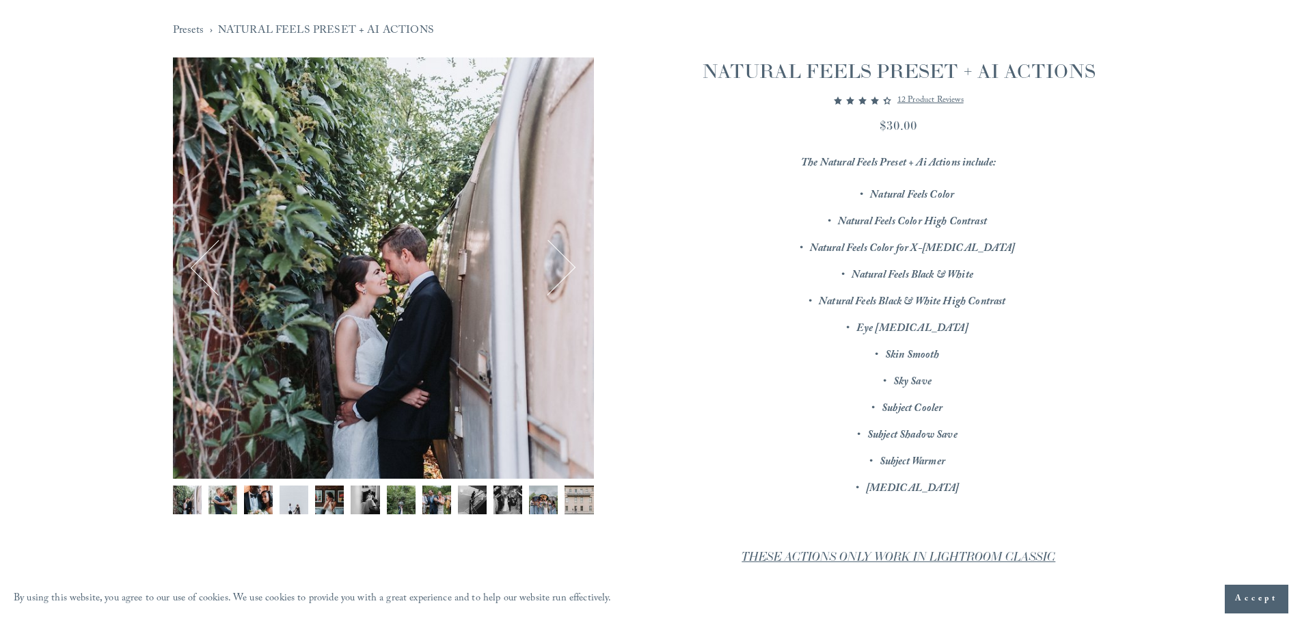
drag, startPoint x: 762, startPoint y: 262, endPoint x: 756, endPoint y: 255, distance: 9.2
click at [756, 255] on p "Natural Feels Color for X-[MEDICAL_DATA]" at bounding box center [912, 249] width 434 height 21
drag, startPoint x: 756, startPoint y: 255, endPoint x: 751, endPoint y: 246, distance: 10.1
click at [751, 246] on p "Natural Feels Color for X-[MEDICAL_DATA]" at bounding box center [912, 249] width 434 height 21
click at [750, 244] on p "Natural Feels Color for X-[MEDICAL_DATA]" at bounding box center [912, 249] width 434 height 21
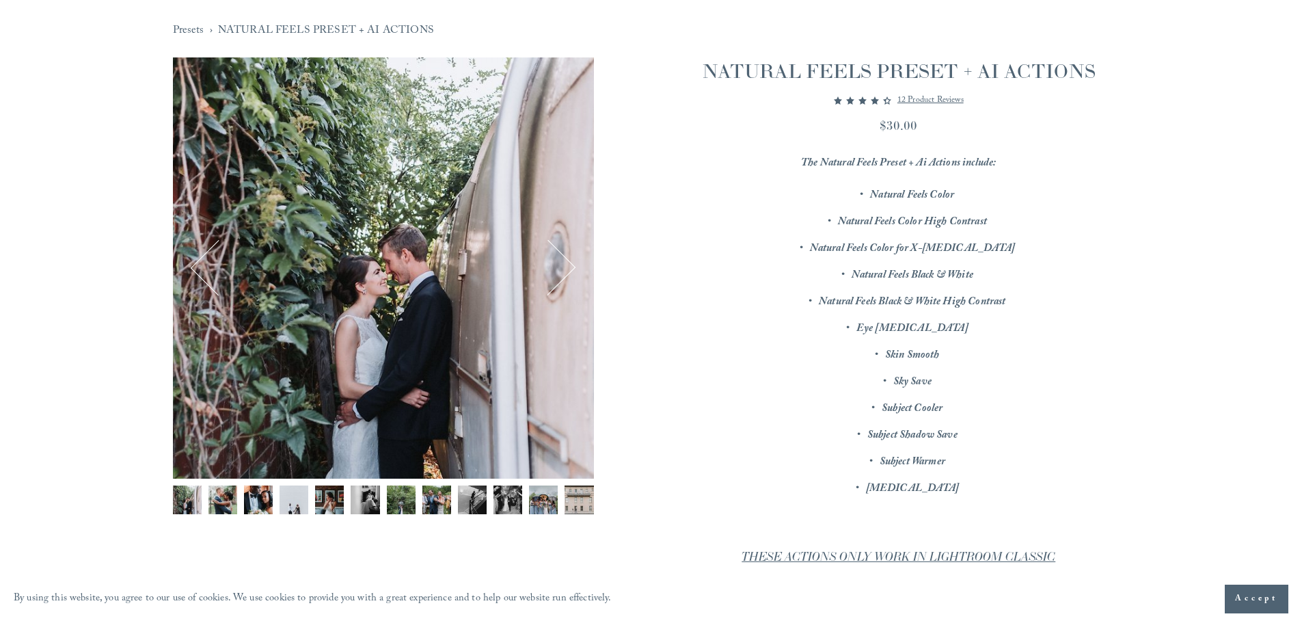
click at [750, 244] on p "Natural Feels Color for X-[MEDICAL_DATA]" at bounding box center [912, 249] width 434 height 21
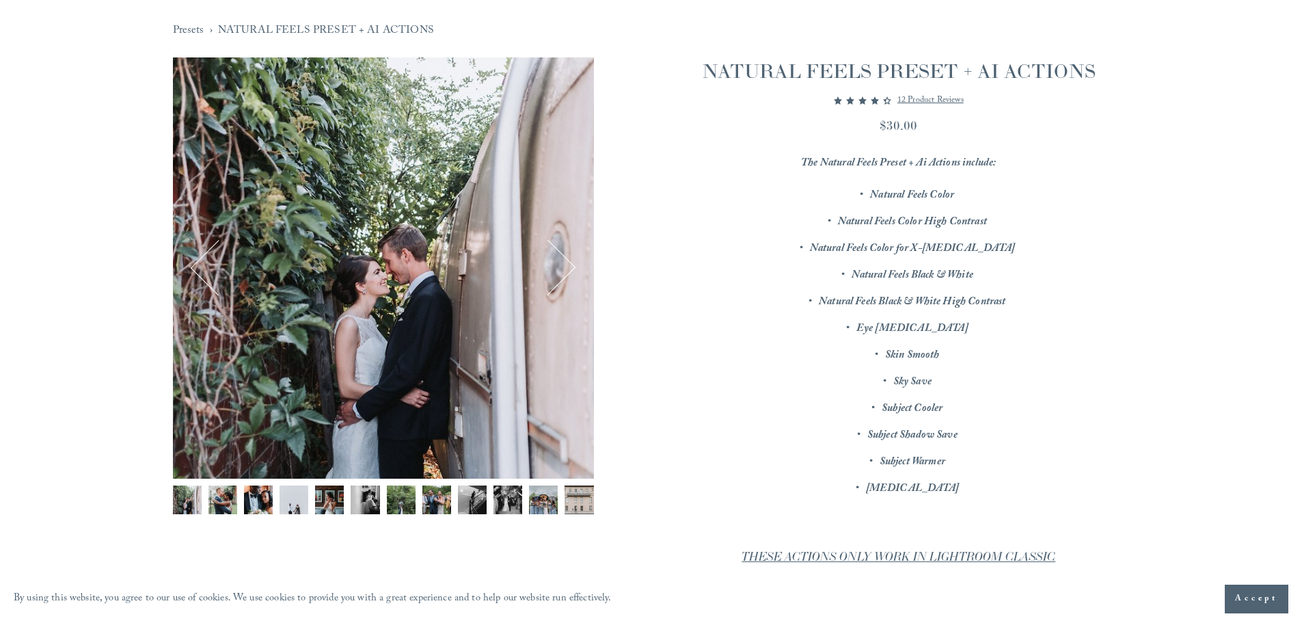
click at [748, 242] on p "Natural Feels Color for X-[MEDICAL_DATA]" at bounding box center [912, 249] width 434 height 21
click at [746, 240] on p "Natural Feels Color for X-[MEDICAL_DATA]" at bounding box center [912, 249] width 434 height 21
click at [745, 239] on p "Natural Feels Color for X-[MEDICAL_DATA]" at bounding box center [912, 249] width 434 height 21
click at [742, 234] on ul "Natural Feels Color Natural Feels Color High Contrast Natural Feels Color for X…" at bounding box center [898, 342] width 461 height 314
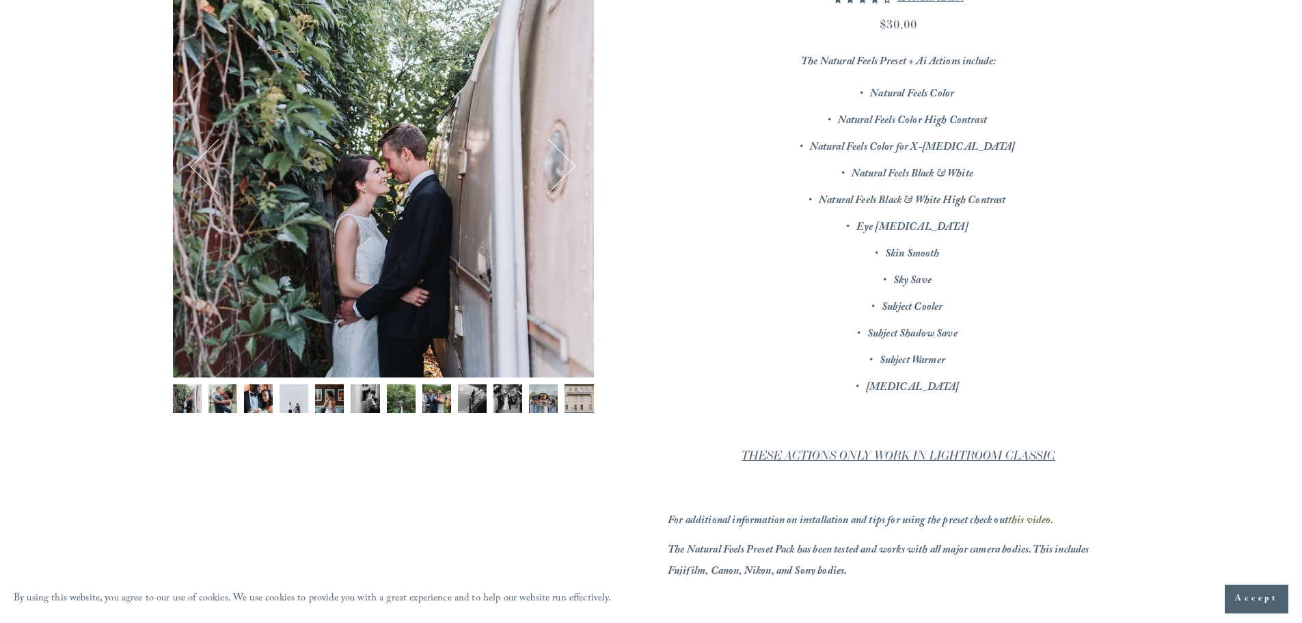
scroll to position [478, 0]
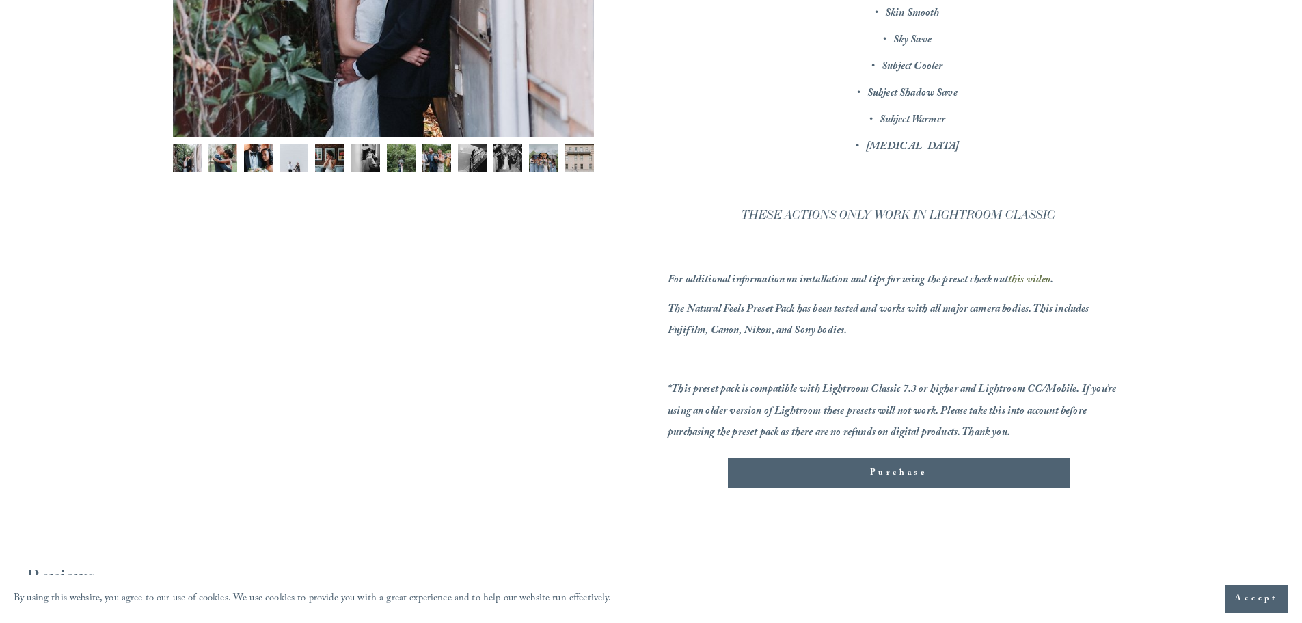
click at [789, 247] on p at bounding box center [898, 250] width 461 height 21
click at [783, 245] on p at bounding box center [898, 250] width 461 height 21
click at [801, 213] on em "THESE ACTIONS ONLY WORK IN LIGHTROOM CLASSIC" at bounding box center [899, 215] width 314 height 14
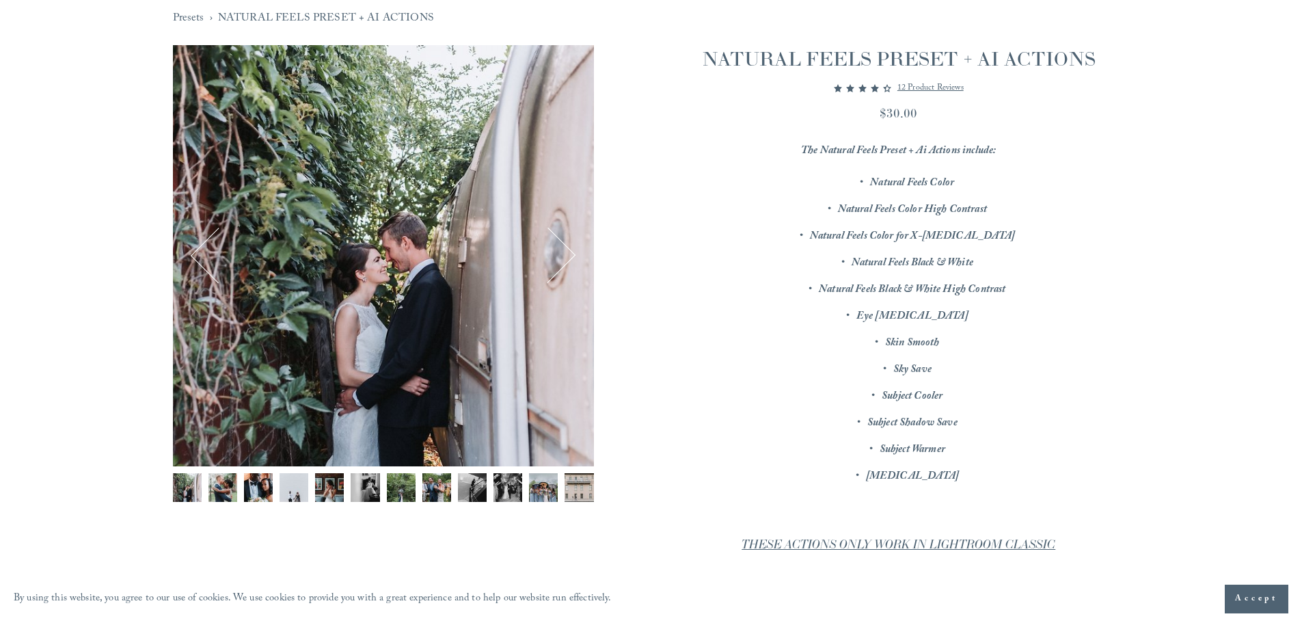
scroll to position [137, 0]
